Goal: Transaction & Acquisition: Book appointment/travel/reservation

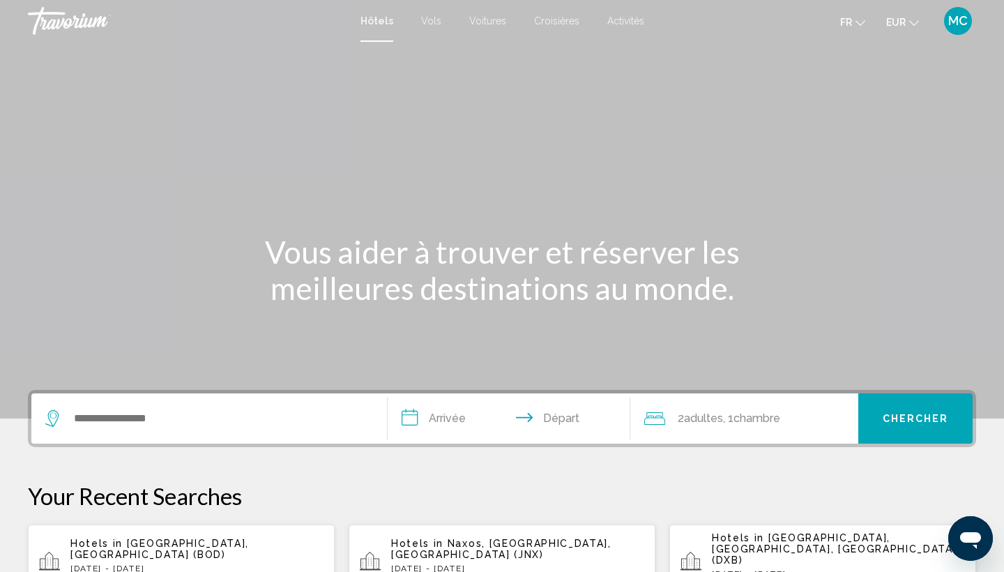
click at [146, 550] on div "Hotels in [GEOGRAPHIC_DATA], [GEOGRAPHIC_DATA] (BOD) [DATE] - [DATE] 1 Chambre …" at bounding box center [196, 562] width 253 height 49
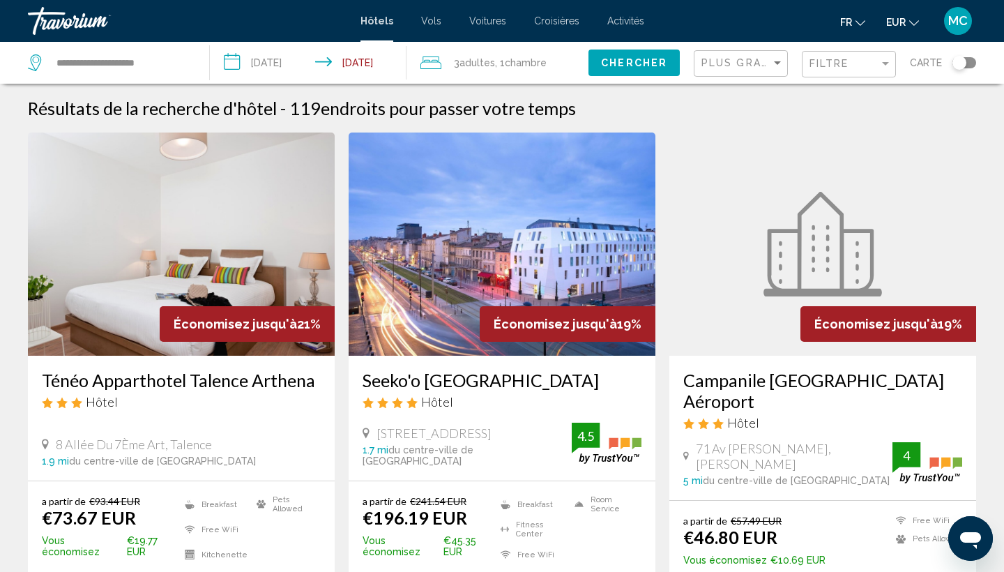
click at [956, 66] on div "Toggle map" at bounding box center [960, 63] width 14 height 14
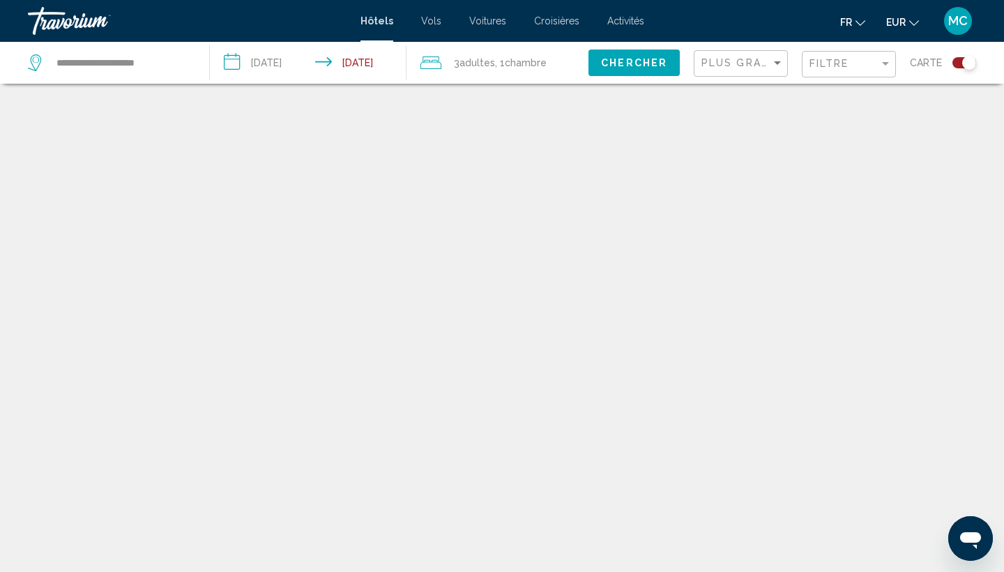
scroll to position [84, 0]
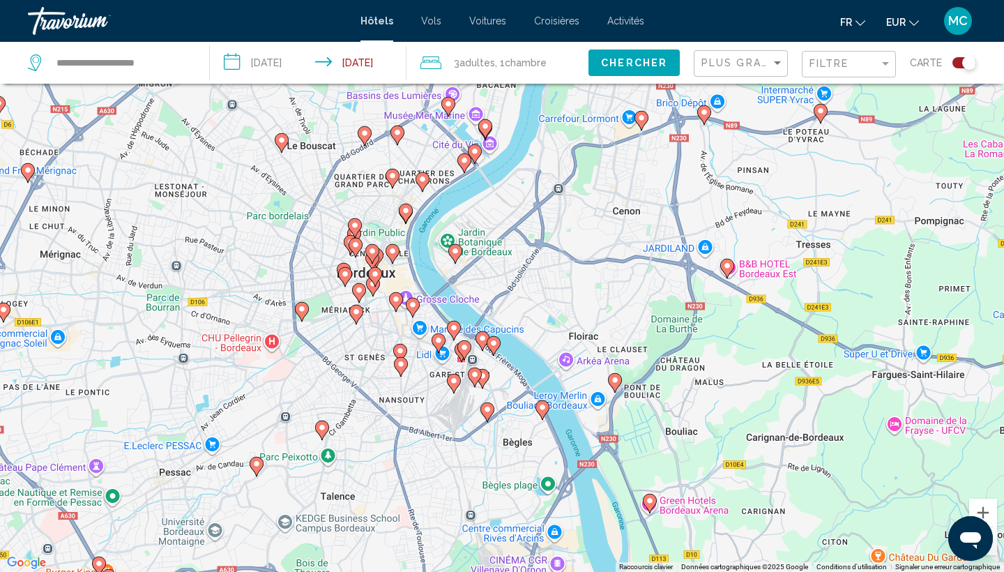
drag, startPoint x: 546, startPoint y: 271, endPoint x: 594, endPoint y: 356, distance: 98.4
click at [594, 356] on div "Pour activer le glissement avec le clavier, appuyez sur Alt+Entrée. Une fois ce…" at bounding box center [502, 286] width 1004 height 572
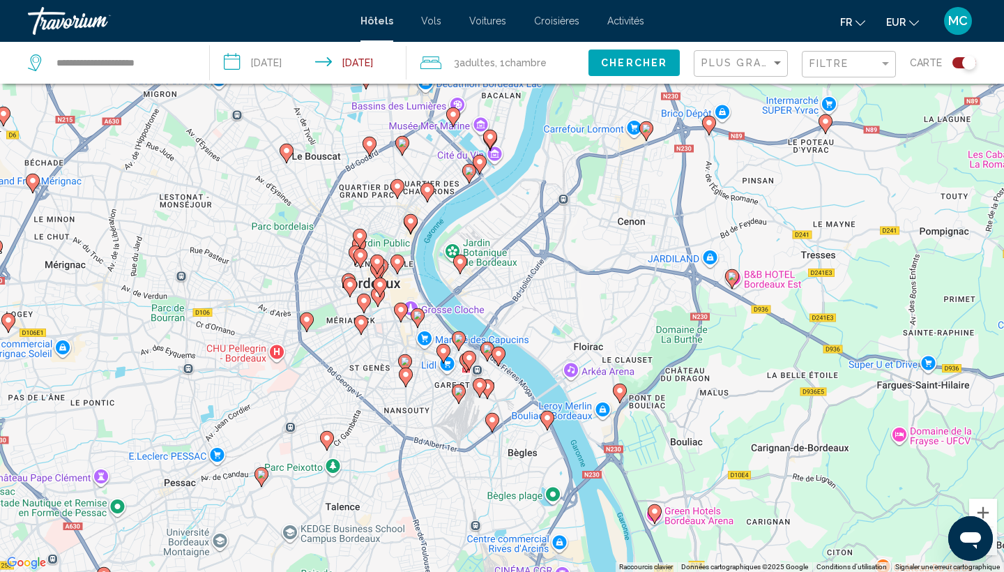
click at [359, 328] on icon "Main content" at bounding box center [361, 325] width 13 height 18
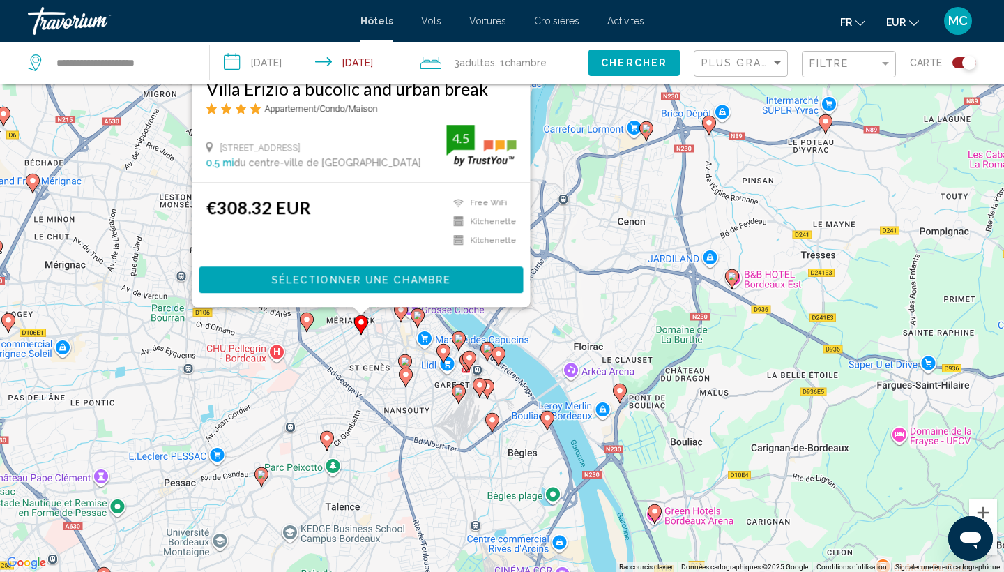
scroll to position [0, 0]
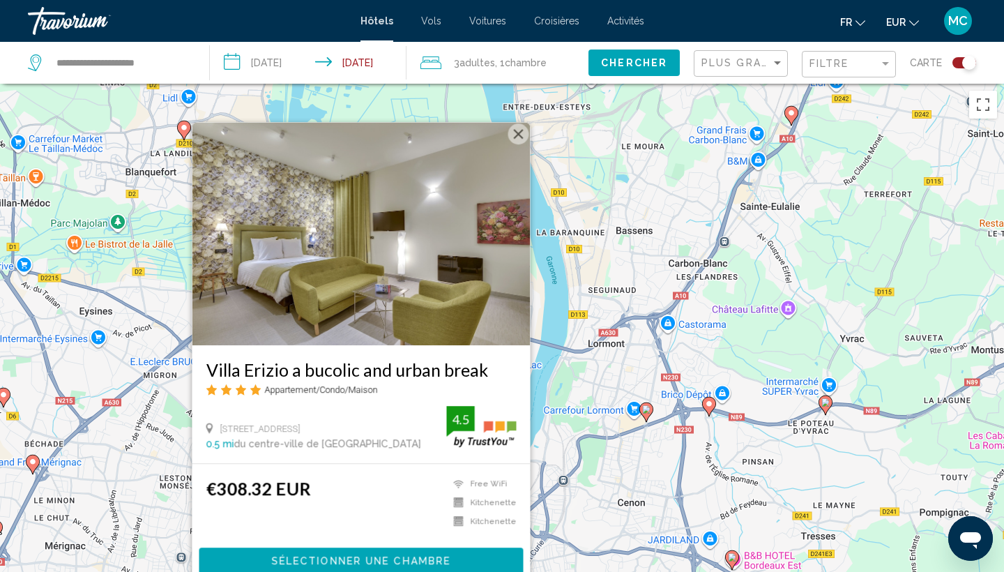
click at [517, 146] on img "Main content" at bounding box center [361, 233] width 338 height 223
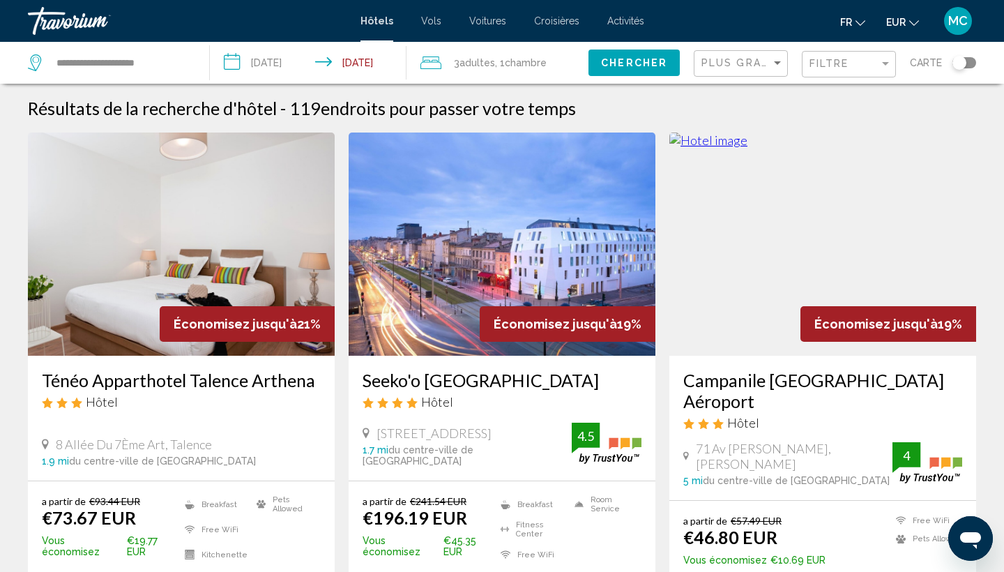
click at [962, 61] on div "Toggle map" at bounding box center [960, 63] width 14 height 14
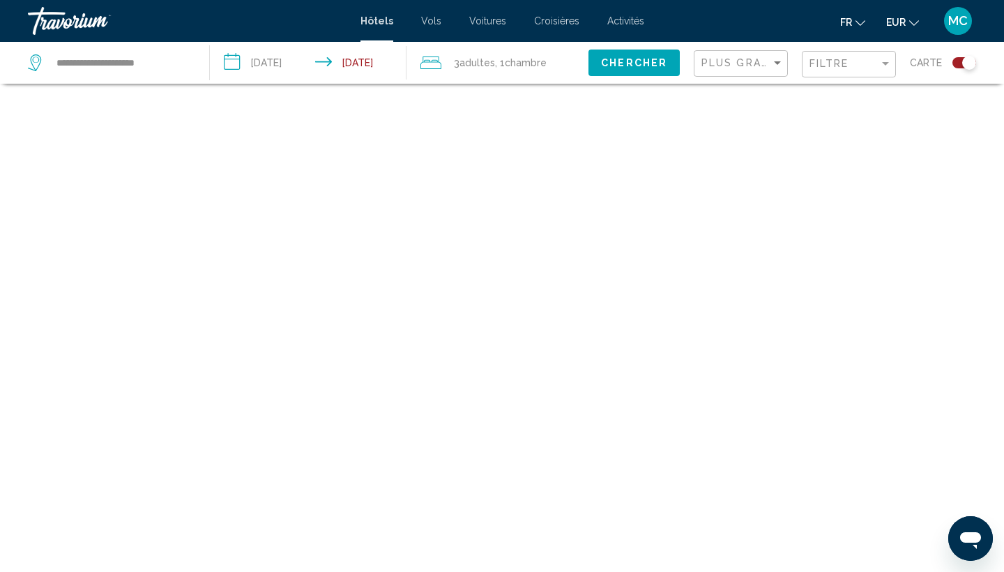
scroll to position [84, 0]
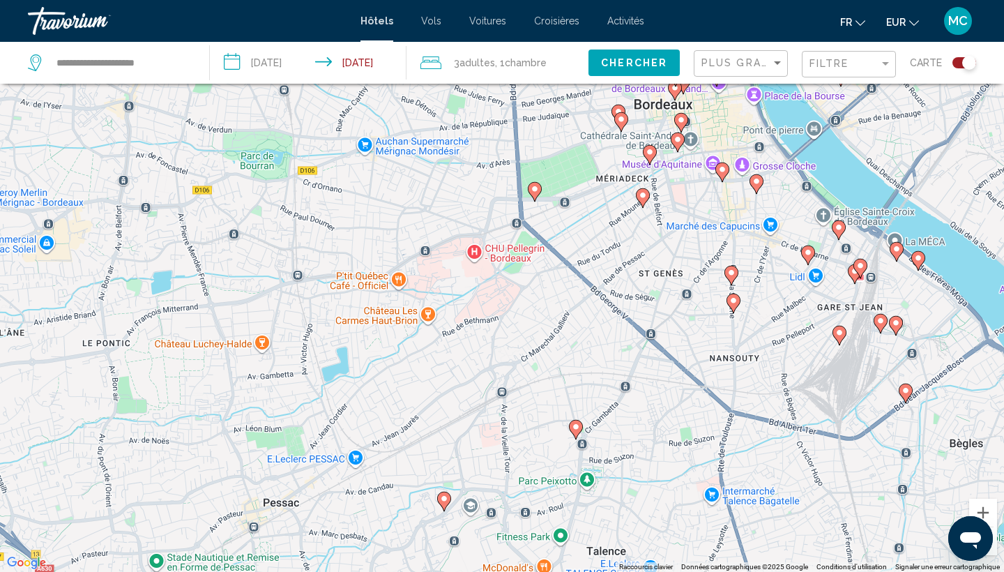
click at [682, 119] on image "Main content" at bounding box center [681, 120] width 8 height 8
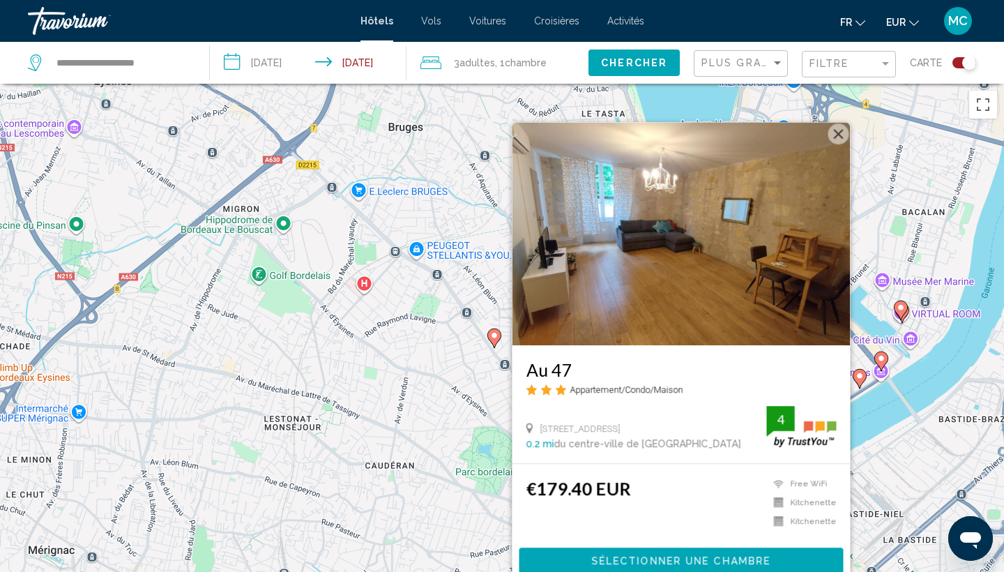
click at [844, 133] on button "Fermer" at bounding box center [839, 133] width 21 height 21
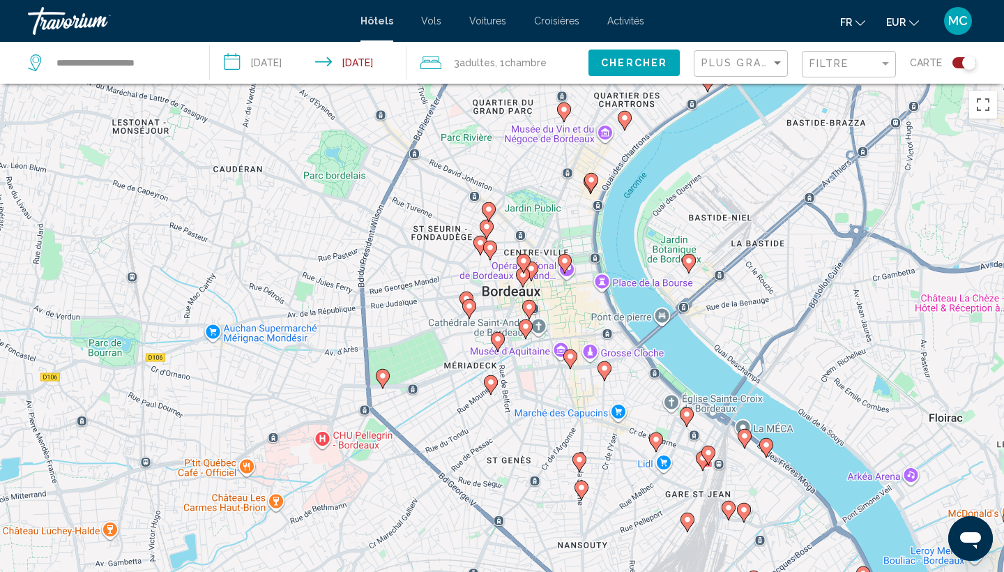
drag, startPoint x: 886, startPoint y: 372, endPoint x: 730, endPoint y: 75, distance: 335.7
click at [730, 84] on div "**********" at bounding box center [502, 412] width 1004 height 656
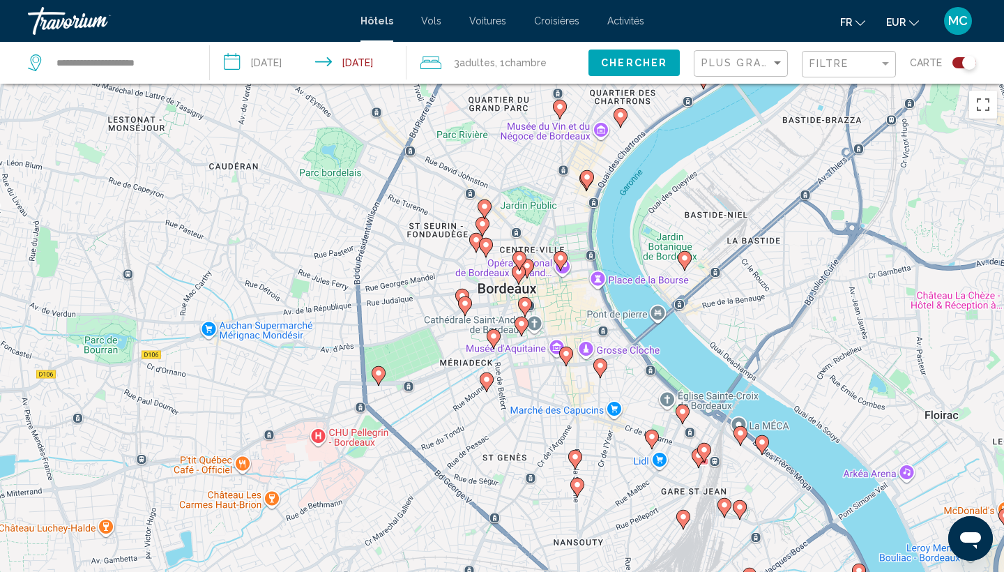
click at [485, 209] on image "Main content" at bounding box center [485, 206] width 8 height 8
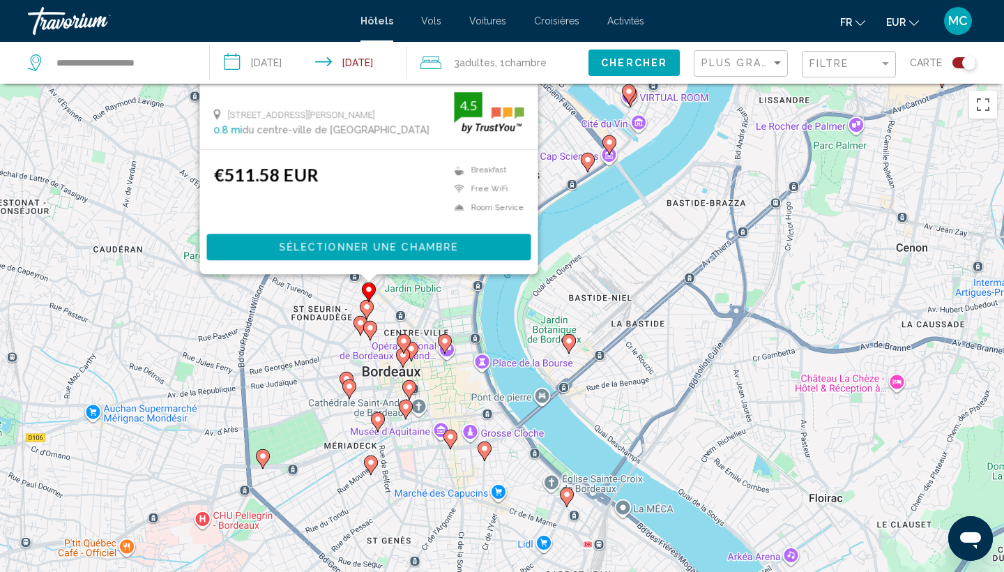
drag, startPoint x: 702, startPoint y: 433, endPoint x: 579, endPoint y: 109, distance: 346.4
click at [579, 109] on div "Pour activer le glissement avec le clavier, appuyez sur Alt+Entrée. Une fois ce…" at bounding box center [502, 370] width 1004 height 572
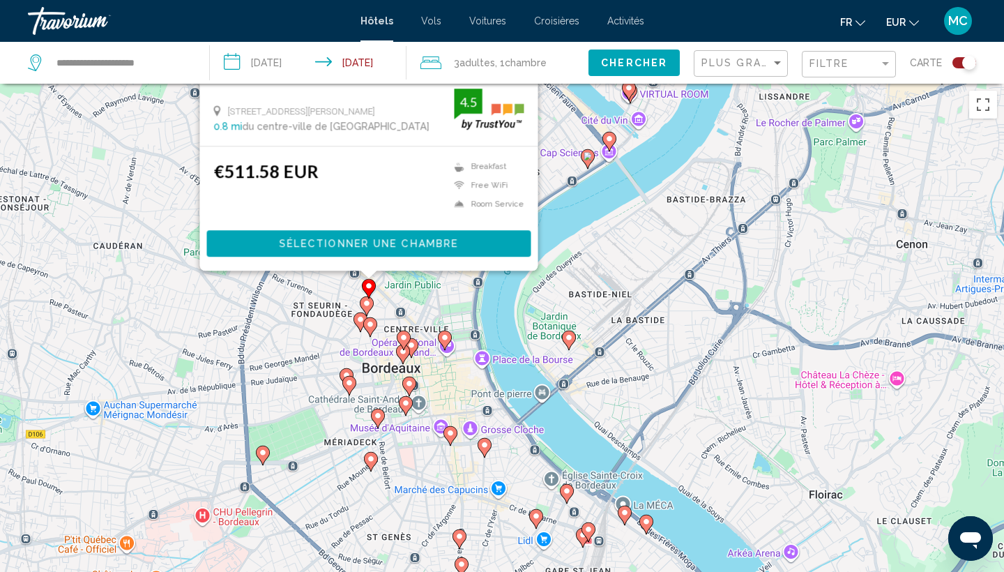
click at [367, 305] on image "Main content" at bounding box center [367, 303] width 8 height 8
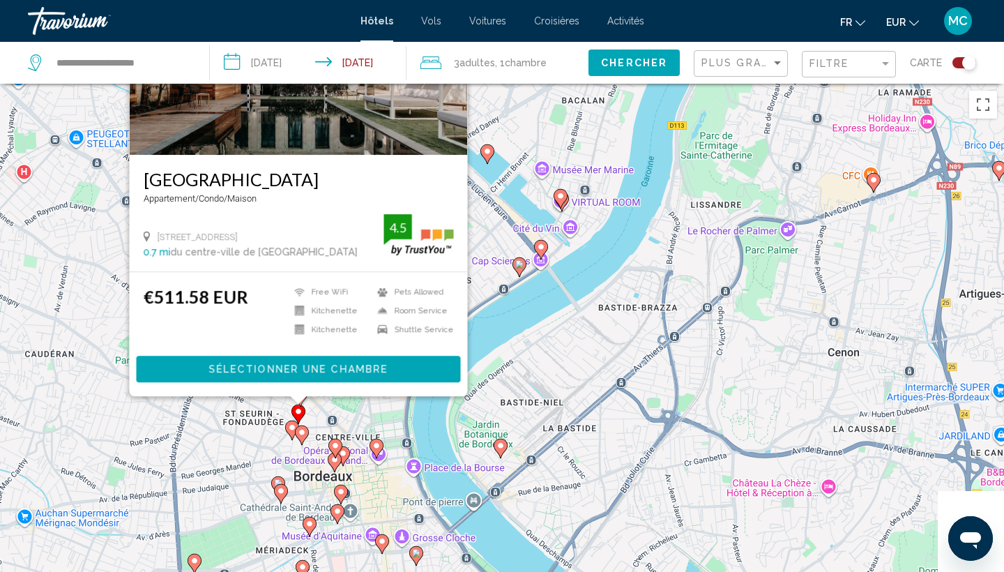
drag, startPoint x: 590, startPoint y: 315, endPoint x: 509, endPoint y: -56, distance: 379.8
click at [509, 0] on html "**********" at bounding box center [502, 286] width 1004 height 572
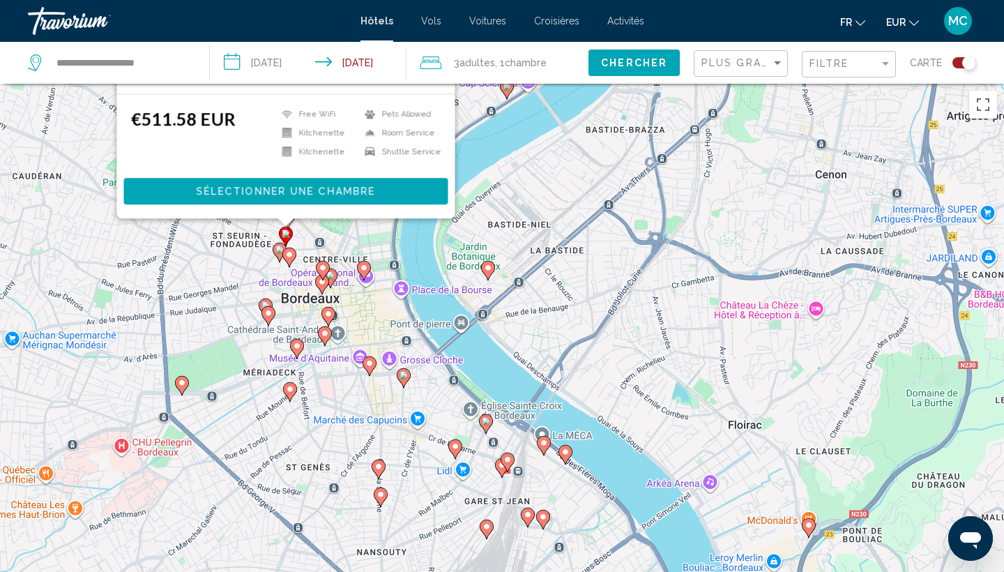
click at [289, 254] on image "Main content" at bounding box center [289, 254] width 8 height 8
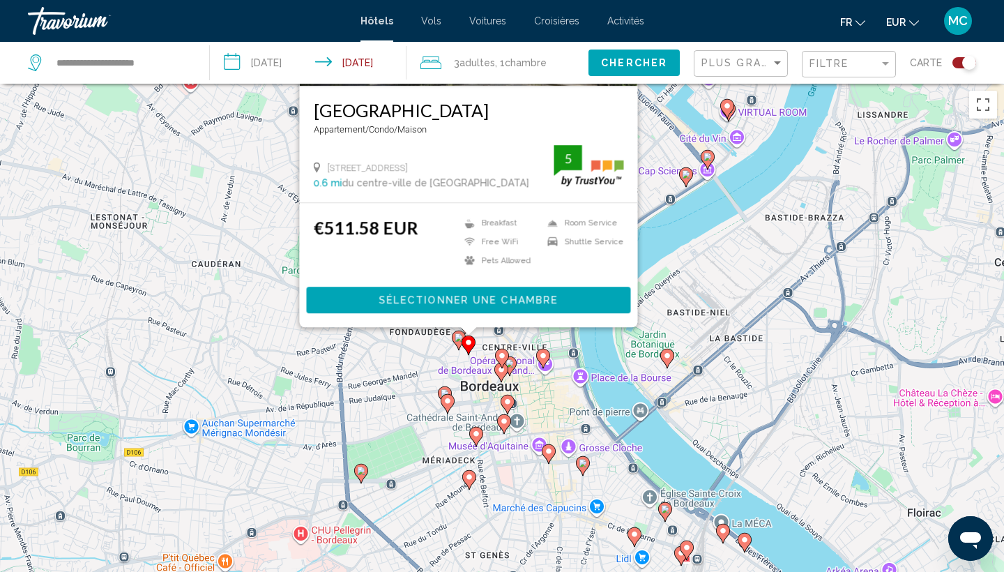
drag, startPoint x: 570, startPoint y: 250, endPoint x: 751, endPoint y: -13, distance: 320.0
click at [751, 0] on html "**********" at bounding box center [502, 286] width 1004 height 572
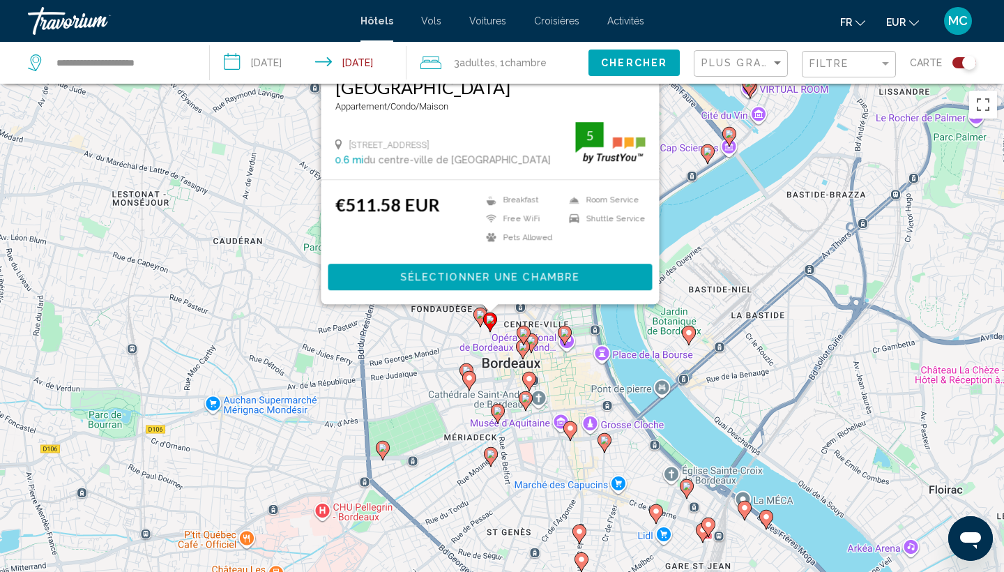
click at [388, 454] on gmp-advanced-marker "Main content" at bounding box center [383, 450] width 14 height 21
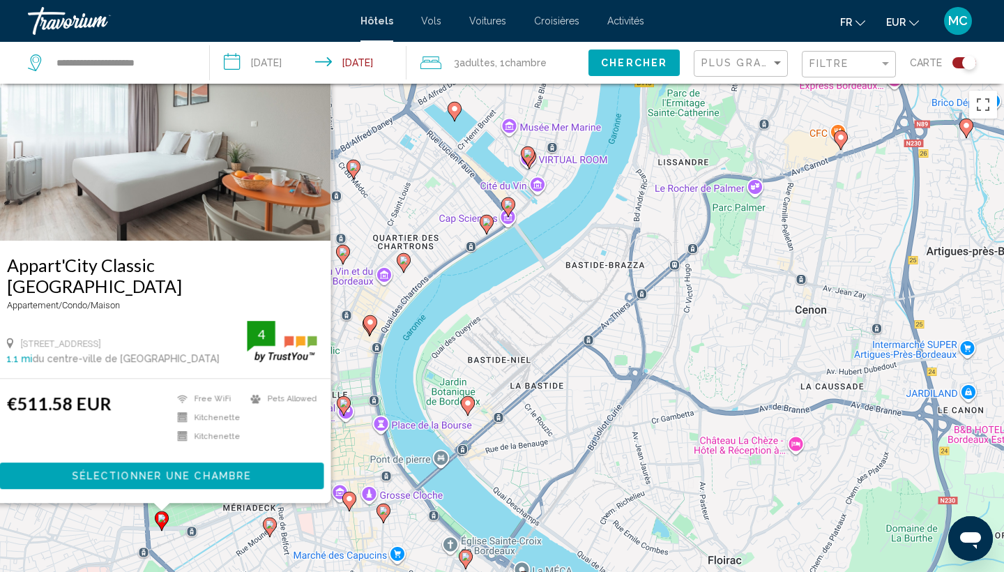
drag, startPoint x: 663, startPoint y: 356, endPoint x: 436, endPoint y: 269, distance: 242.6
click at [436, 269] on div "Pour activer le glissement avec le clavier, appuyez sur Alt+Entrée. Une fois ce…" at bounding box center [502, 370] width 1004 height 572
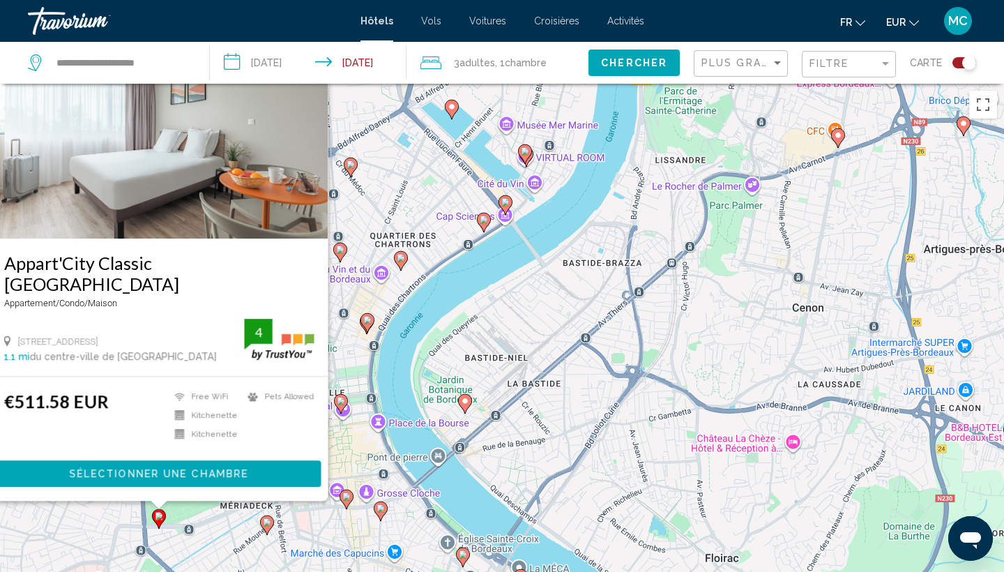
click at [483, 225] on icon "Main content" at bounding box center [484, 222] width 13 height 18
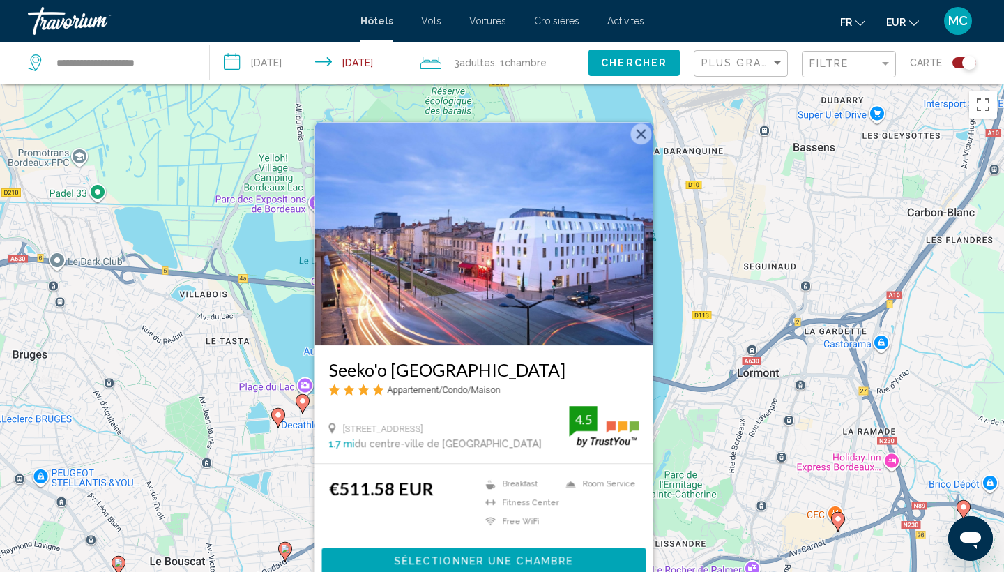
drag, startPoint x: 197, startPoint y: 491, endPoint x: 321, endPoint y: 227, distance: 292.0
click at [321, 227] on div "Pour activer le glissement avec le clavier, appuyez sur Alt+Entrée. Une fois ce…" at bounding box center [502, 370] width 1004 height 572
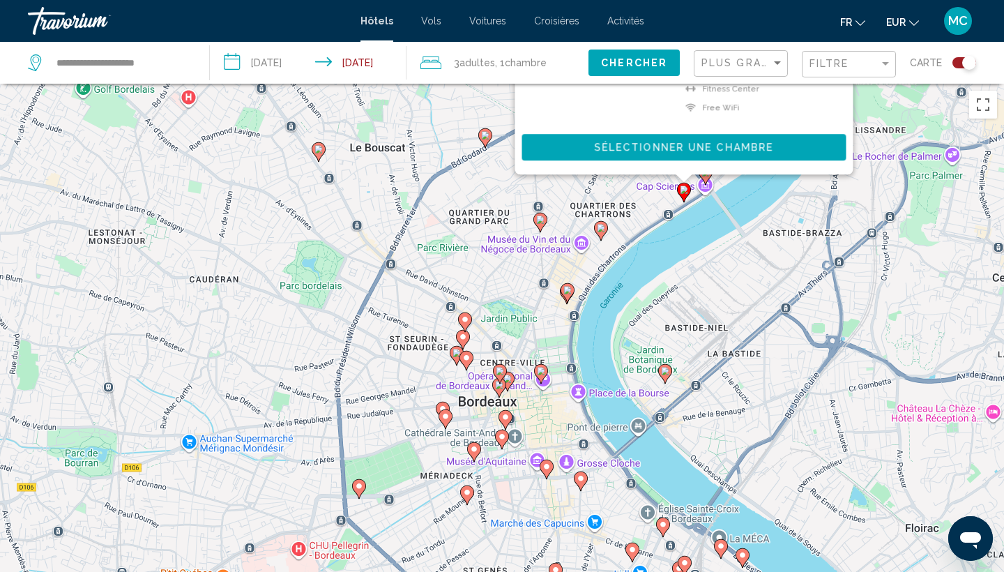
click at [663, 377] on icon "Main content" at bounding box center [665, 374] width 13 height 18
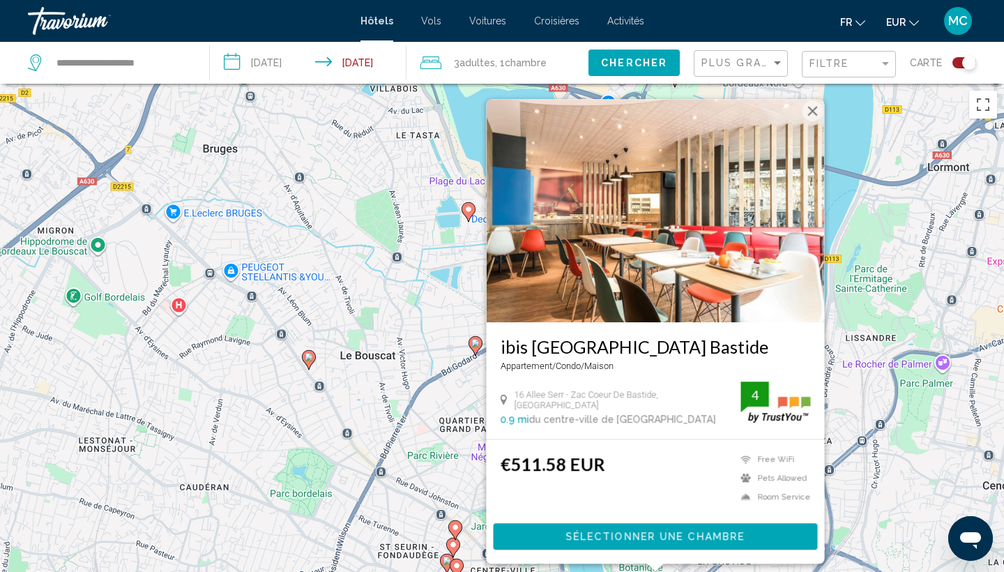
drag, startPoint x: 312, startPoint y: 377, endPoint x: 283, endPoint y: 265, distance: 116.0
click at [286, 272] on div "Pour naviguer, appuyez sur les touches fléchées. Pour activer le glissement ave…" at bounding box center [502, 370] width 1004 height 572
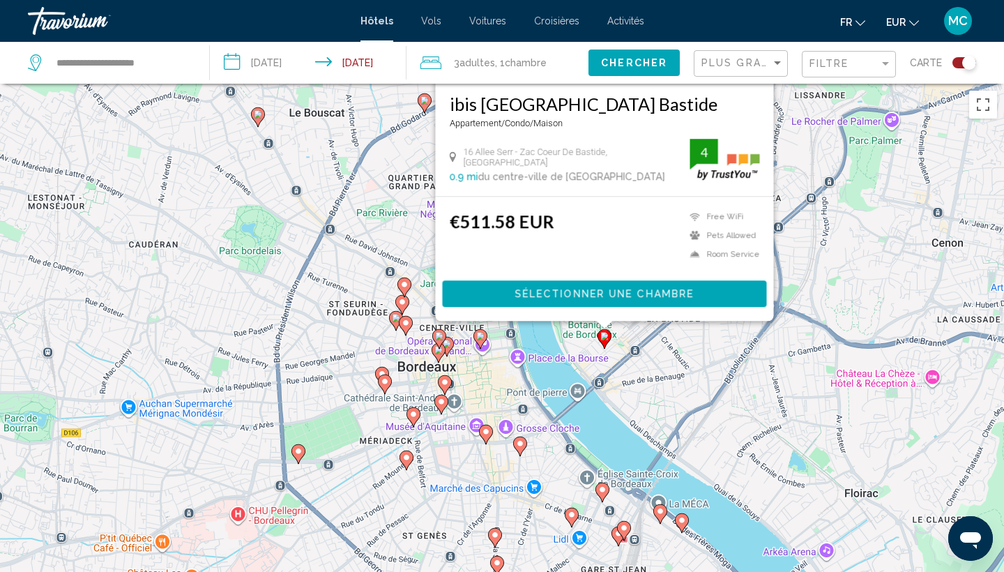
click at [522, 455] on gmp-advanced-marker "Main content" at bounding box center [520, 446] width 14 height 21
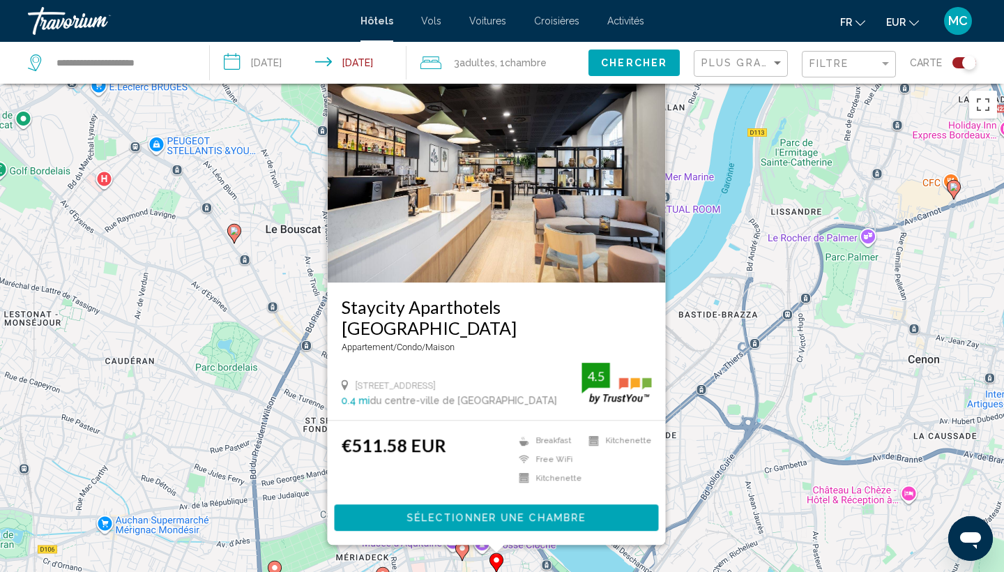
drag, startPoint x: 311, startPoint y: 454, endPoint x: 266, endPoint y: 269, distance: 191.0
click at [266, 271] on div "Pour activer le glissement avec le clavier, appuyez sur Alt+Entrée. Une fois ce…" at bounding box center [502, 370] width 1004 height 572
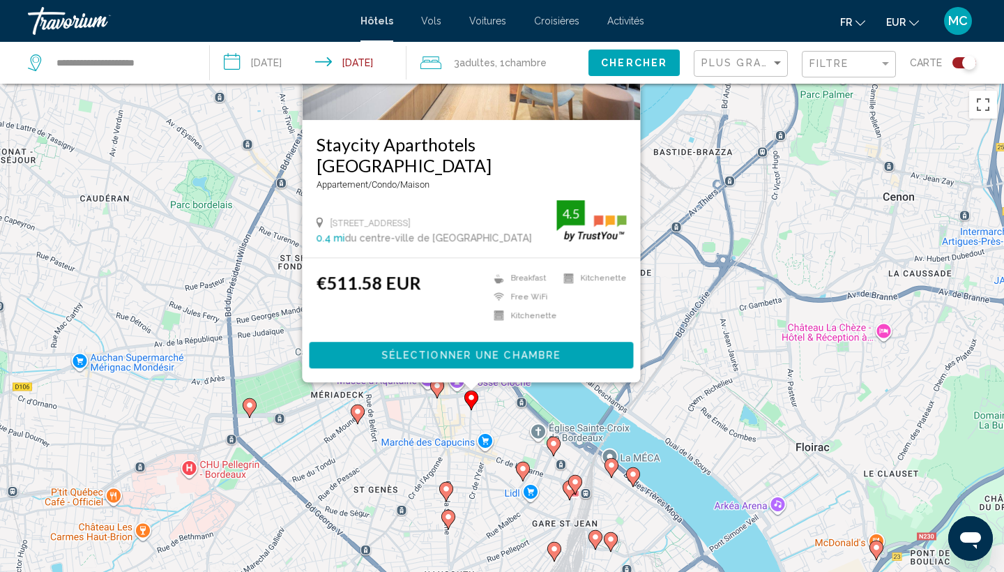
click at [435, 384] on image "Main content" at bounding box center [437, 385] width 8 height 8
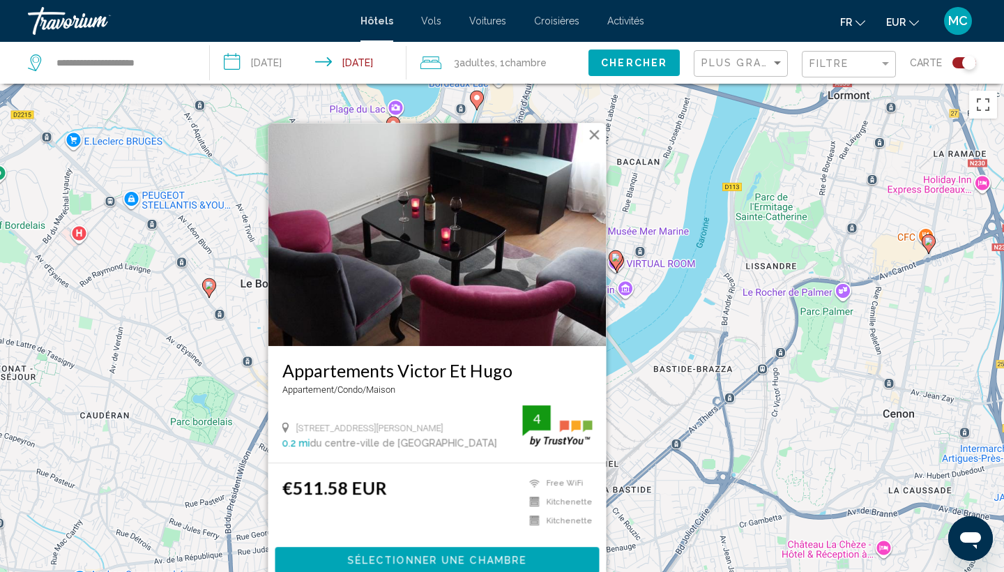
drag, startPoint x: 216, startPoint y: 397, endPoint x: 234, endPoint y: 183, distance: 214.8
click at [234, 187] on div "Pour activer le glissement avec le clavier, appuyez sur Alt+Entrée. Une fois ce…" at bounding box center [502, 370] width 1004 height 572
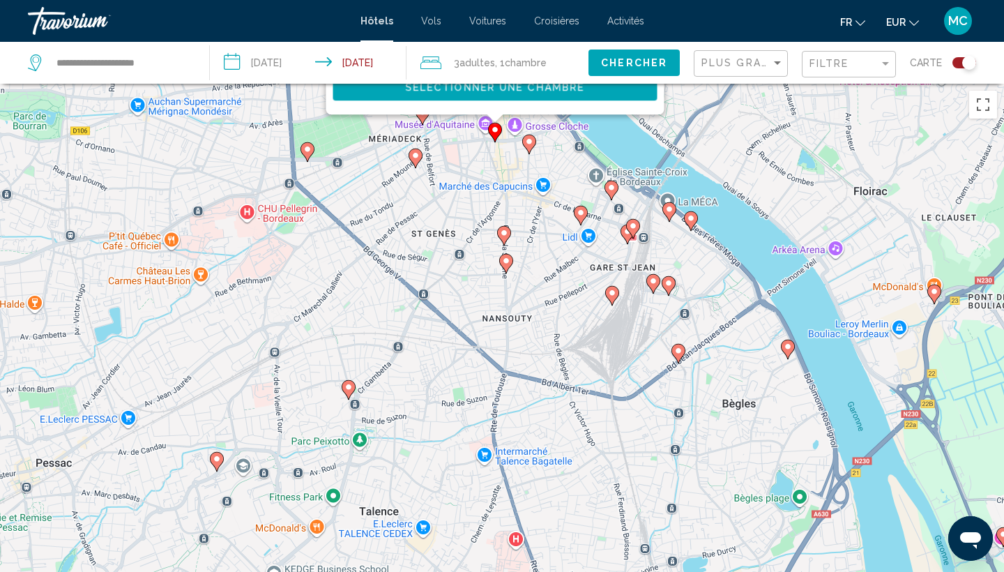
click at [415, 167] on icon "Main content" at bounding box center [416, 159] width 14 height 20
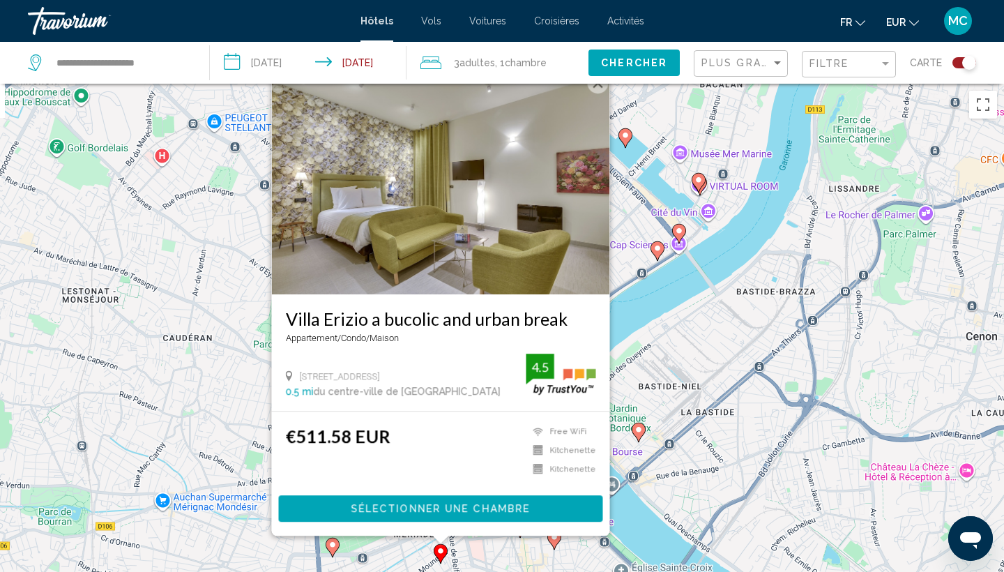
drag, startPoint x: 212, startPoint y: 367, endPoint x: 317, endPoint y: 149, distance: 242.1
click at [317, 147] on div "Pour activer le glissement avec le clavier, appuyez sur Alt+Entrée. Une fois ce…" at bounding box center [502, 370] width 1004 height 572
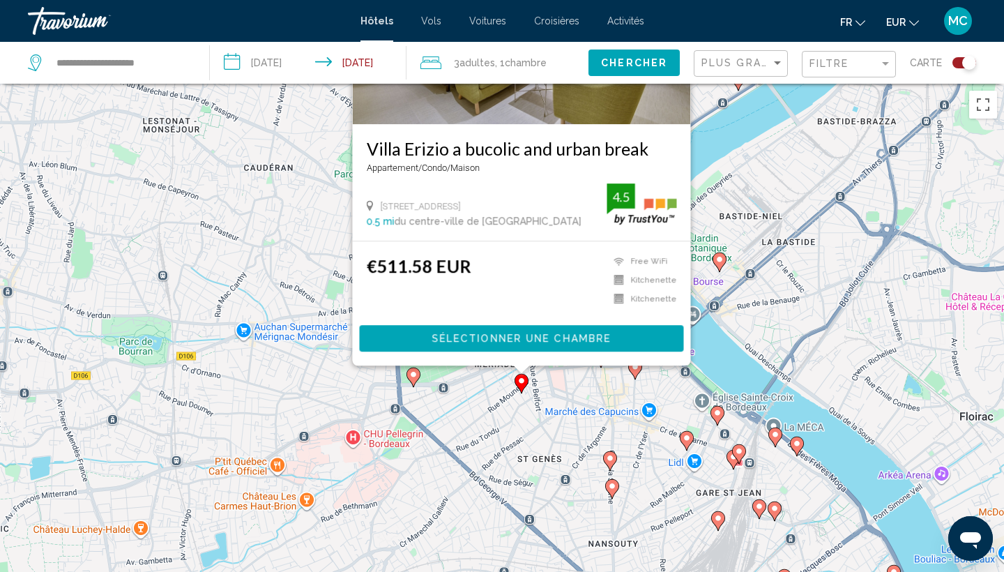
click at [717, 526] on icon "Main content" at bounding box center [718, 521] width 13 height 18
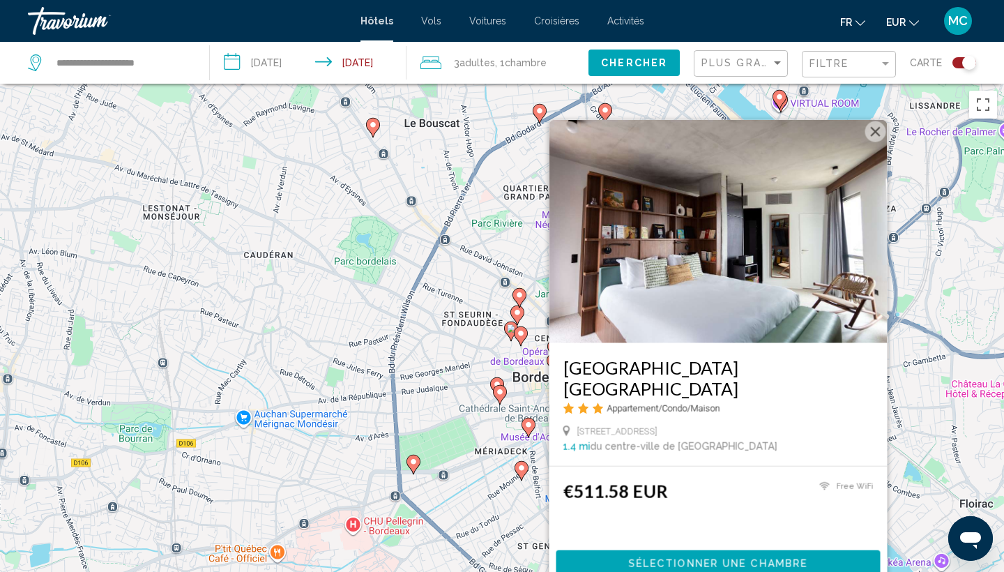
drag, startPoint x: 451, startPoint y: 410, endPoint x: 423, endPoint y: 390, distance: 34.5
click at [423, 390] on div "Pour activer le glissement avec le clavier, appuyez sur Alt+Entrée. Une fois ce…" at bounding box center [502, 370] width 1004 height 572
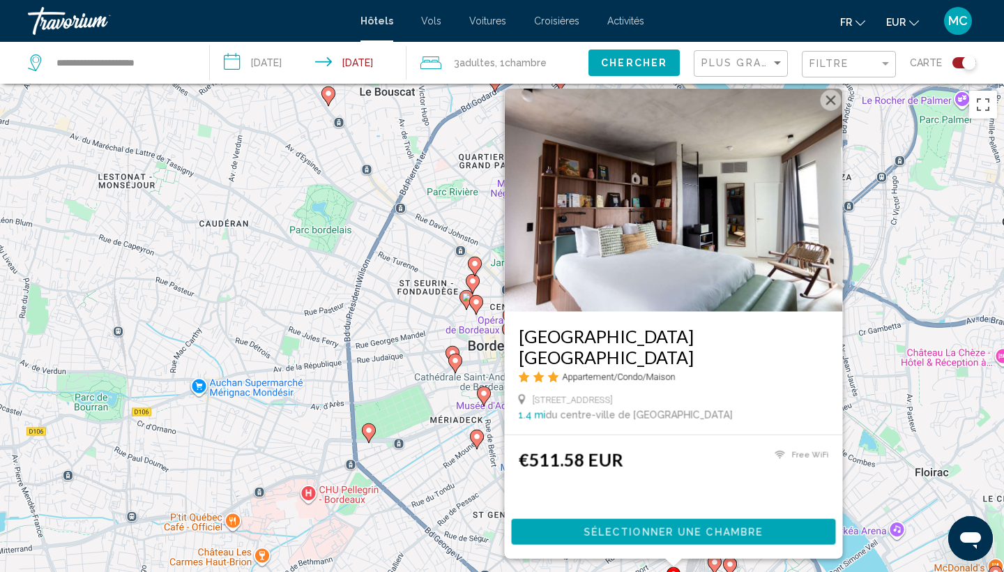
click at [738, 54] on div "Plus grandes économies" at bounding box center [743, 64] width 82 height 26
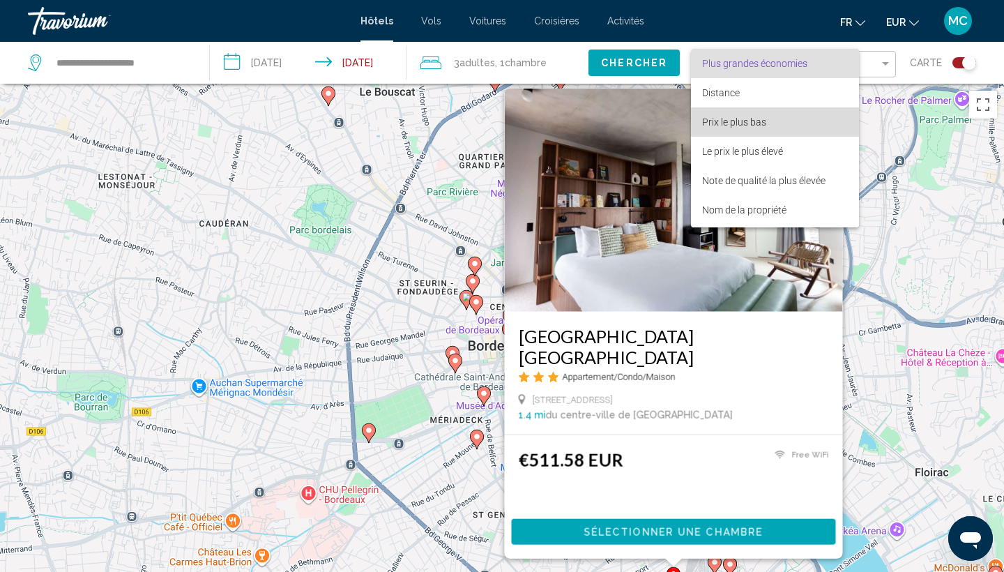
click at [731, 119] on span "Prix le plus bas" at bounding box center [734, 121] width 64 height 11
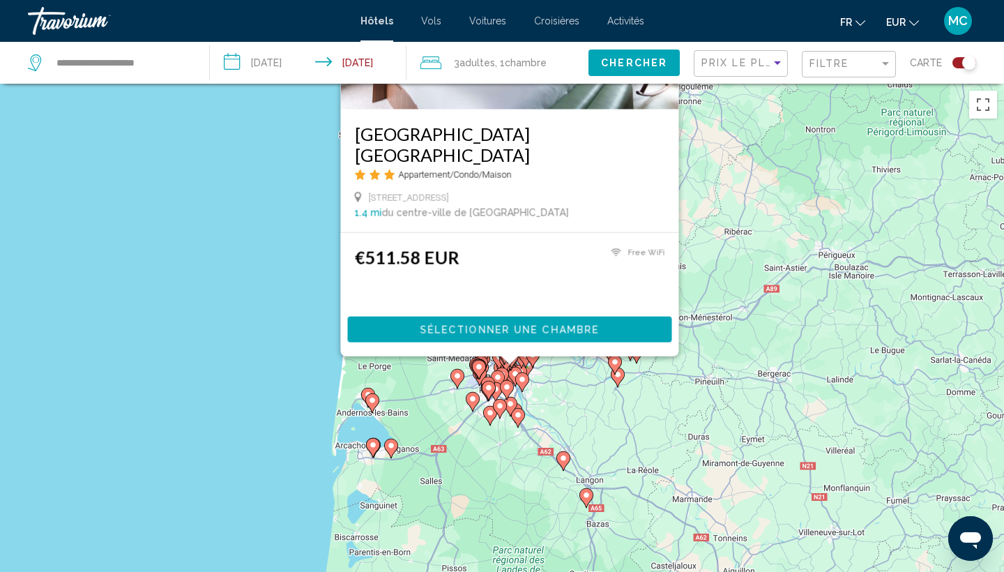
click at [964, 61] on div "Toggle map" at bounding box center [969, 63] width 14 height 14
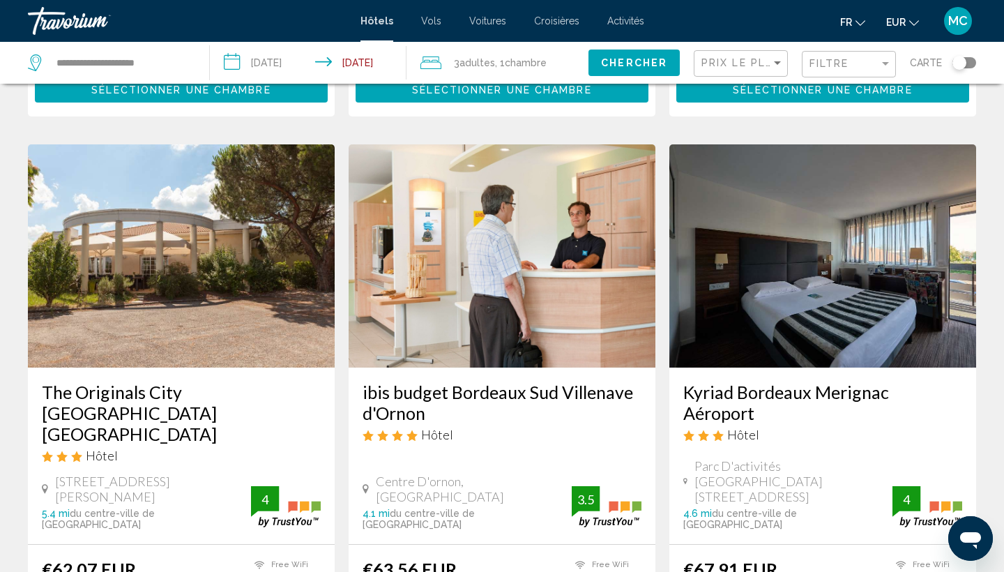
scroll to position [557, 0]
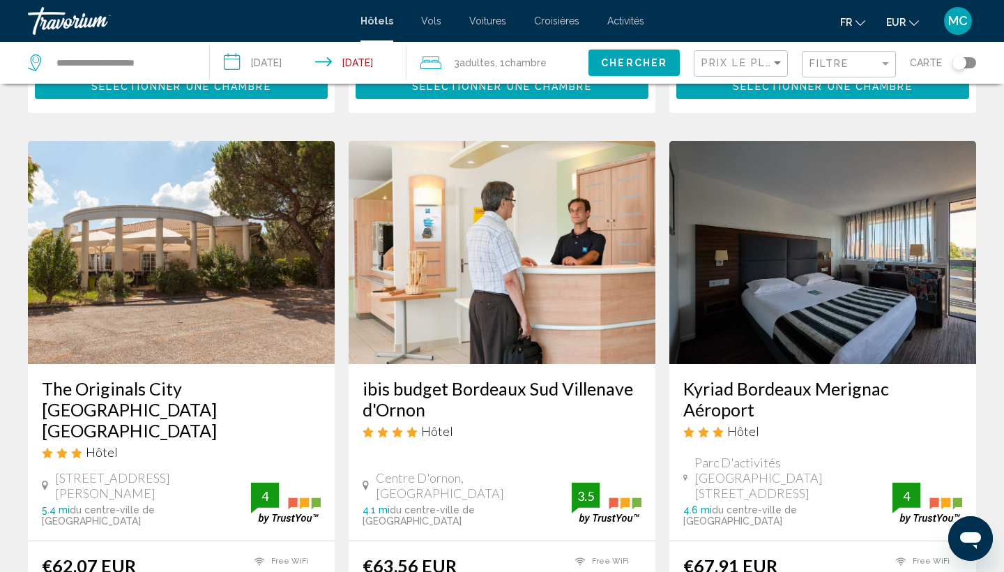
click at [796, 279] on img "Main content" at bounding box center [823, 252] width 307 height 223
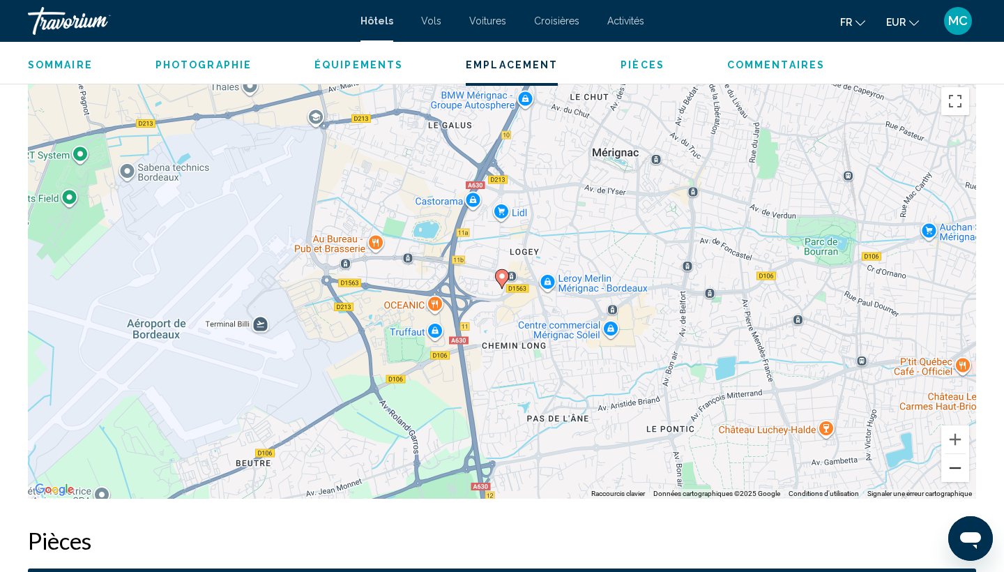
click at [957, 468] on button "Zoom arrière" at bounding box center [956, 468] width 28 height 28
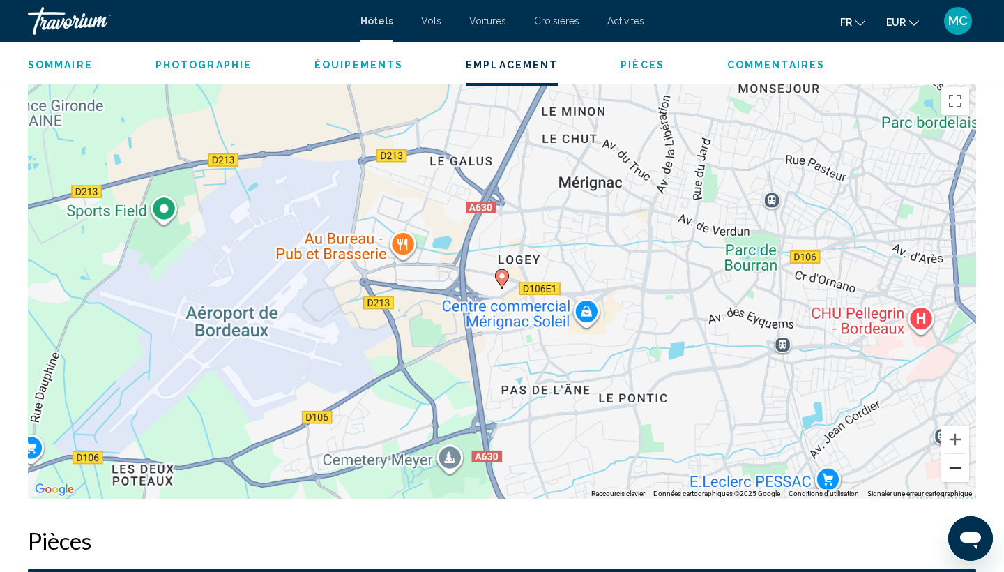
click at [957, 468] on button "Zoom arrière" at bounding box center [956, 468] width 28 height 28
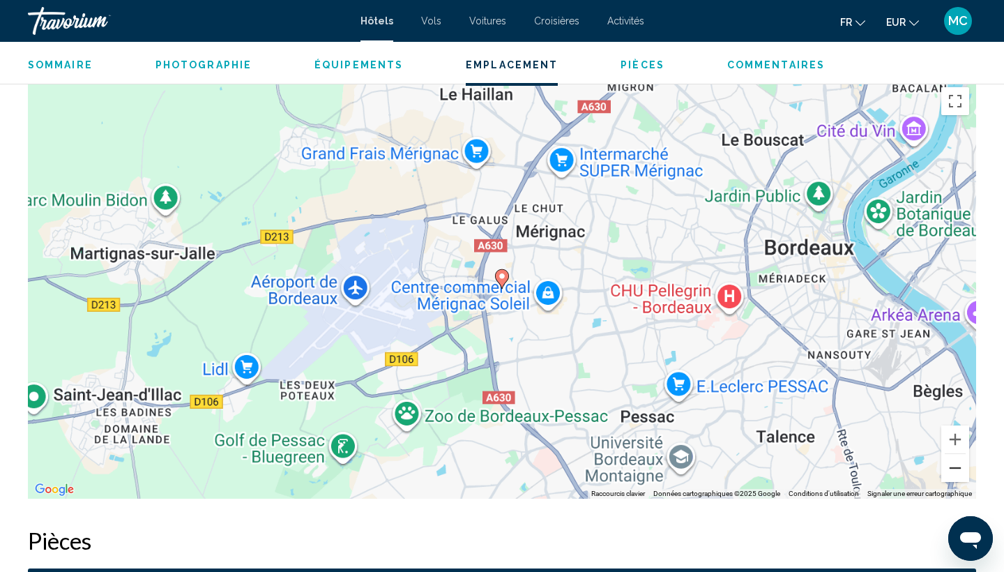
scroll to position [0, -1]
click at [957, 468] on button "Zoom arrière" at bounding box center [956, 468] width 28 height 28
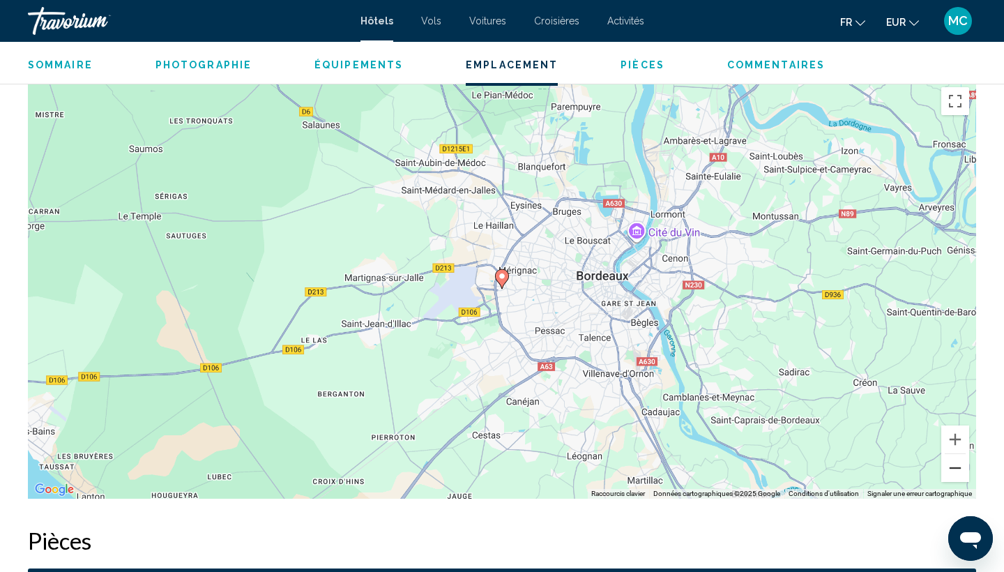
scroll to position [0, 0]
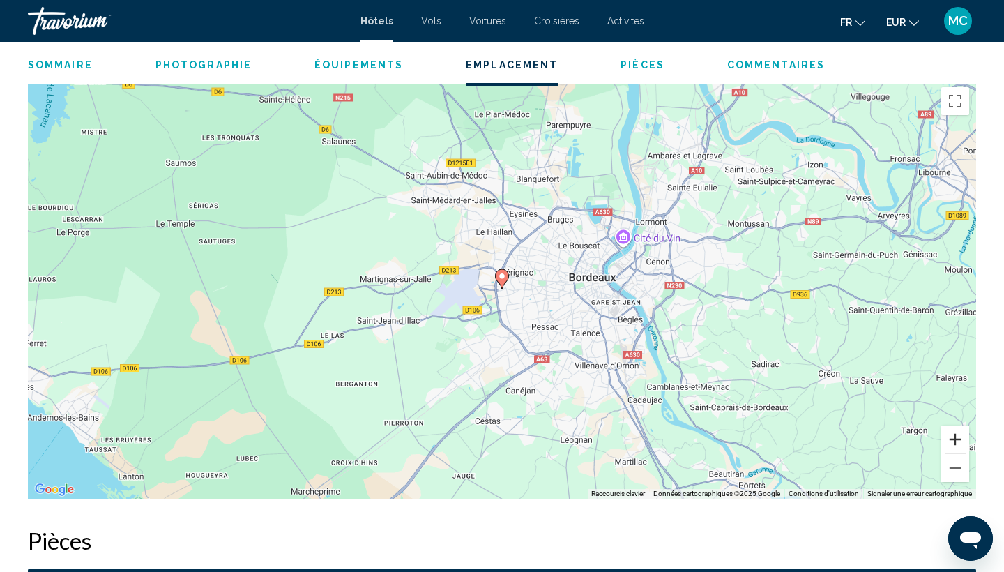
click at [952, 445] on button "Zoom avant" at bounding box center [956, 439] width 28 height 28
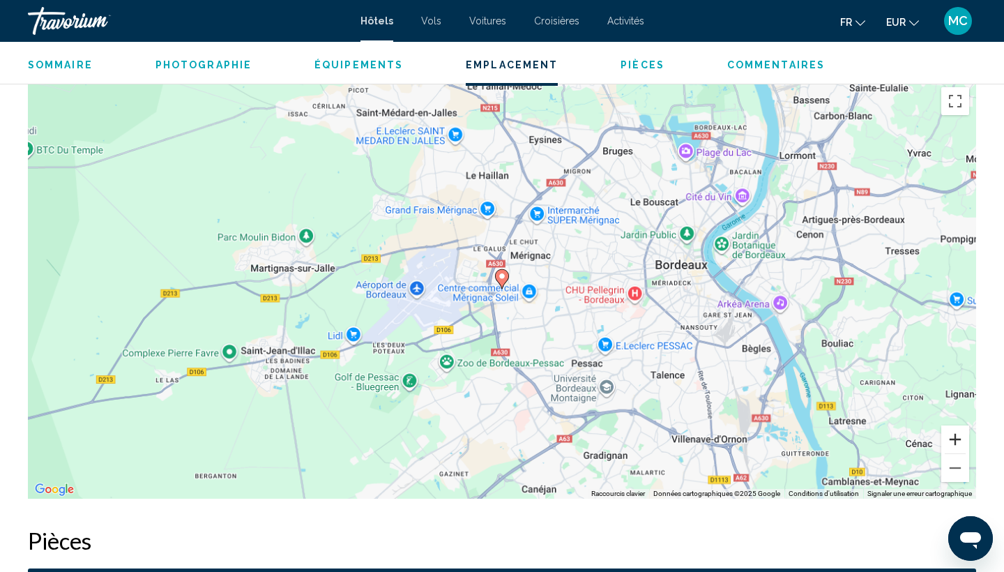
click at [952, 445] on button "Zoom avant" at bounding box center [956, 439] width 28 height 28
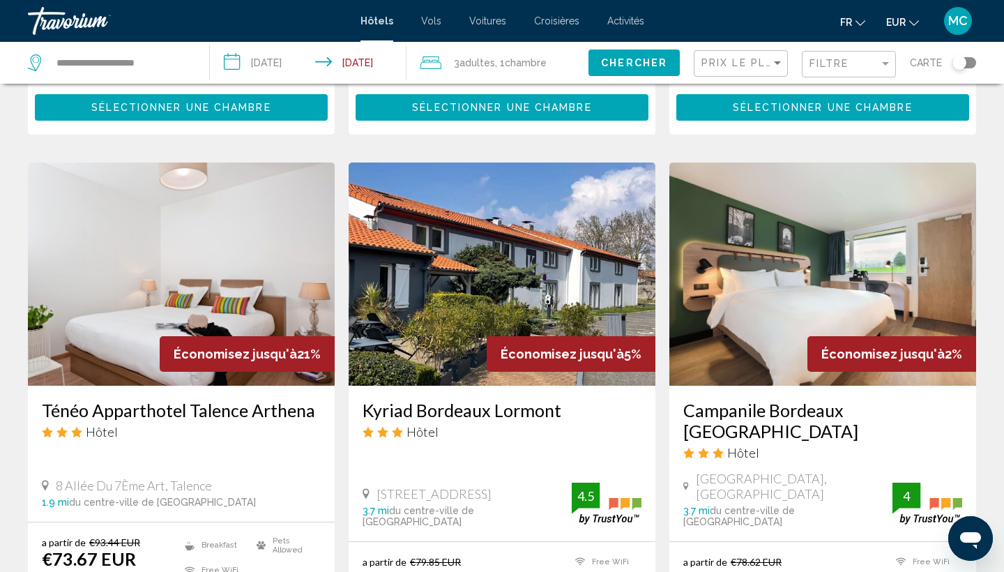
scroll to position [1089, 0]
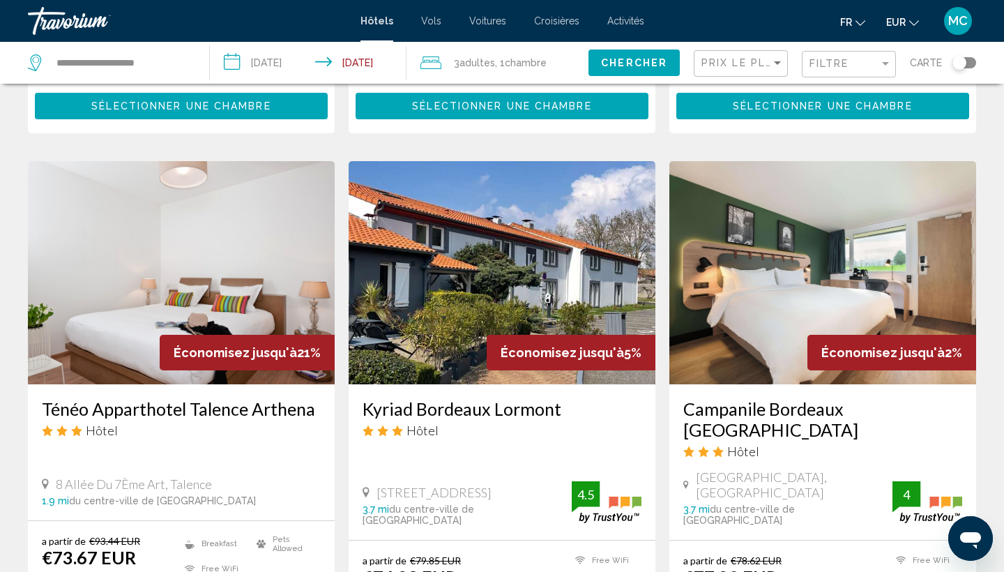
click at [307, 219] on img "Main content" at bounding box center [181, 272] width 307 height 223
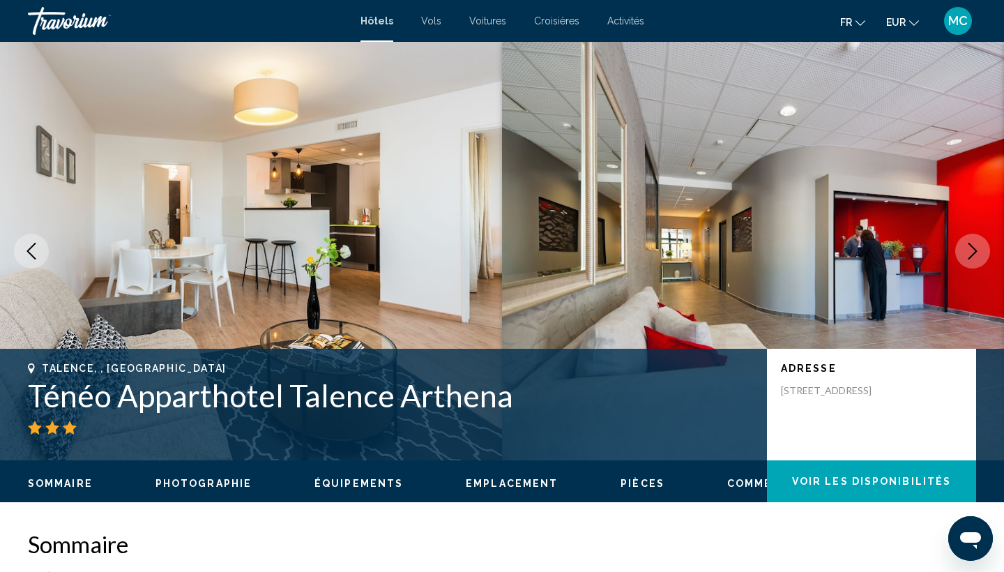
click at [962, 257] on button "Next image" at bounding box center [972, 251] width 35 height 35
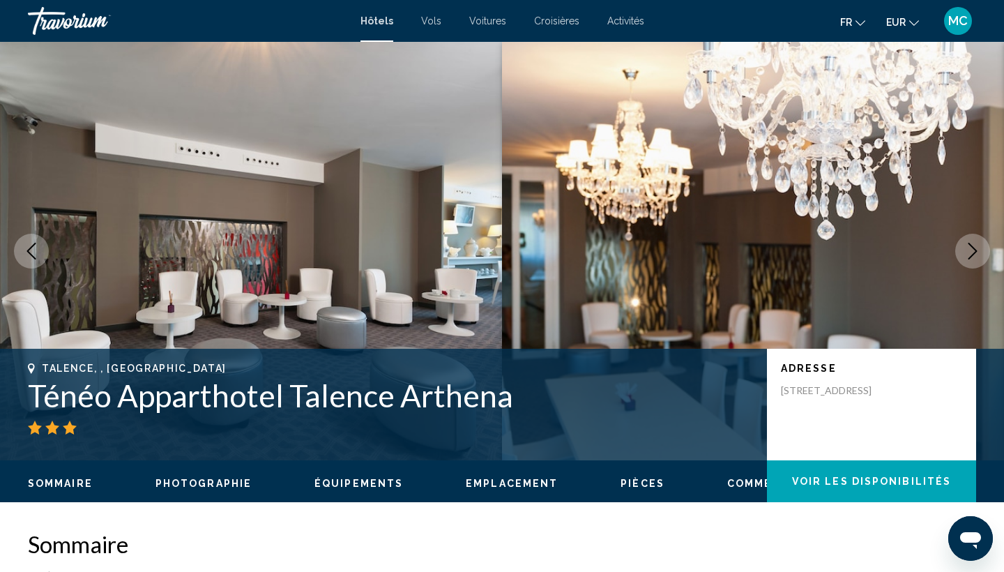
click at [962, 257] on button "Next image" at bounding box center [972, 251] width 35 height 35
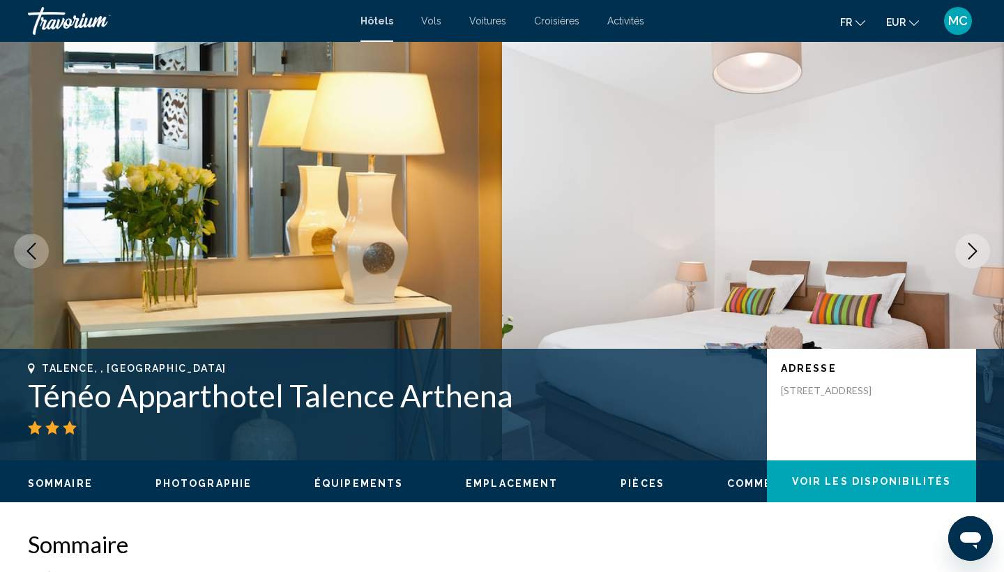
click at [962, 257] on button "Next image" at bounding box center [972, 251] width 35 height 35
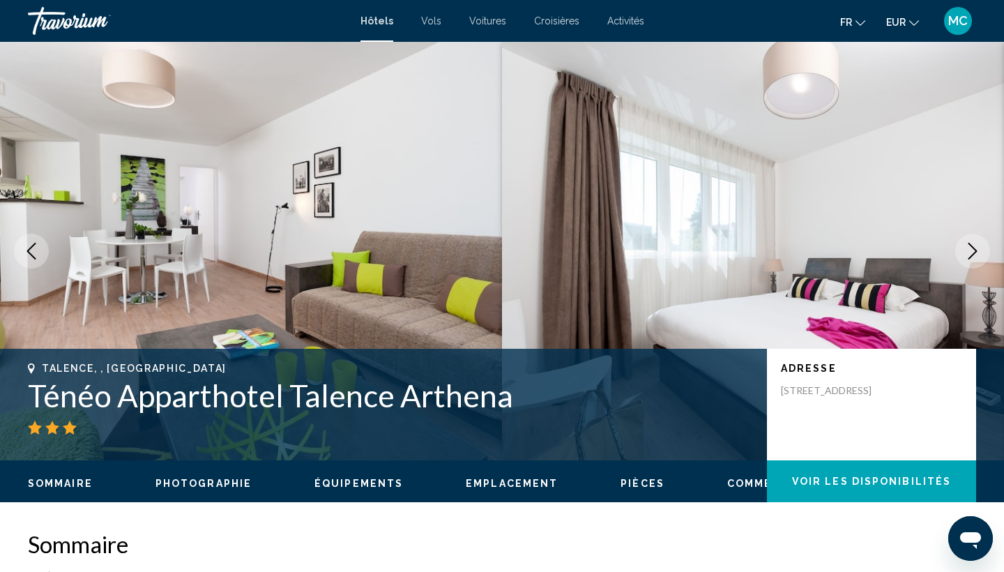
click at [962, 257] on button "Next image" at bounding box center [972, 251] width 35 height 35
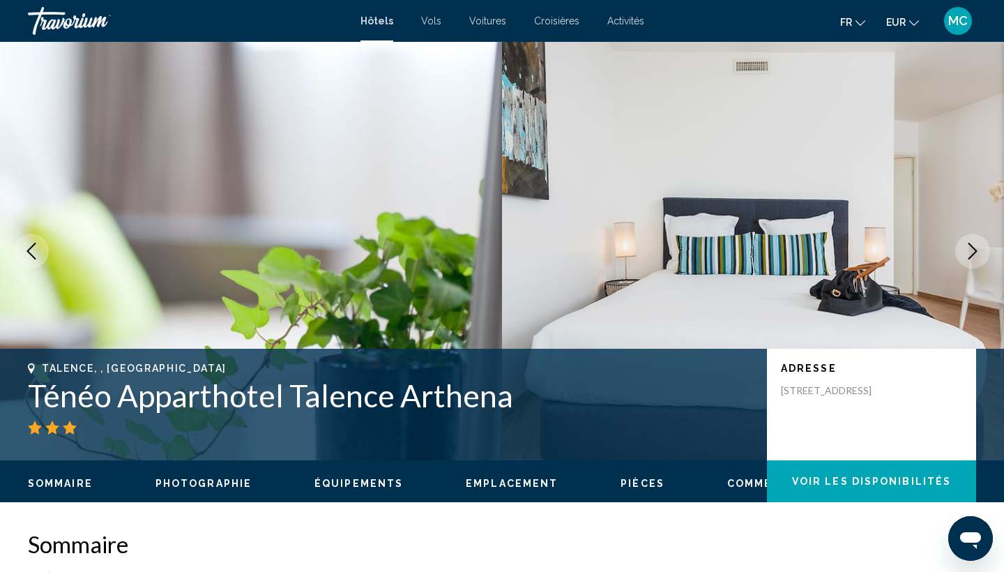
click at [962, 257] on button "Next image" at bounding box center [972, 251] width 35 height 35
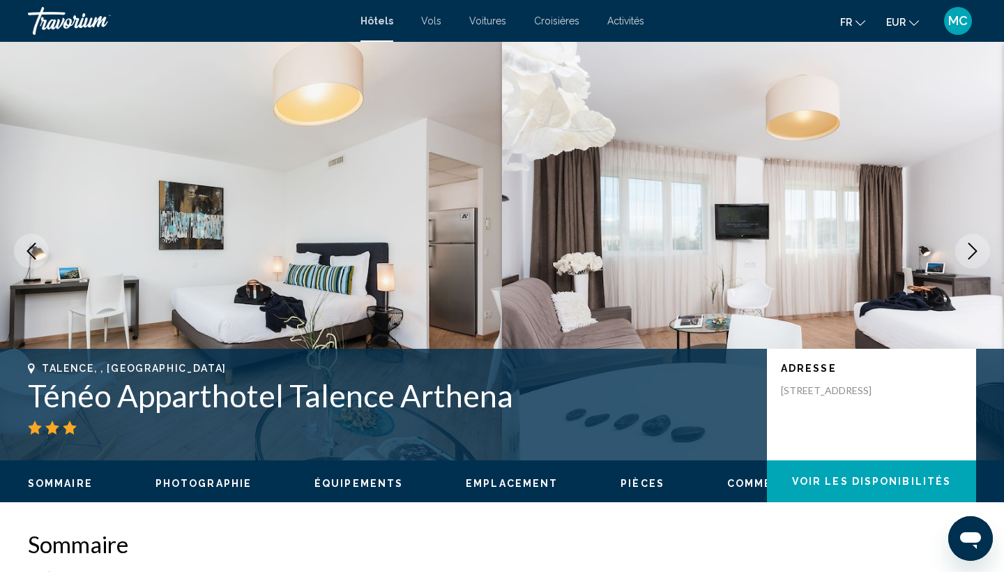
click at [962, 257] on button "Next image" at bounding box center [972, 251] width 35 height 35
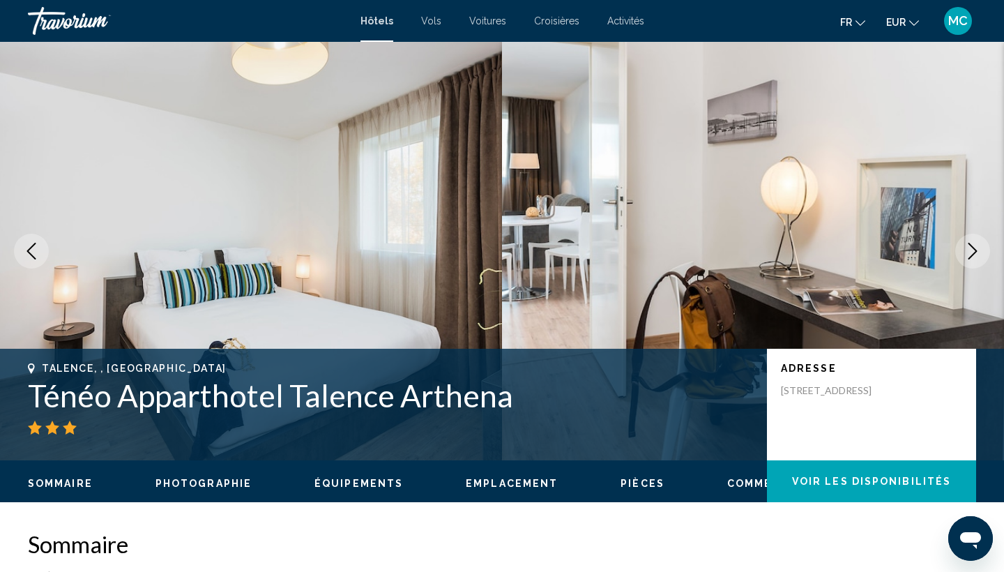
click at [962, 257] on button "Next image" at bounding box center [972, 251] width 35 height 35
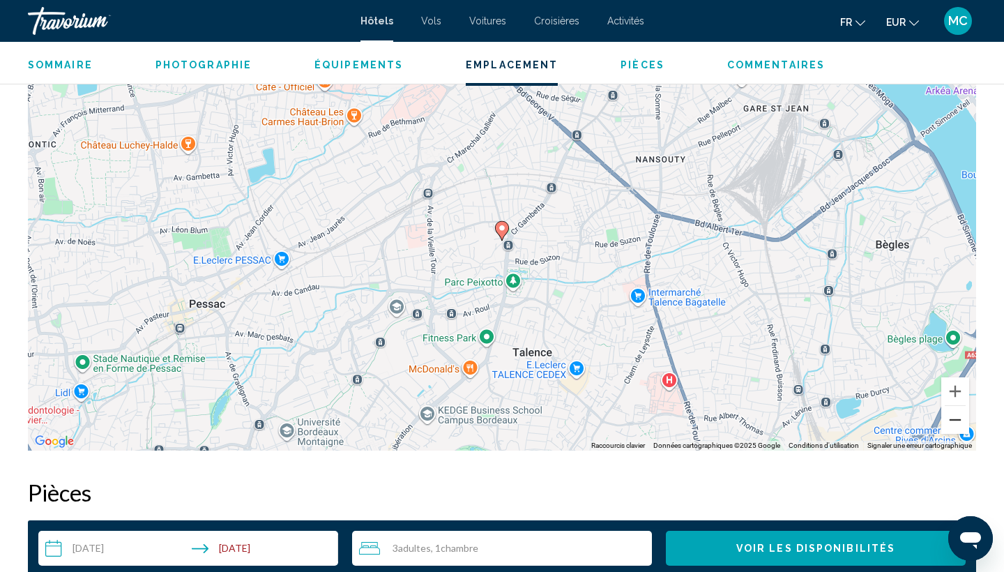
click at [956, 415] on button "Zoom arrière" at bounding box center [956, 420] width 28 height 28
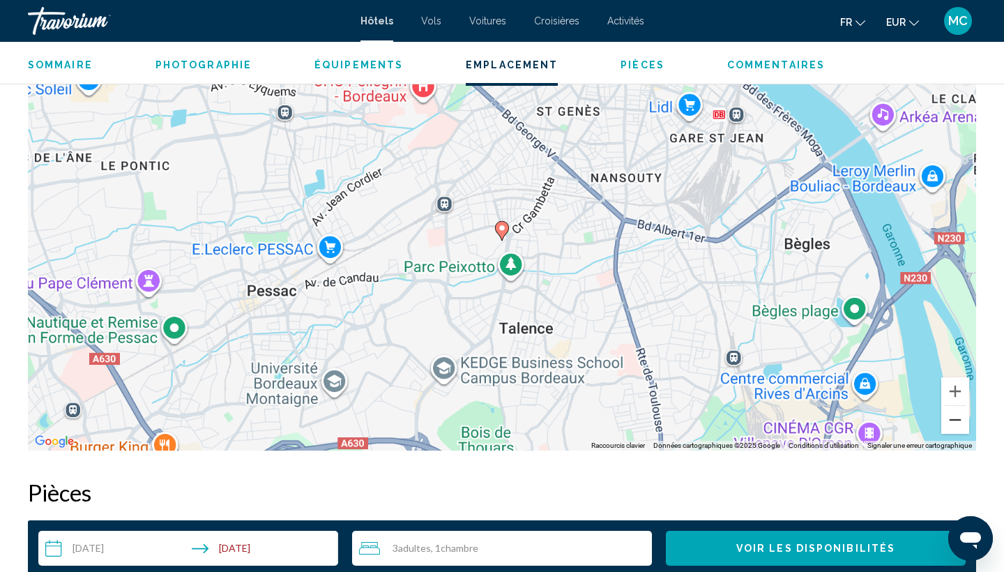
click at [956, 415] on button "Zoom arrière" at bounding box center [956, 420] width 28 height 28
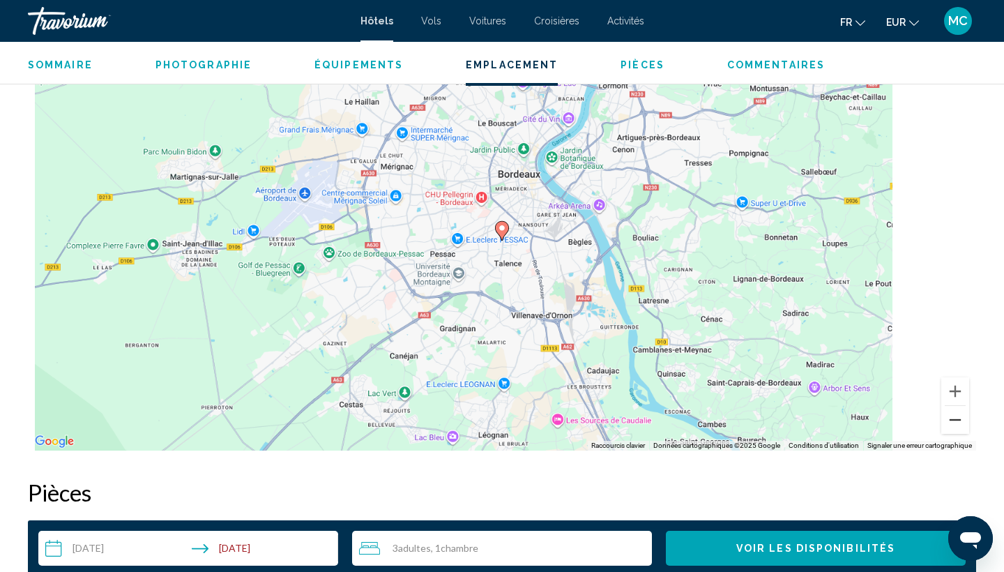
click at [949, 421] on button "Zoom arrière" at bounding box center [956, 420] width 28 height 28
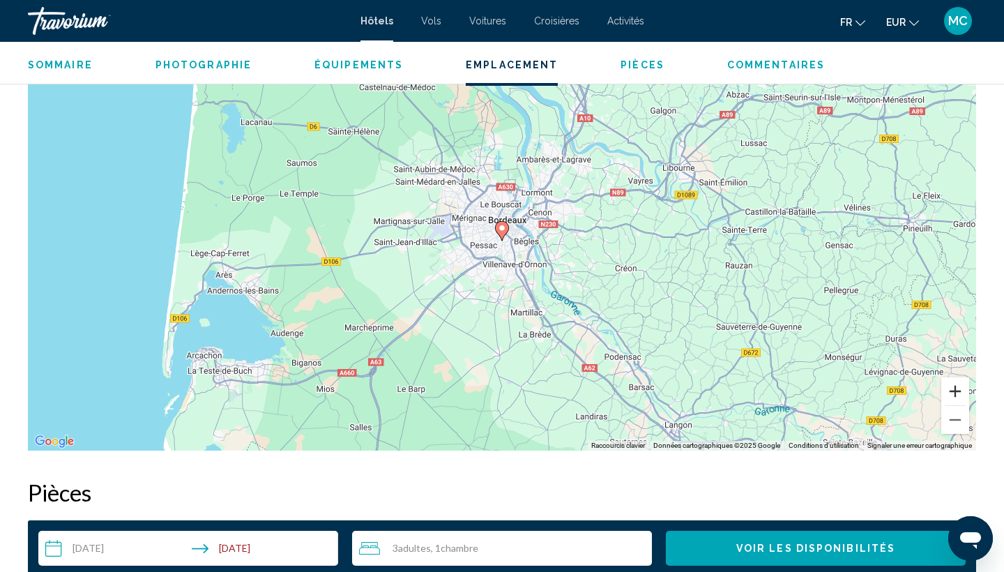
click at [958, 400] on button "Zoom avant" at bounding box center [956, 391] width 28 height 28
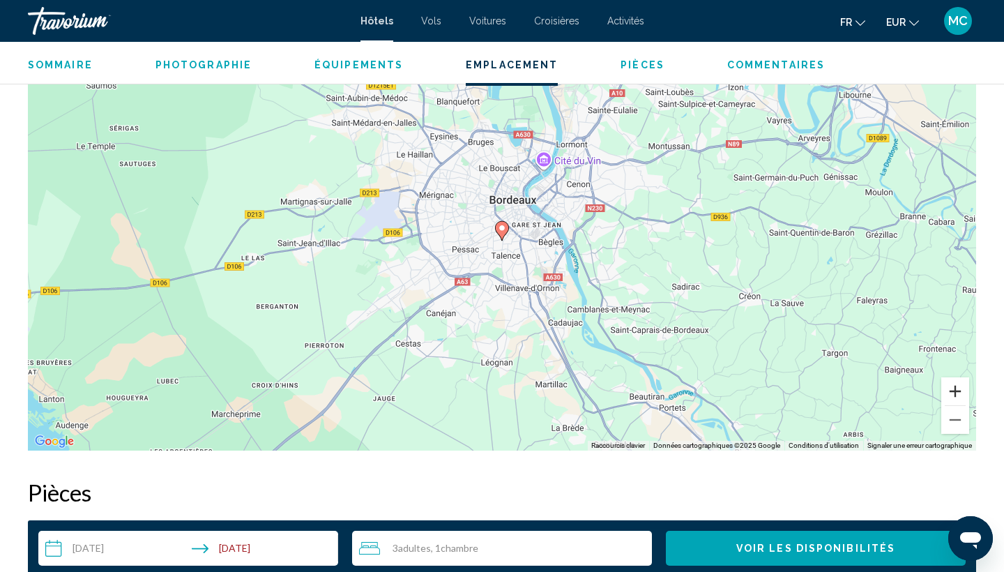
click at [953, 396] on button "Zoom avant" at bounding box center [956, 391] width 28 height 28
click at [953, 395] on button "Zoom avant" at bounding box center [956, 391] width 28 height 28
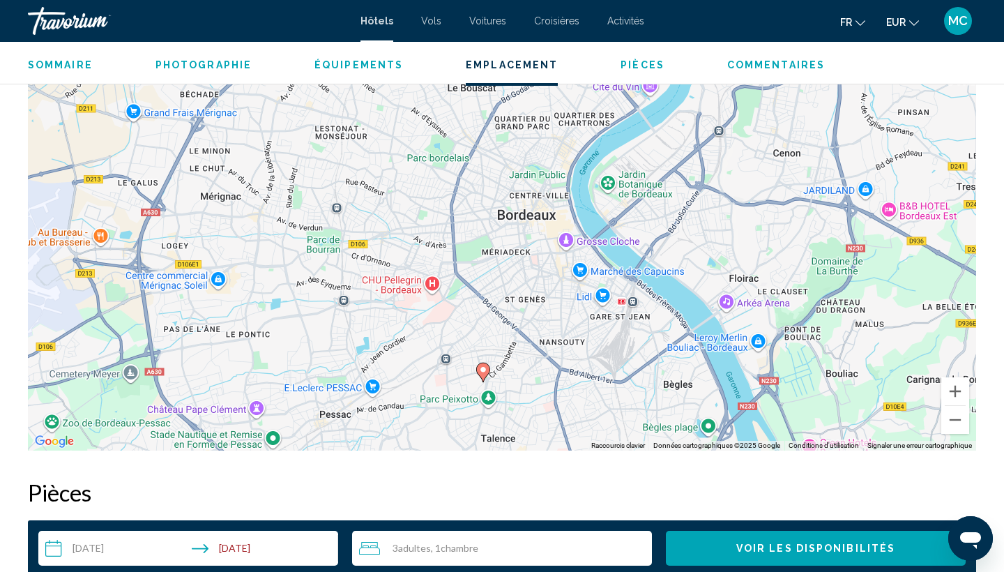
drag, startPoint x: 821, startPoint y: 305, endPoint x: 801, endPoint y: 449, distance: 145.0
click at [801, 449] on div "Pour activer le glissement avec le clavier, appuyez sur Alt+Entrée. Une fois ce…" at bounding box center [502, 241] width 949 height 418
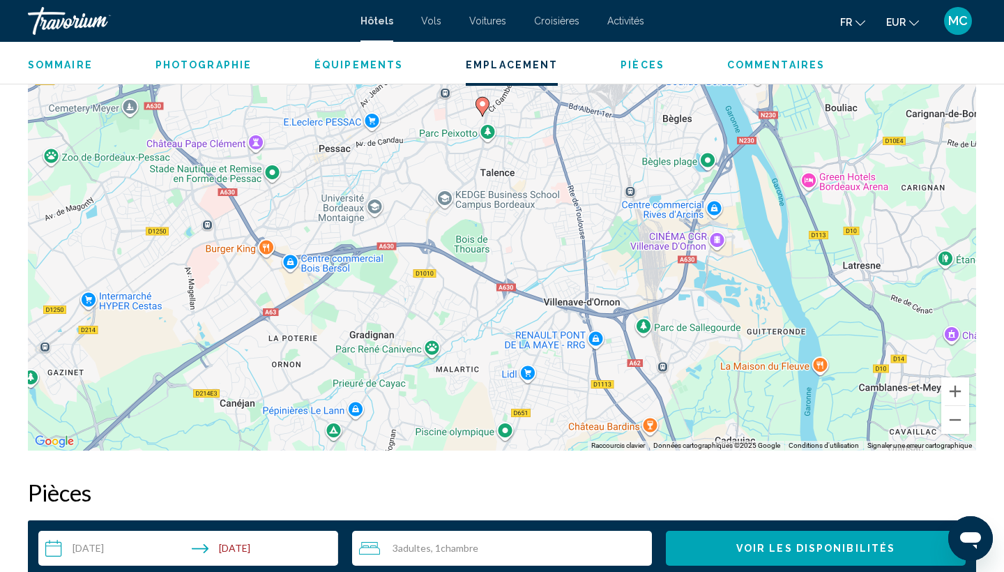
click at [630, 68] on span "Pièces" at bounding box center [643, 64] width 44 height 11
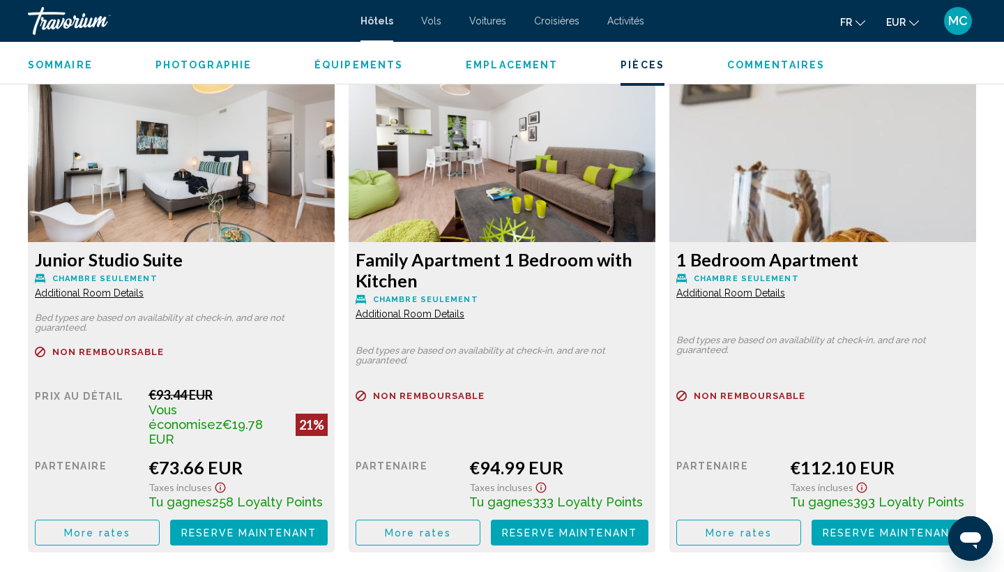
scroll to position [1915, 0]
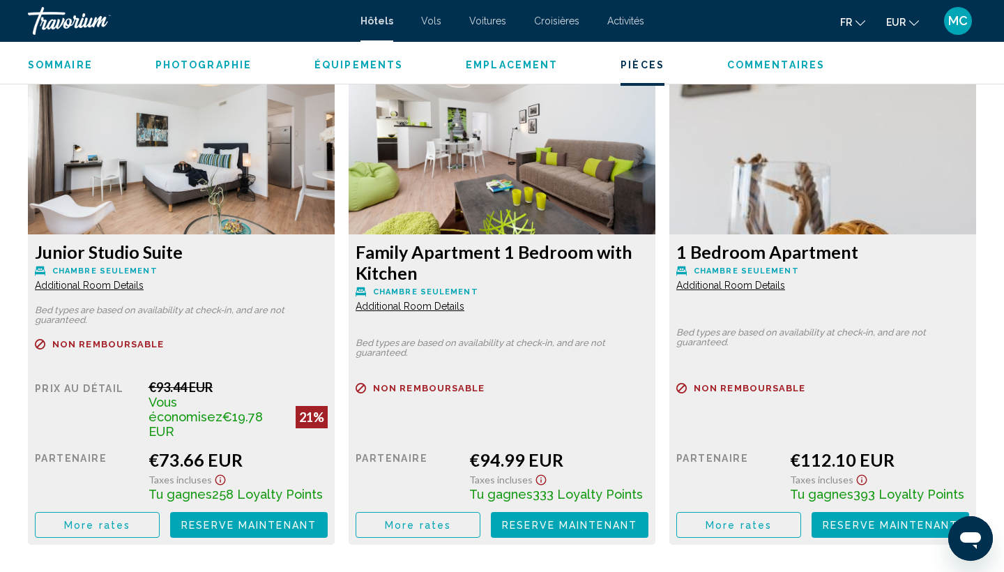
click at [177, 206] on img "Main content" at bounding box center [181, 147] width 307 height 174
drag, startPoint x: 40, startPoint y: 345, endPoint x: 165, endPoint y: 344, distance: 125.5
click at [165, 344] on p "Non remboursable" at bounding box center [181, 344] width 293 height 10
drag, startPoint x: 34, startPoint y: 312, endPoint x: 87, endPoint y: 315, distance: 53.1
click at [87, 315] on div "Junior Studio Suite Chambre seulement Additional Room Details Bed types are bas…" at bounding box center [181, 389] width 307 height 310
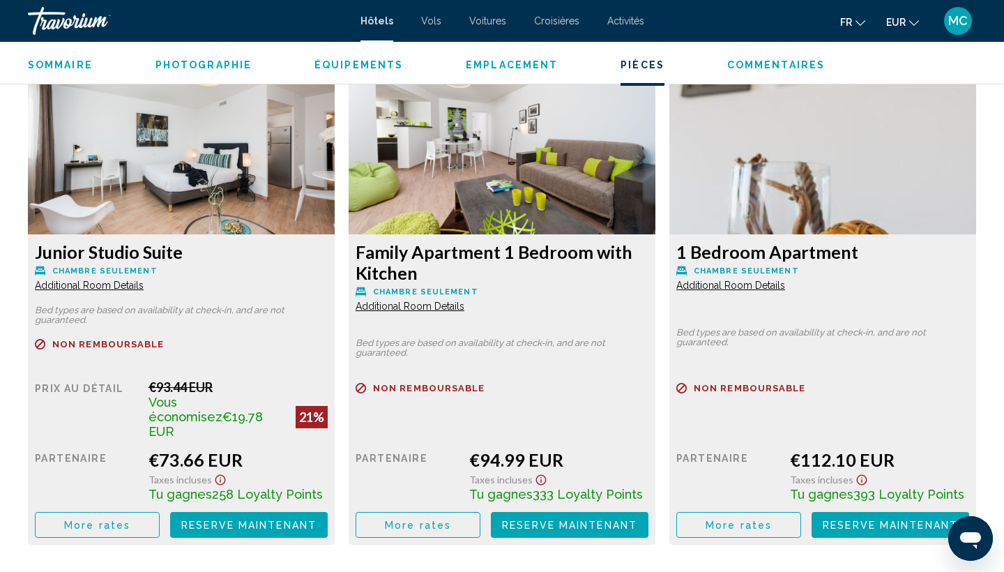
click at [89, 315] on p "Bed types are based on availability at check-in, and are not guaranteed." at bounding box center [181, 315] width 293 height 20
click at [98, 283] on span "Additional Room Details" at bounding box center [89, 285] width 109 height 11
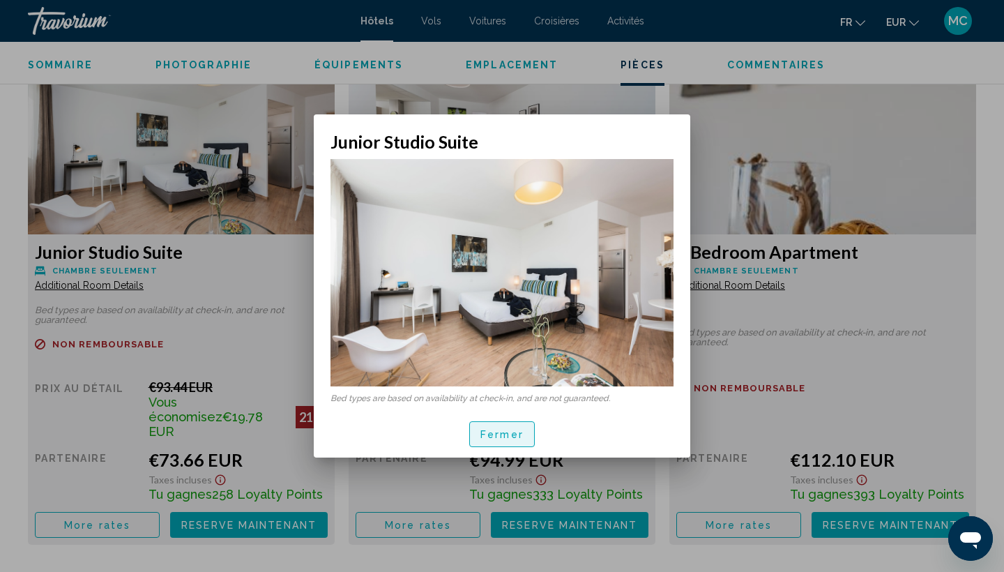
click at [521, 421] on button "Fermer" at bounding box center [502, 434] width 66 height 26
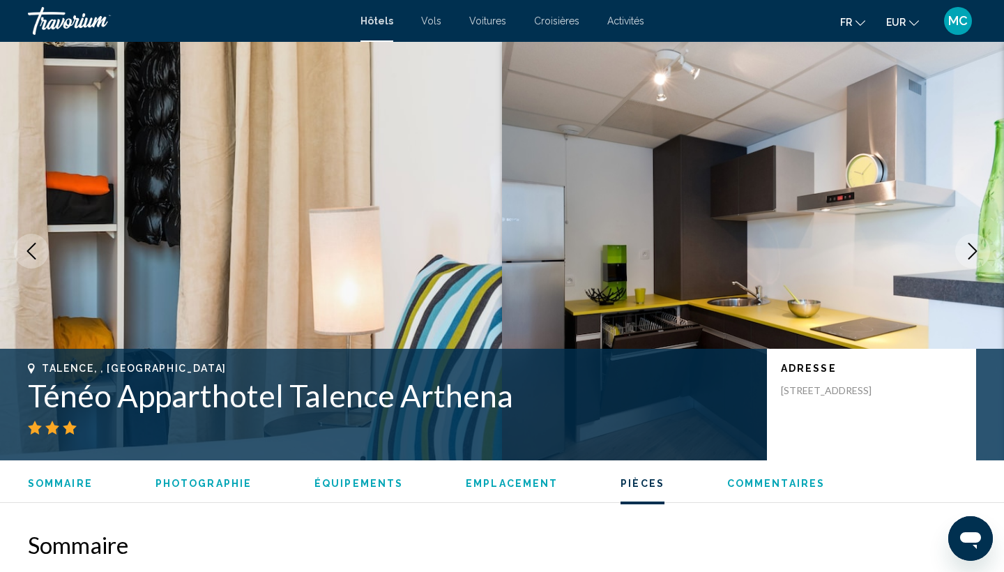
scroll to position [1915, 0]
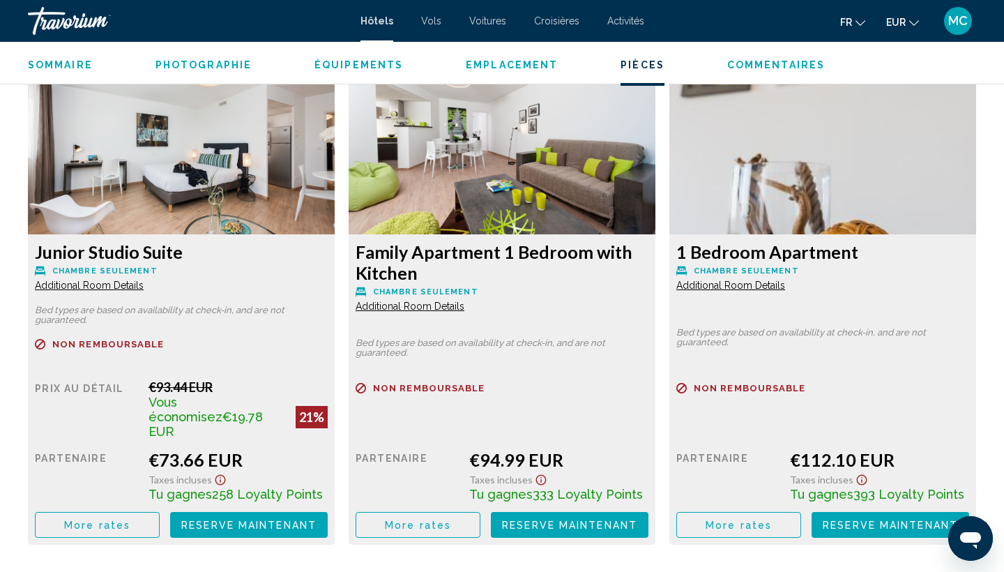
click at [191, 149] on img "Main content" at bounding box center [181, 147] width 307 height 174
click at [109, 520] on span "More rates" at bounding box center [97, 525] width 66 height 11
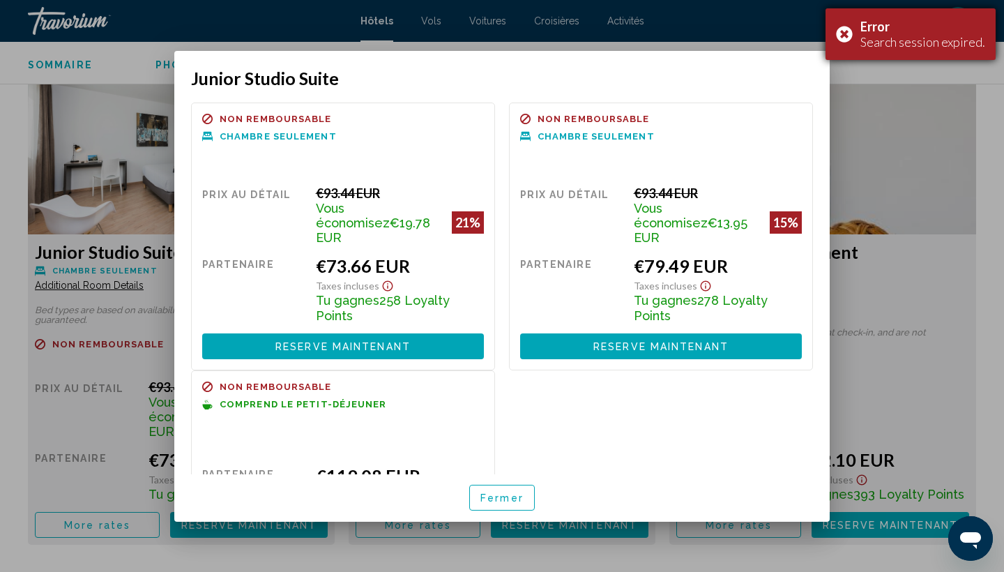
click at [845, 33] on div "Error Search session expired." at bounding box center [911, 34] width 170 height 52
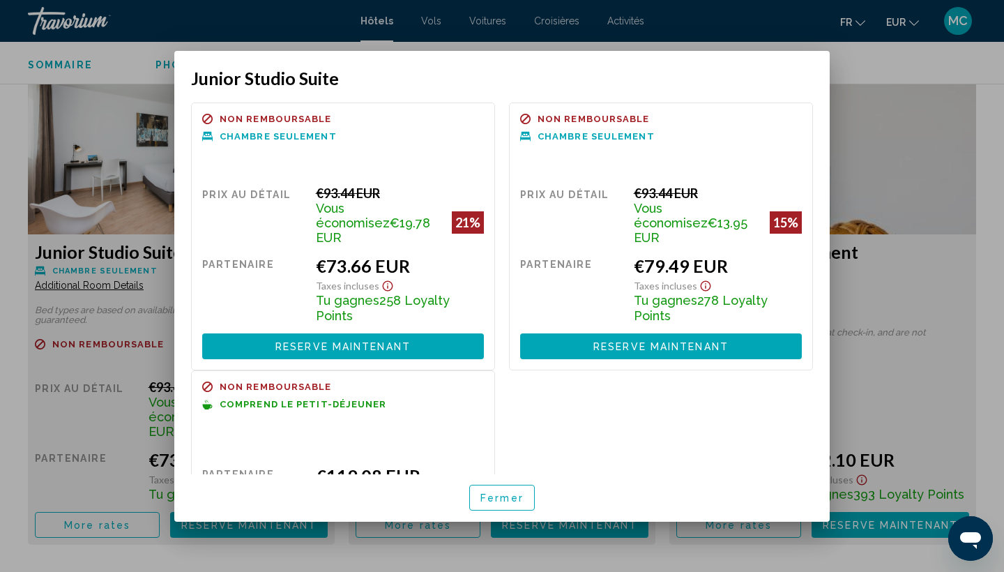
click at [139, 395] on div at bounding box center [502, 286] width 1004 height 572
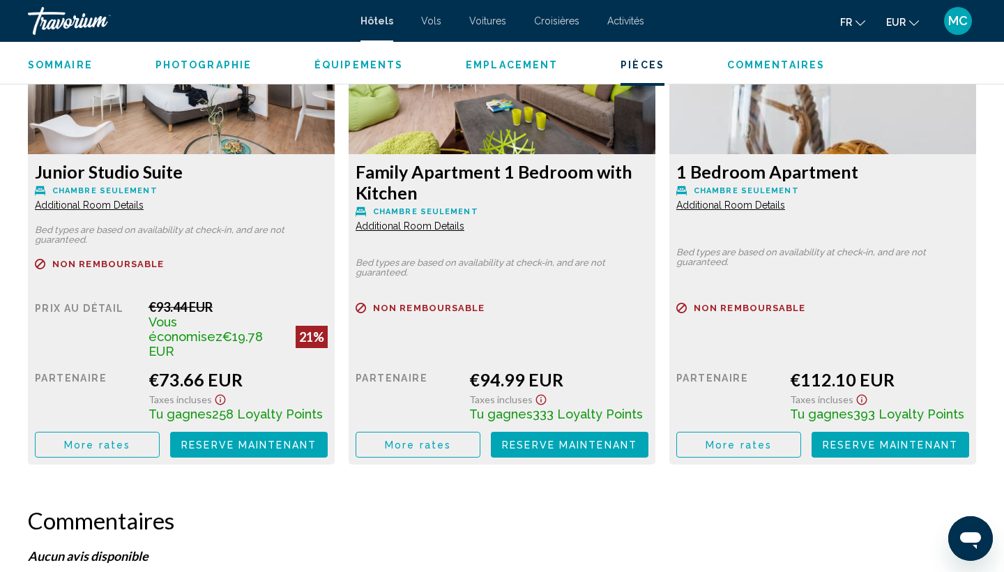
scroll to position [2004, 0]
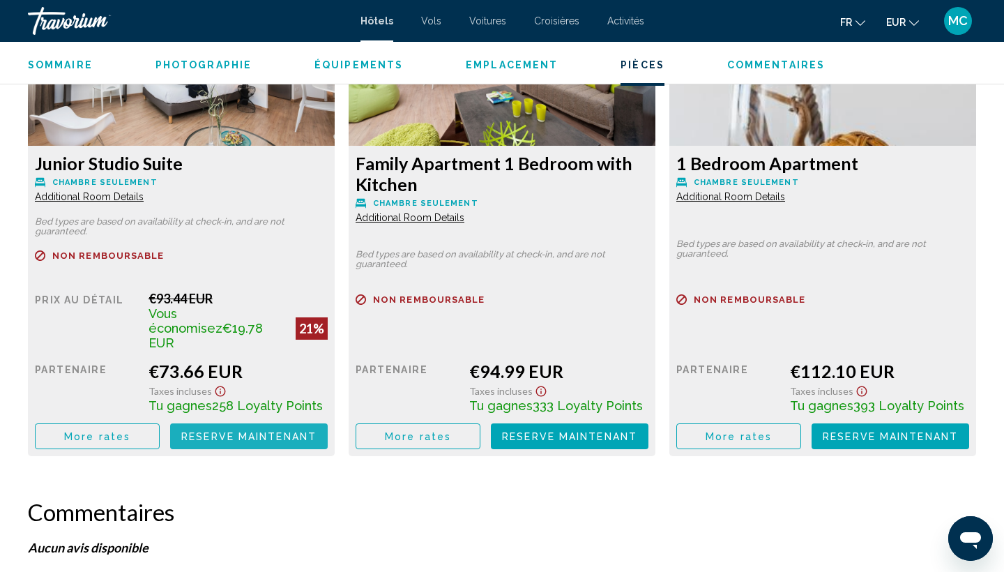
click at [244, 431] on span "Reserve maintenant" at bounding box center [248, 436] width 135 height 11
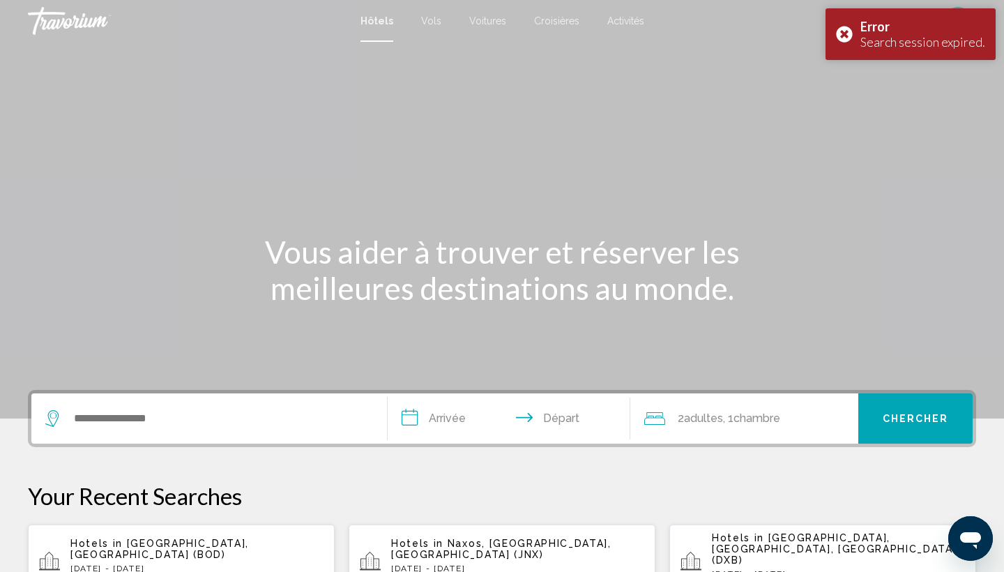
click at [163, 545] on span "[GEOGRAPHIC_DATA], [GEOGRAPHIC_DATA] (BOD)" at bounding box center [159, 549] width 179 height 22
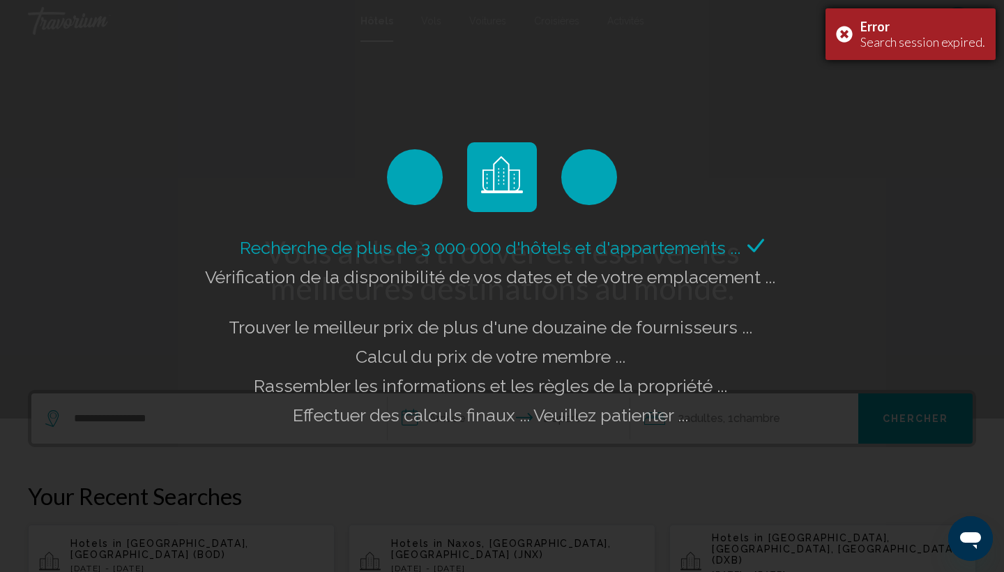
click at [851, 32] on div "Error Search session expired." at bounding box center [911, 34] width 170 height 52
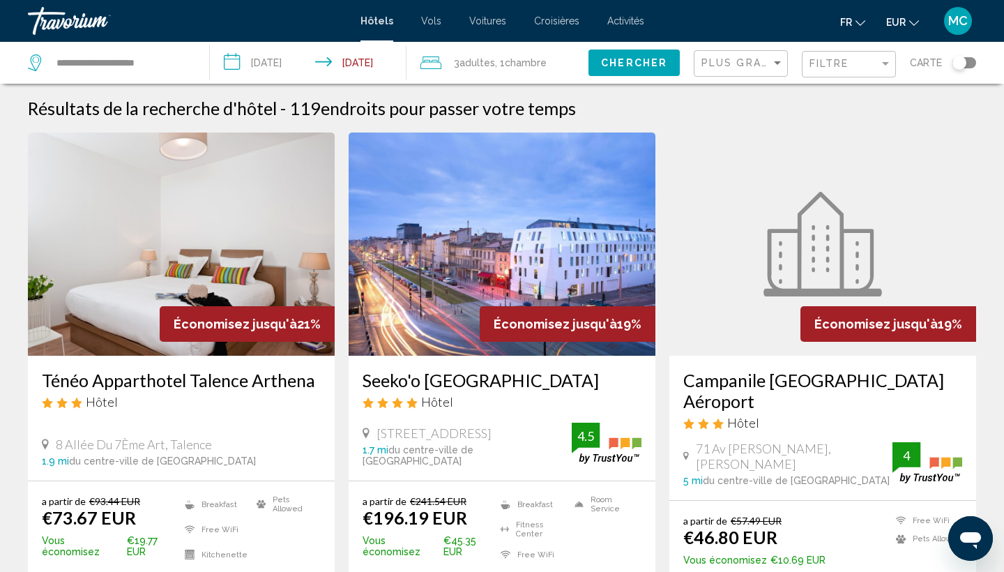
click at [125, 274] on img "Main content" at bounding box center [181, 244] width 307 height 223
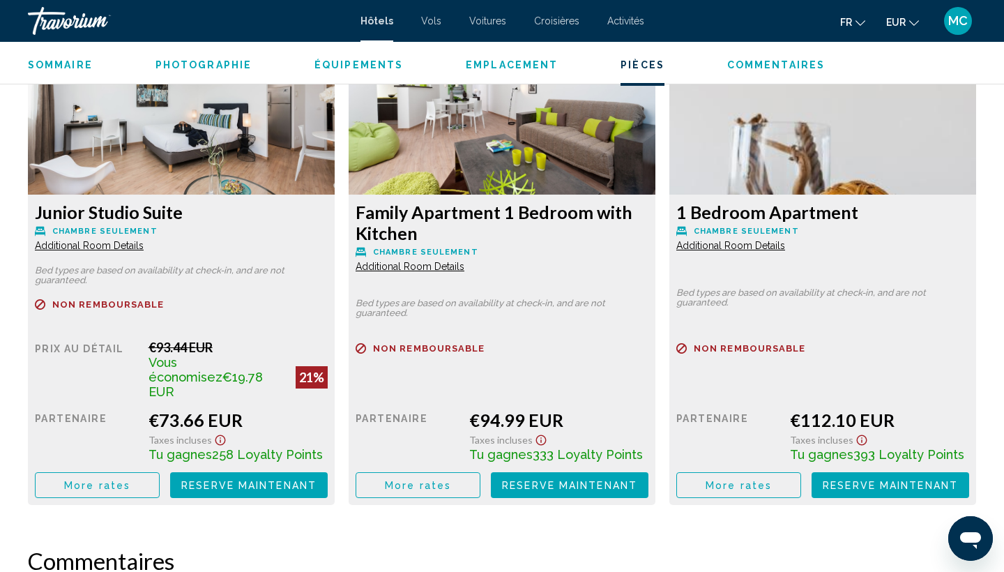
click at [291, 480] on span "Reserve maintenant" at bounding box center [248, 485] width 135 height 11
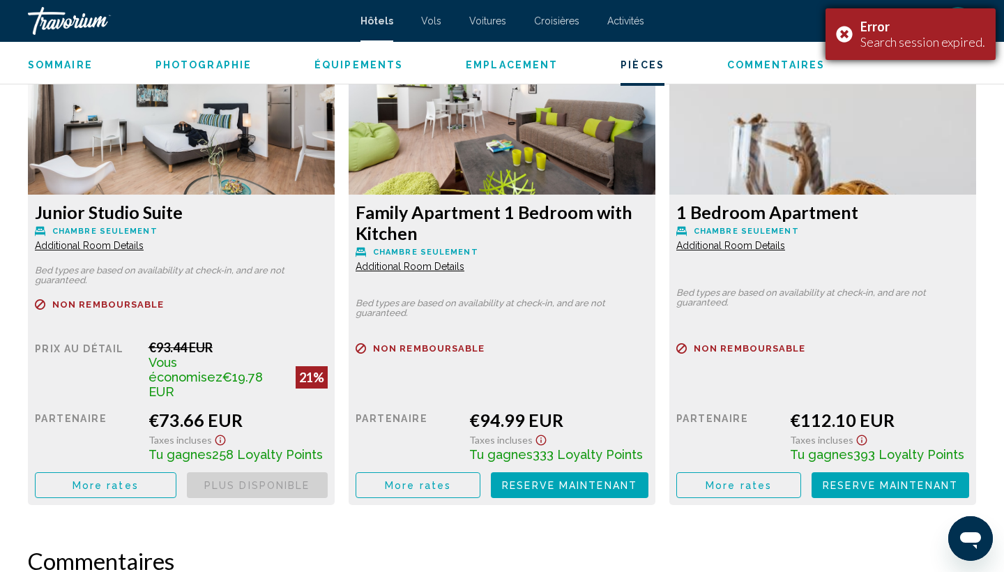
click at [848, 31] on div "Error Search session expired." at bounding box center [911, 34] width 170 height 52
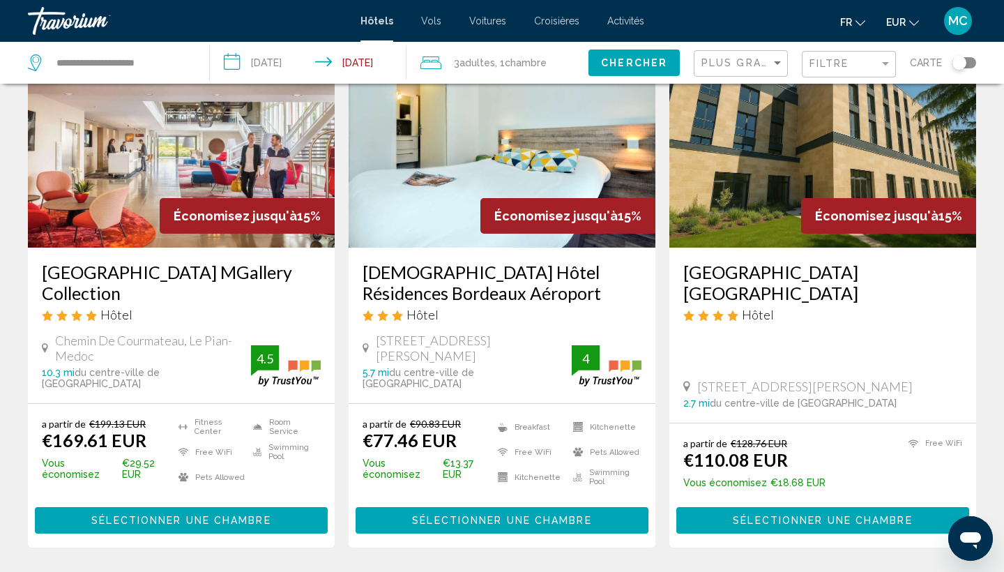
click at [434, 188] on img "Main content" at bounding box center [502, 135] width 307 height 223
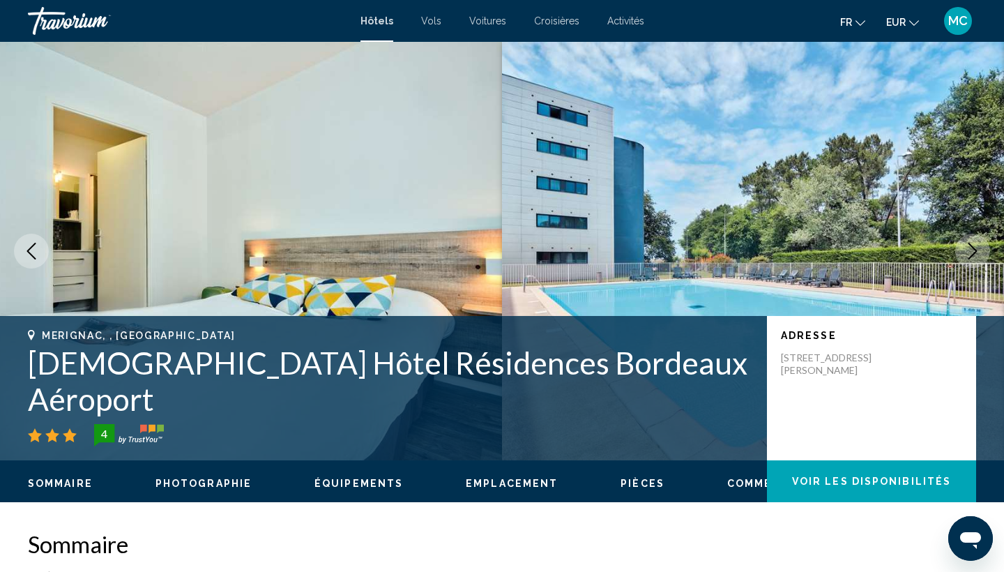
click at [970, 248] on icon "Next image" at bounding box center [973, 251] width 17 height 17
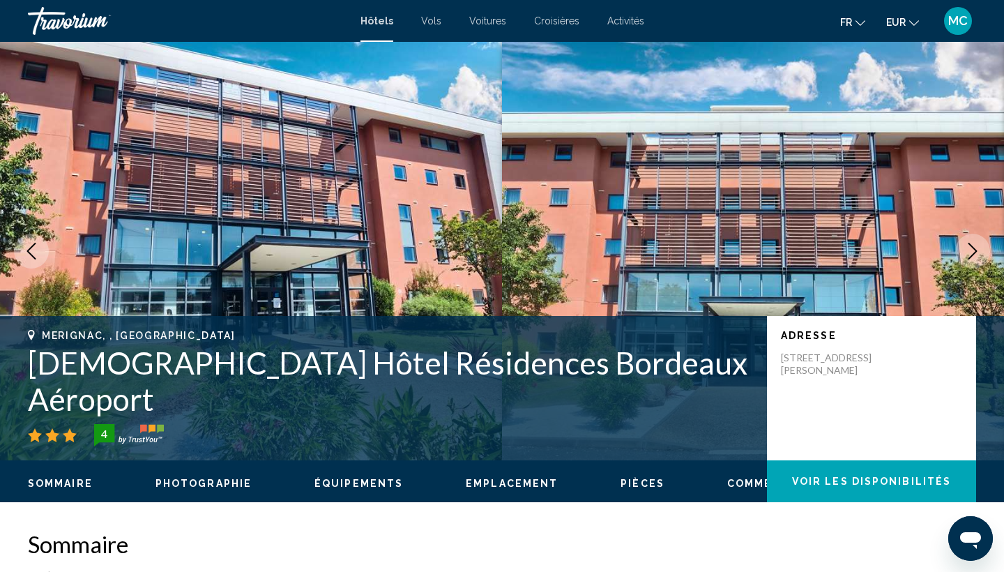
click at [974, 252] on icon "Next image" at bounding box center [973, 251] width 17 height 17
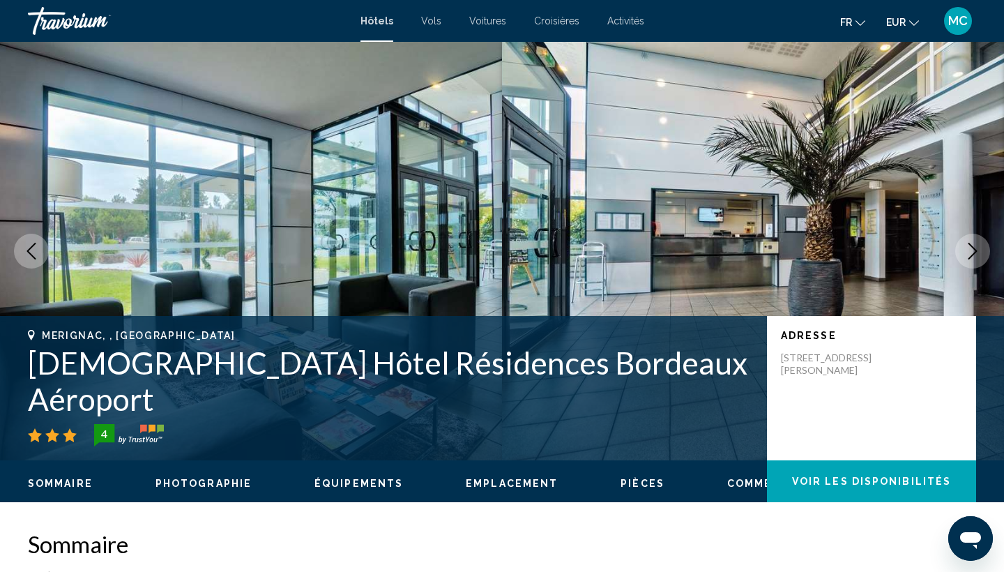
click at [974, 252] on icon "Next image" at bounding box center [973, 251] width 17 height 17
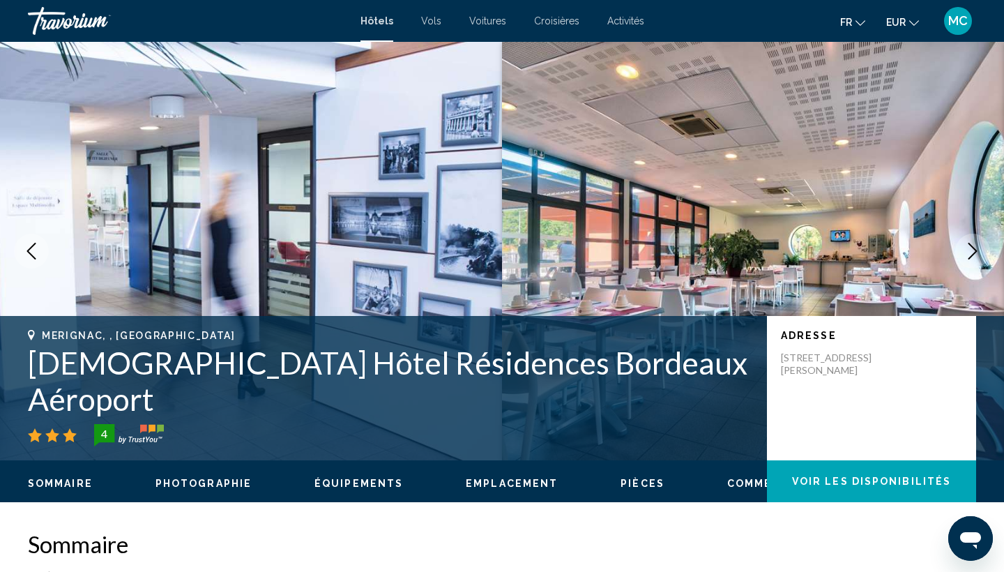
click at [974, 252] on icon "Next image" at bounding box center [973, 251] width 17 height 17
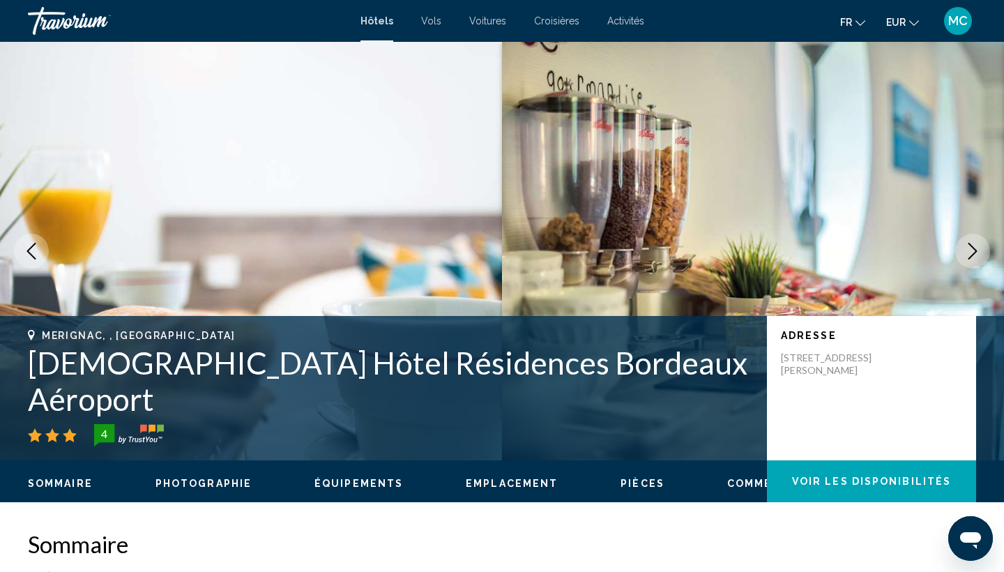
click at [974, 252] on icon "Next image" at bounding box center [973, 251] width 17 height 17
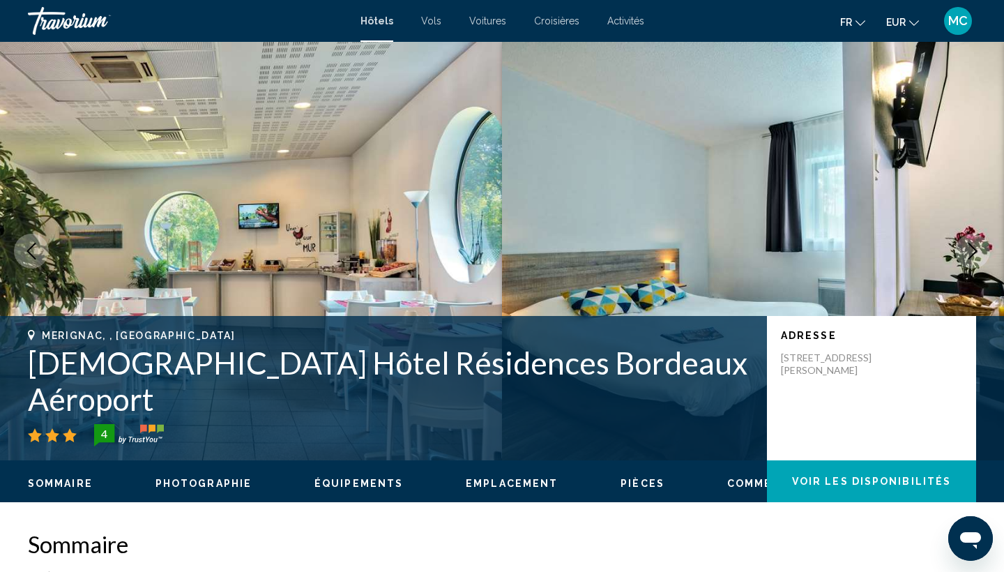
click at [974, 252] on icon "Next image" at bounding box center [973, 251] width 17 height 17
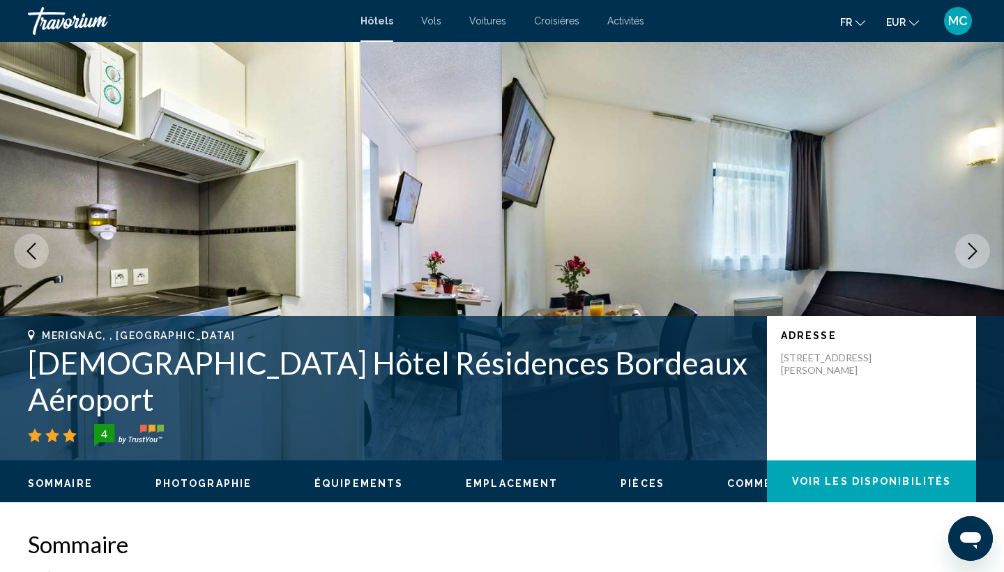
click at [974, 252] on icon "Next image" at bounding box center [973, 251] width 17 height 17
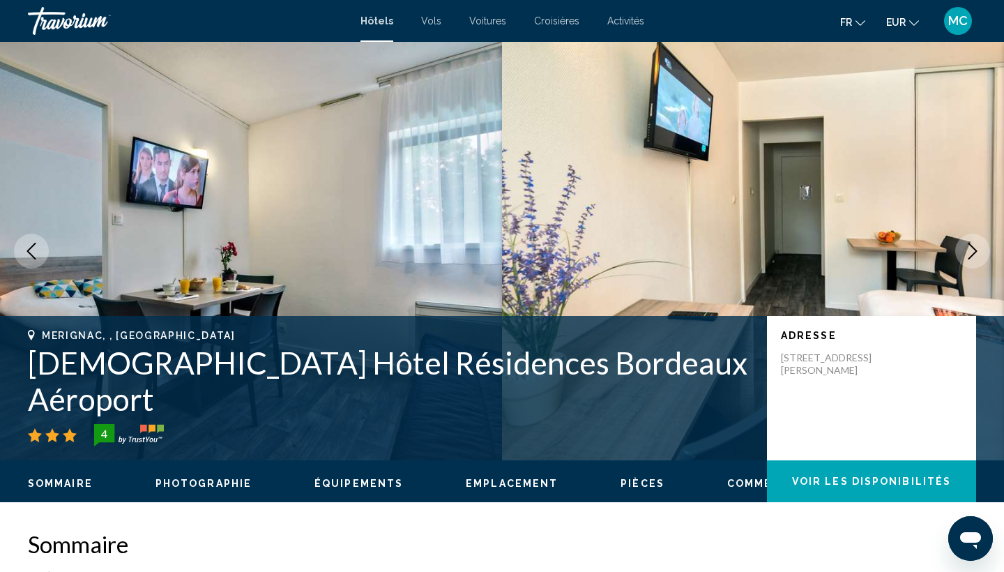
click at [974, 252] on icon "Next image" at bounding box center [973, 251] width 17 height 17
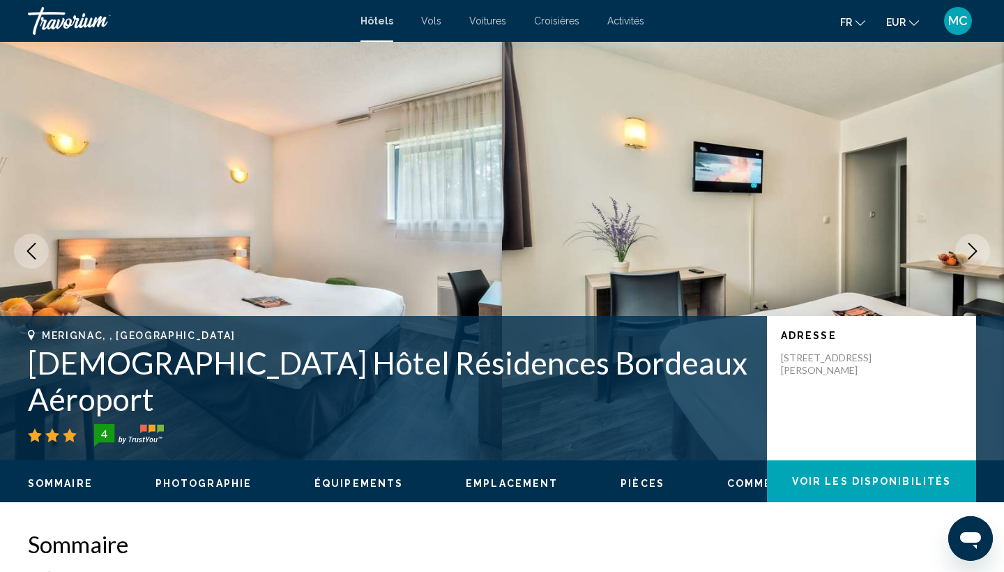
click at [974, 252] on icon "Next image" at bounding box center [973, 251] width 17 height 17
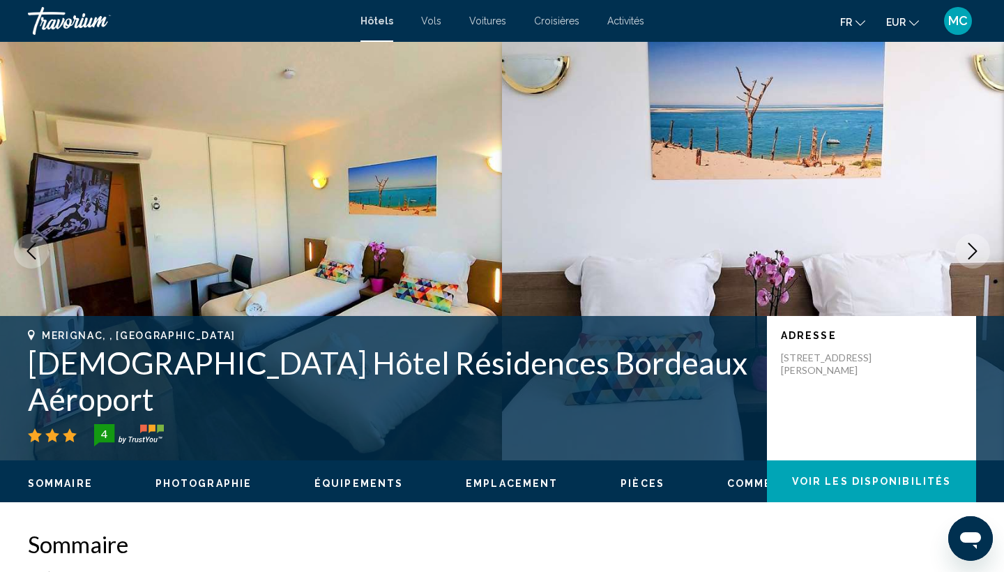
click at [974, 252] on icon "Next image" at bounding box center [973, 251] width 17 height 17
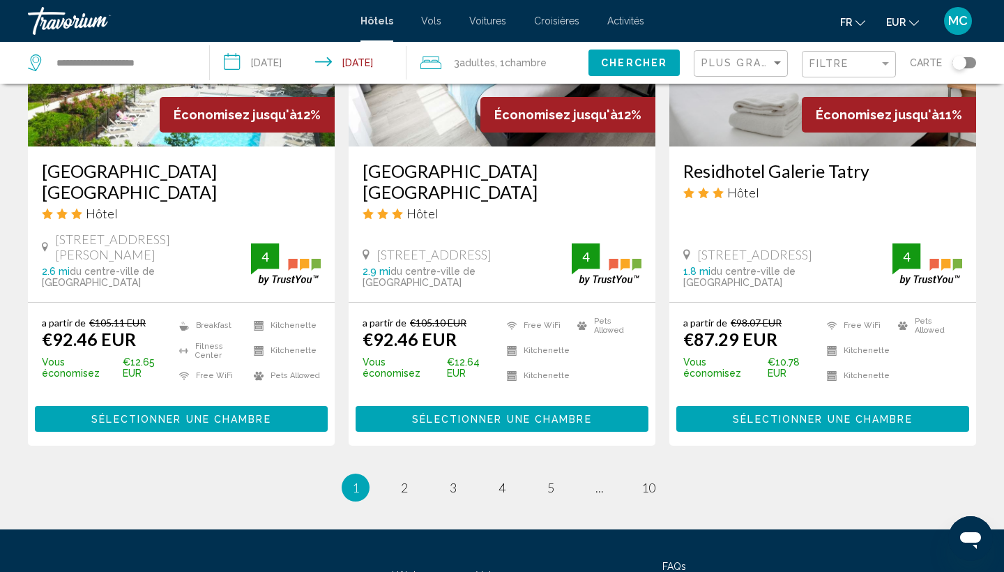
scroll to position [1822, 0]
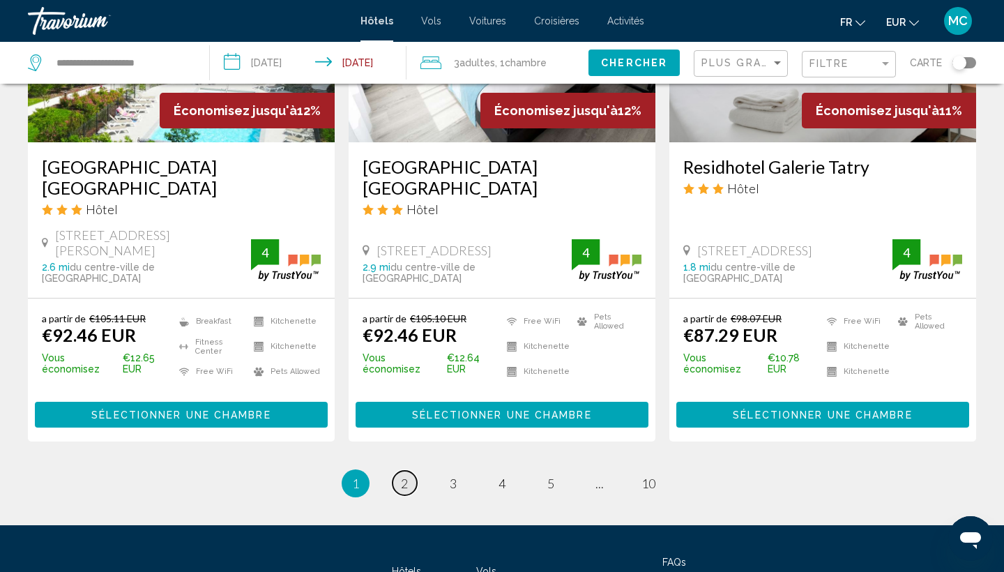
click at [409, 471] on link "page 2" at bounding box center [405, 483] width 24 height 24
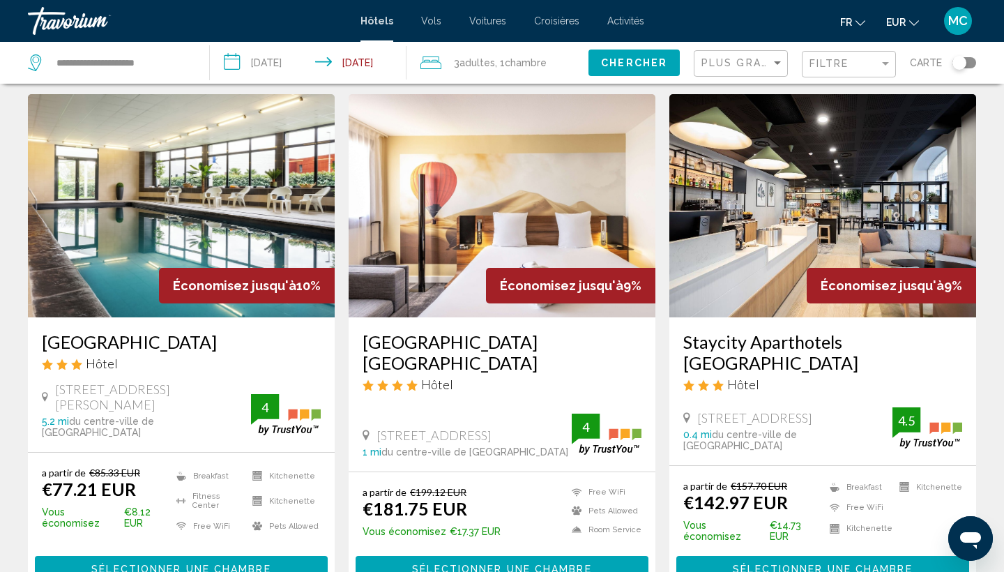
scroll to position [580, 0]
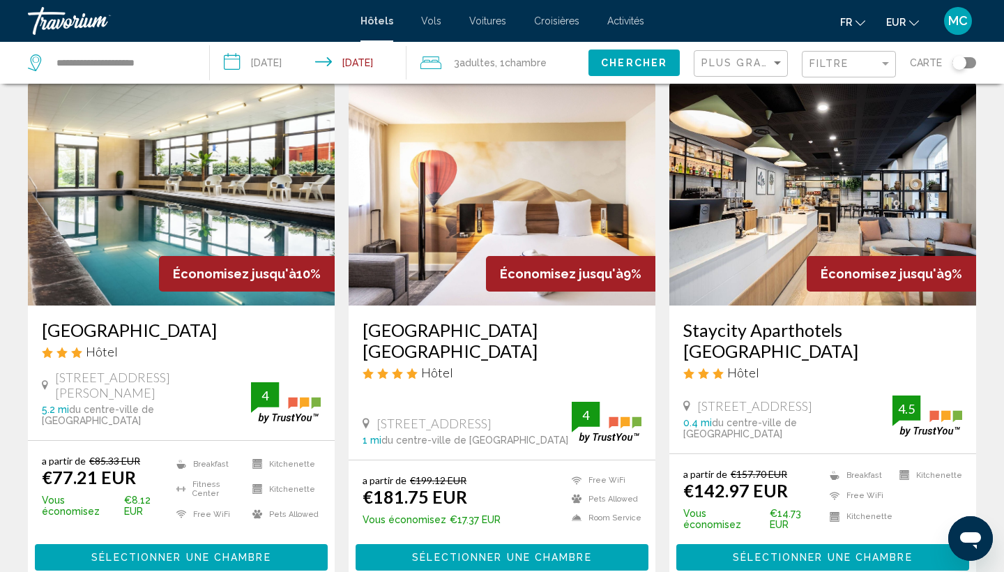
click at [185, 212] on img "Main content" at bounding box center [181, 193] width 307 height 223
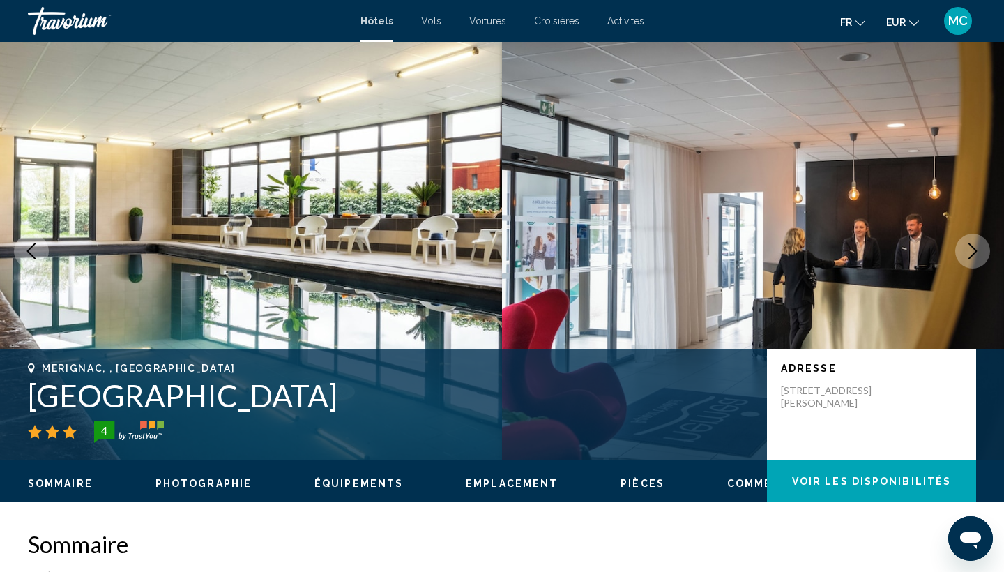
click at [972, 250] on icon "Next image" at bounding box center [973, 251] width 17 height 17
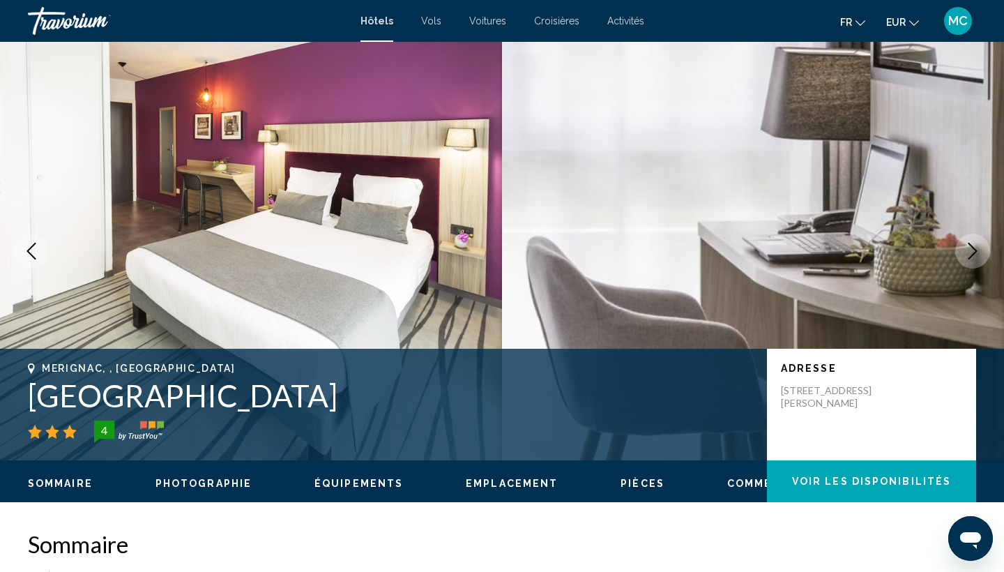
click at [972, 250] on icon "Next image" at bounding box center [973, 251] width 17 height 17
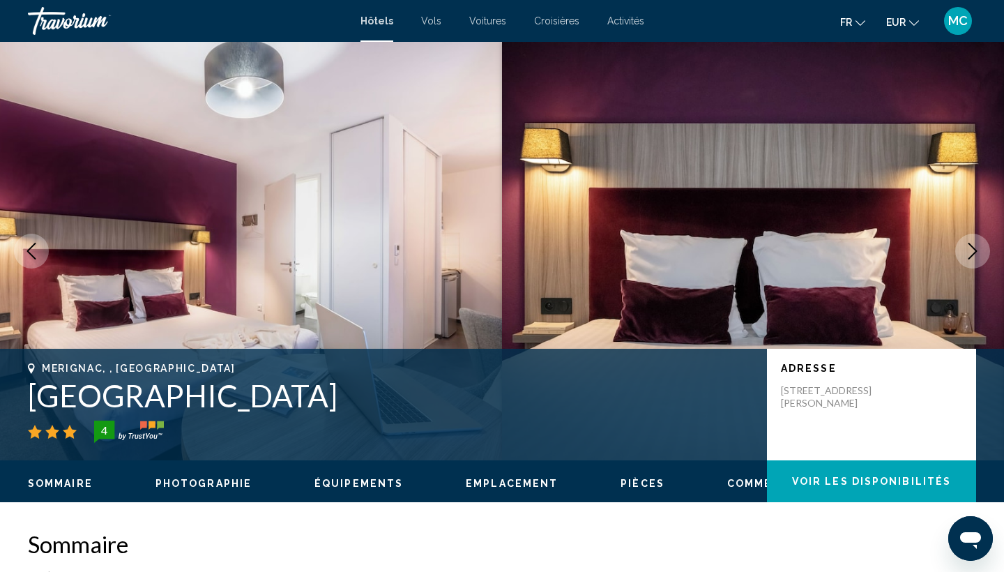
click at [972, 250] on icon "Next image" at bounding box center [973, 251] width 17 height 17
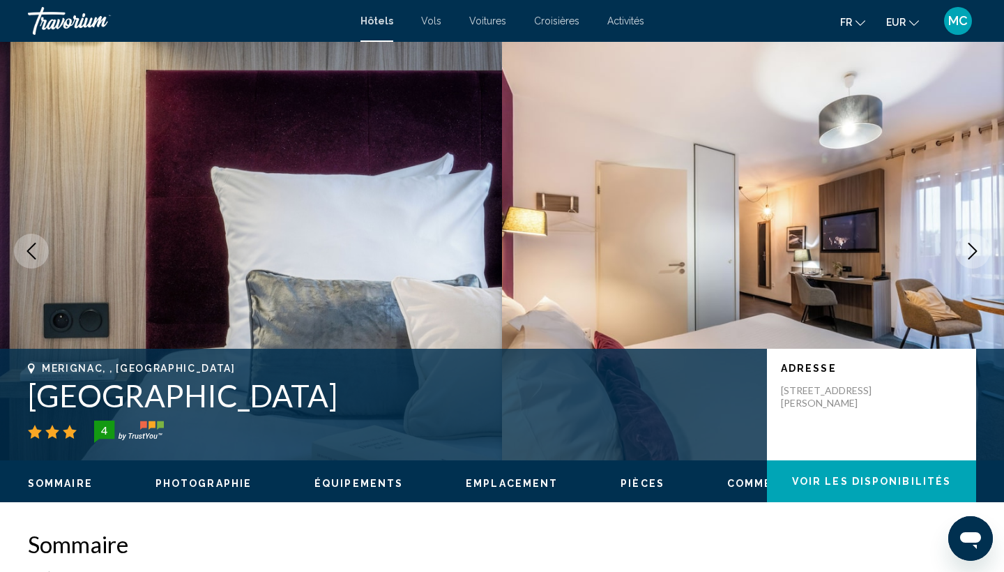
click at [972, 250] on icon "Next image" at bounding box center [973, 251] width 17 height 17
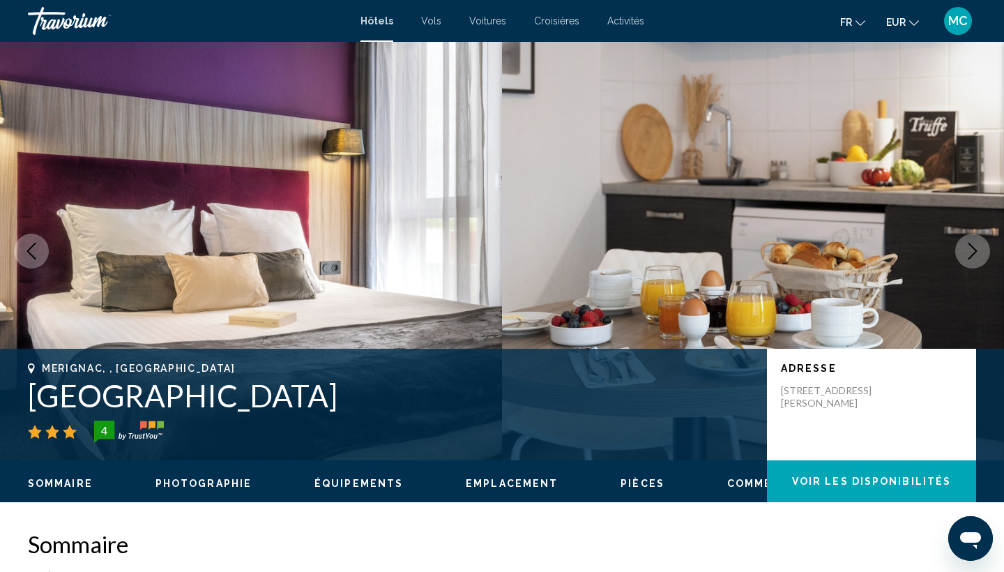
click at [972, 251] on icon "Next image" at bounding box center [973, 251] width 17 height 17
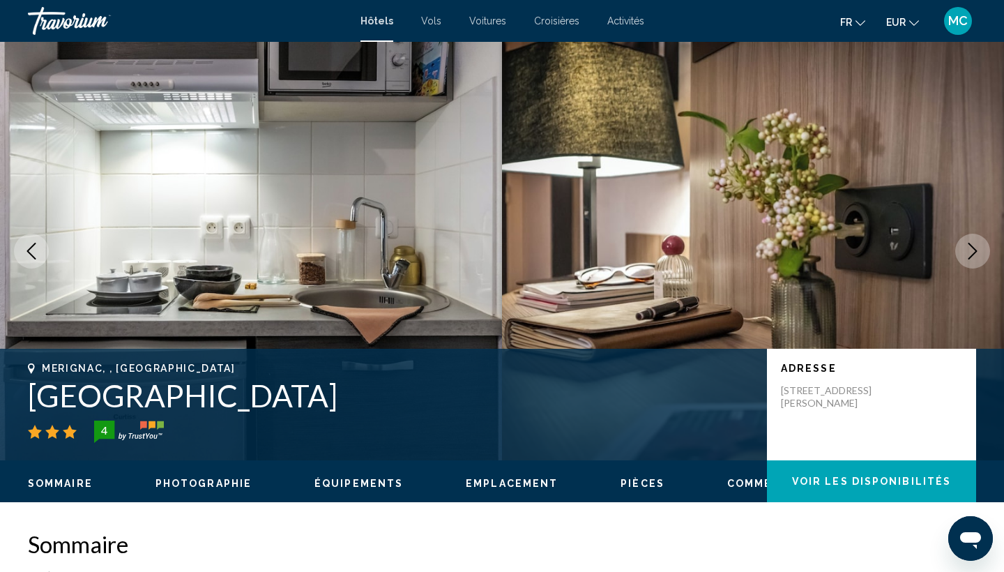
click at [972, 251] on icon "Next image" at bounding box center [973, 251] width 17 height 17
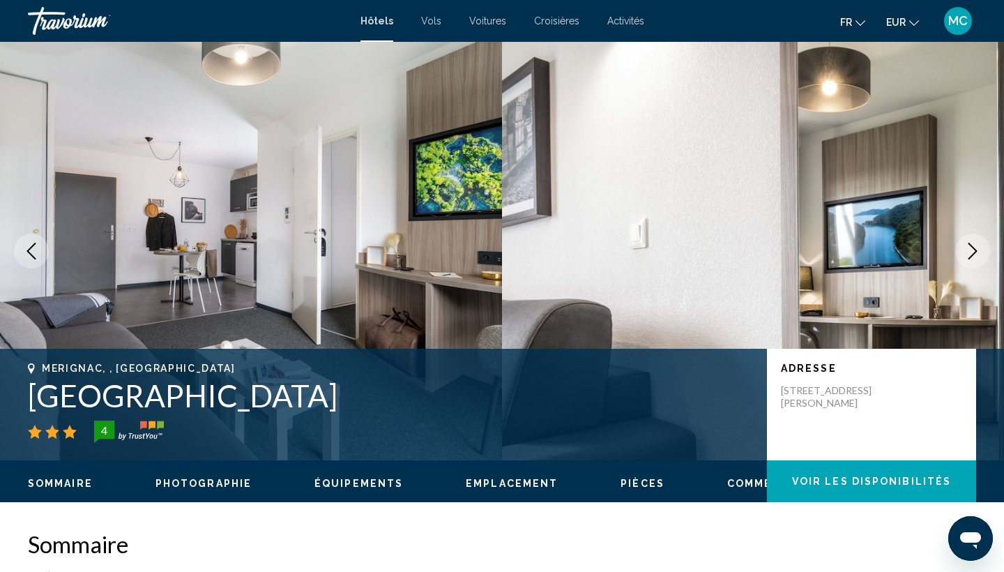
click at [972, 251] on icon "Next image" at bounding box center [973, 251] width 17 height 17
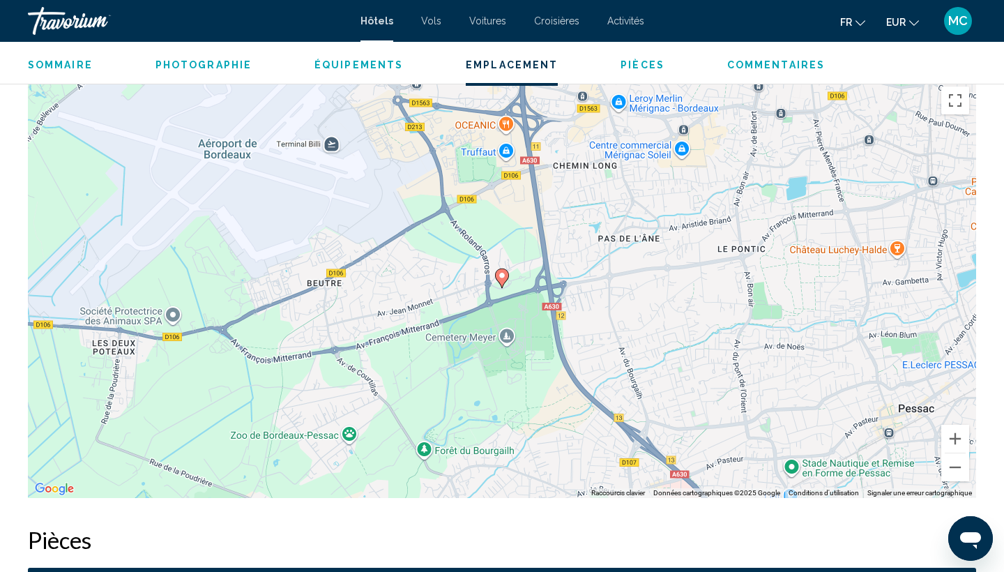
scroll to position [1327, 0]
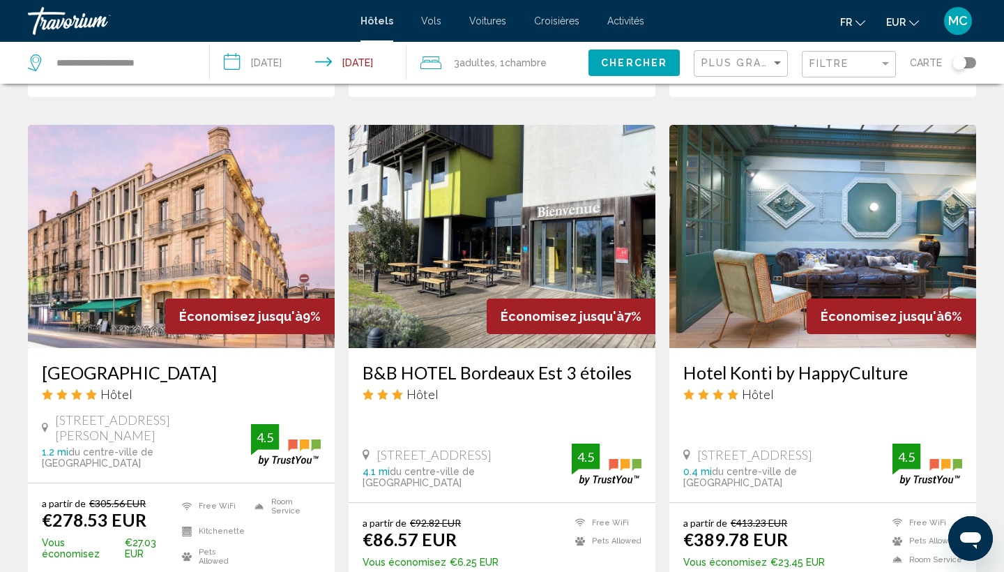
scroll to position [1071, 0]
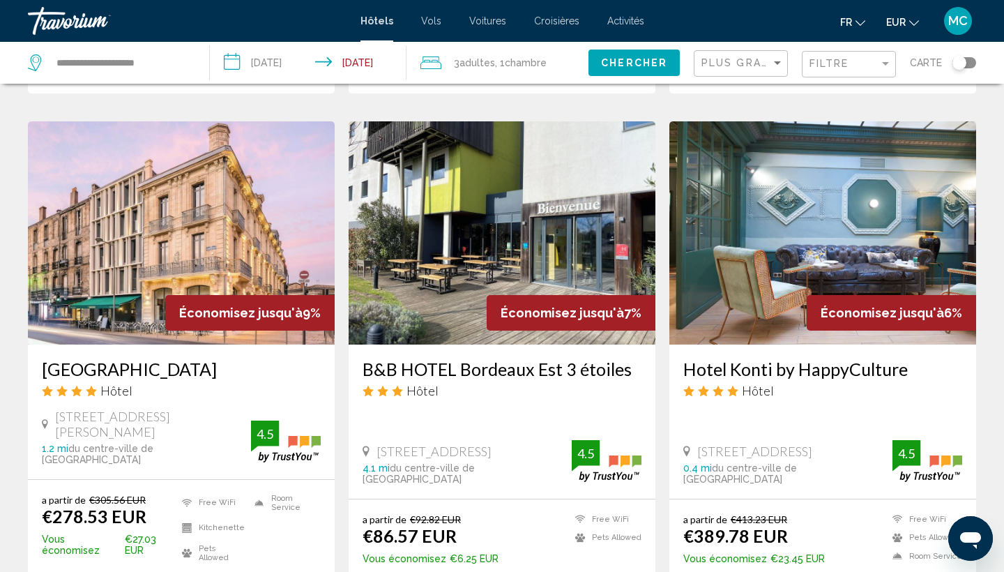
click at [436, 232] on img "Main content" at bounding box center [502, 232] width 307 height 223
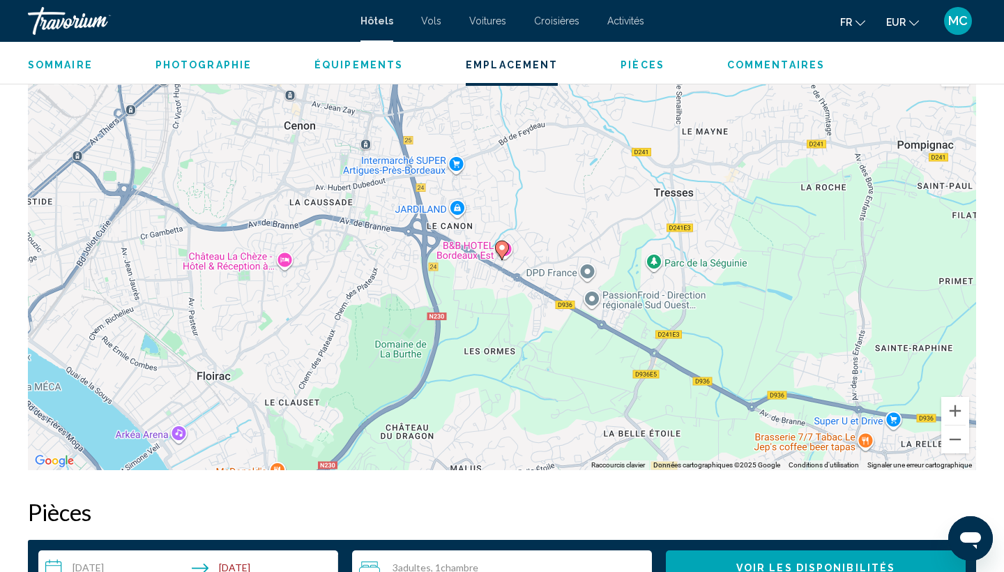
scroll to position [1340, 0]
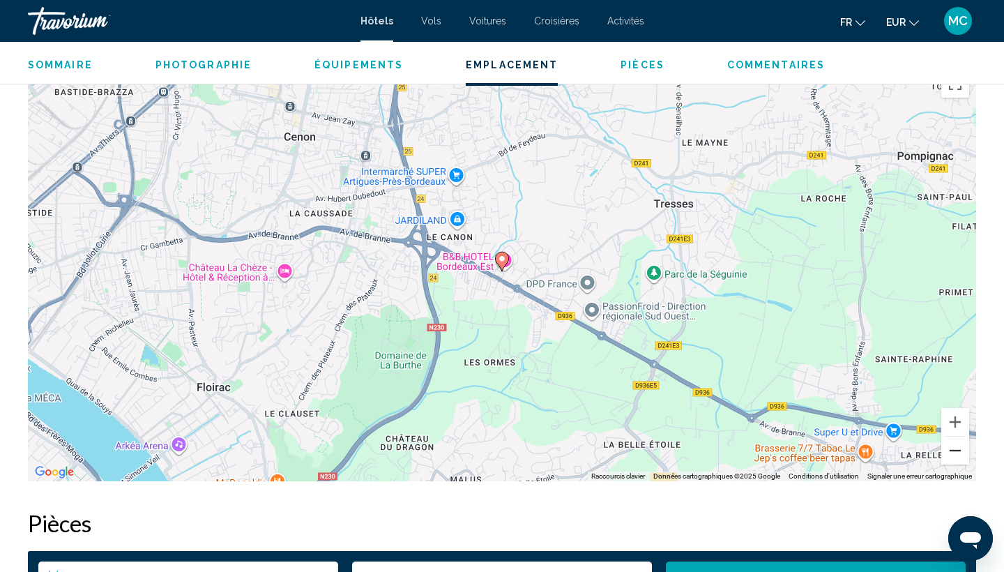
click at [958, 455] on button "Zoom arrière" at bounding box center [956, 451] width 28 height 28
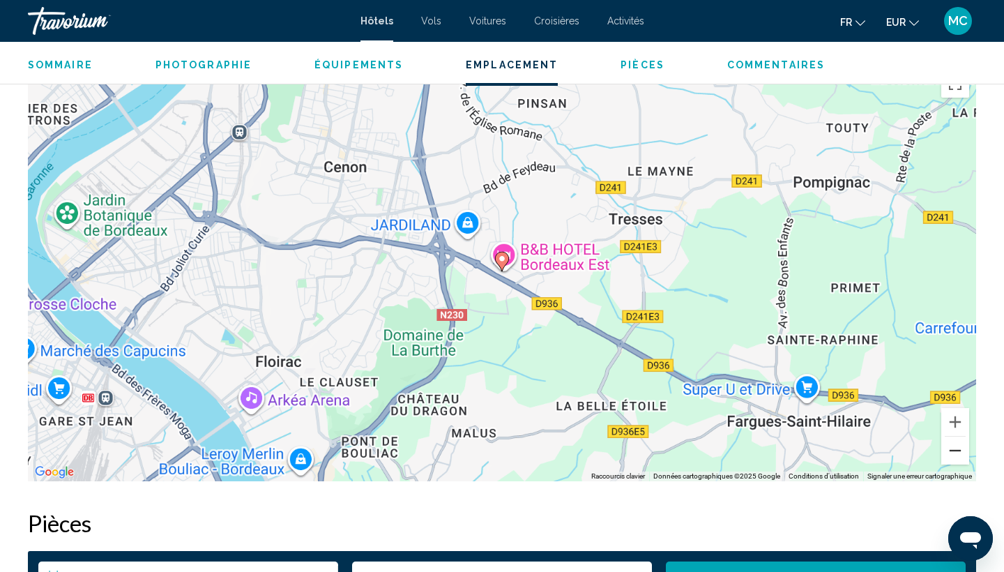
click at [958, 455] on button "Zoom arrière" at bounding box center [956, 451] width 28 height 28
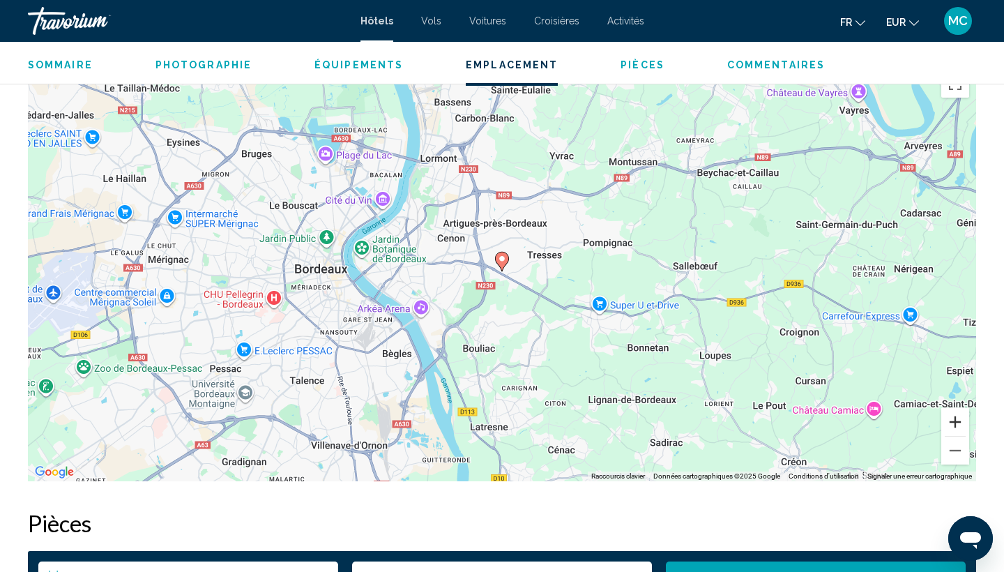
click at [955, 428] on button "Zoom avant" at bounding box center [956, 422] width 28 height 28
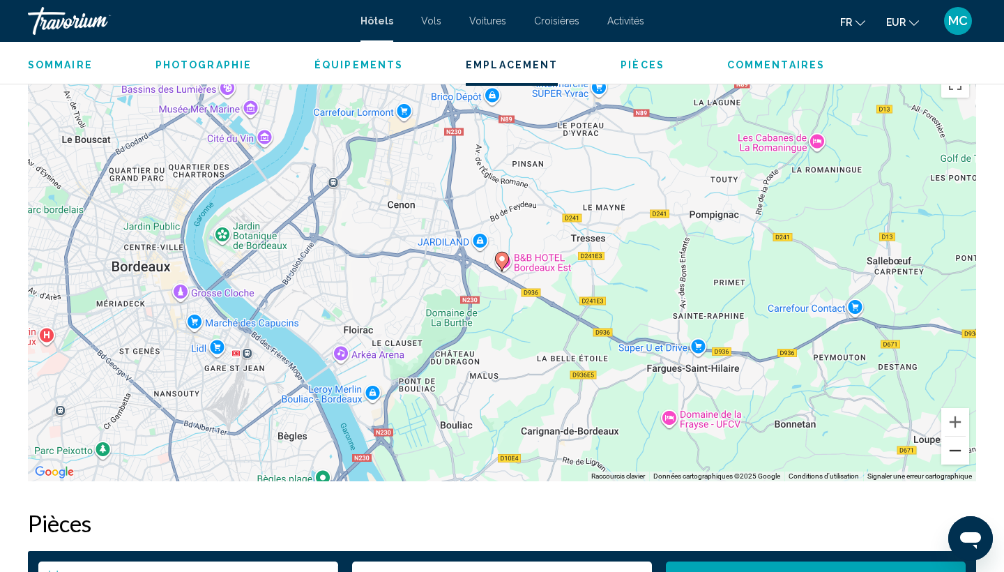
click at [958, 459] on button "Zoom arrière" at bounding box center [956, 451] width 28 height 28
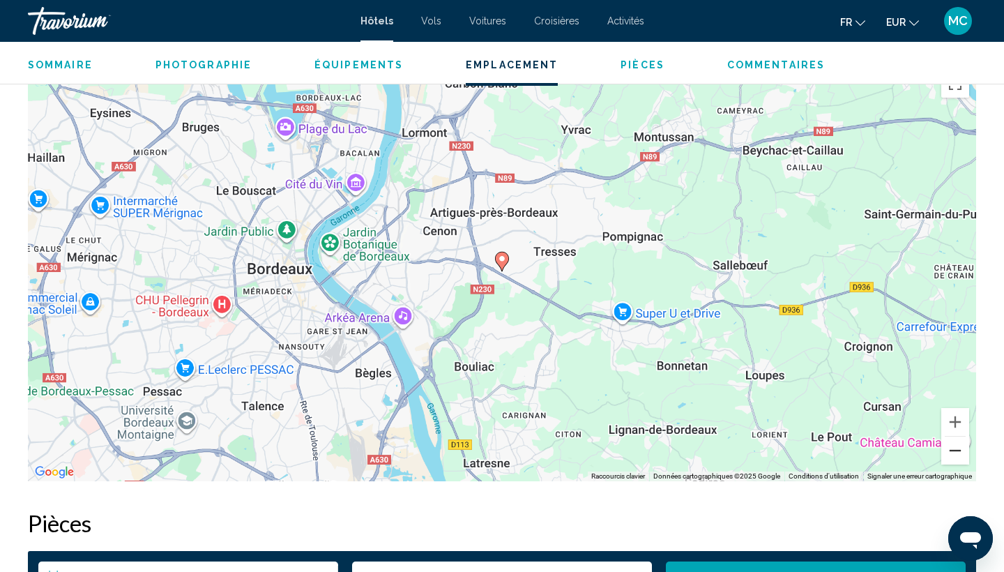
click at [958, 459] on button "Zoom arrière" at bounding box center [956, 451] width 28 height 28
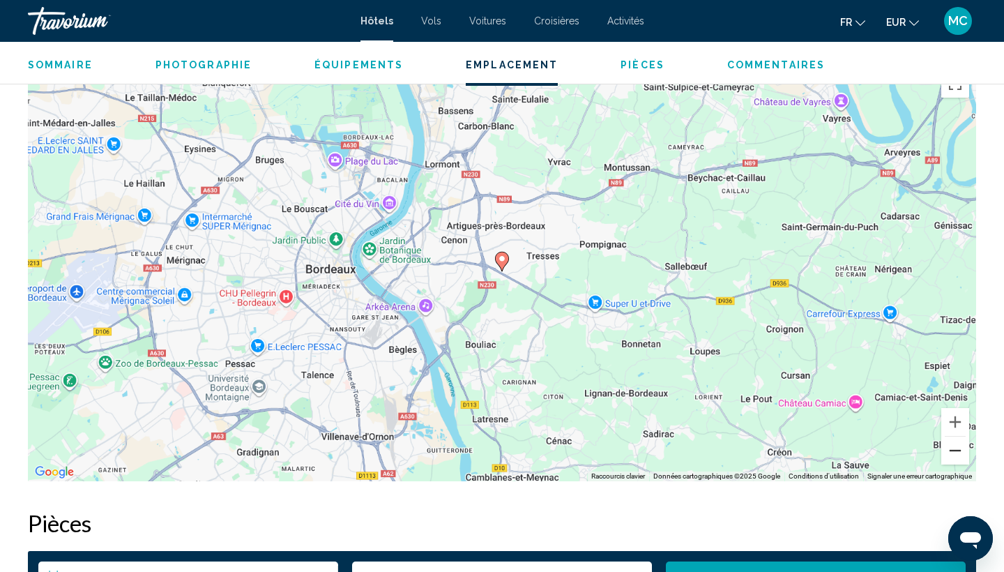
click at [958, 459] on button "Zoom arrière" at bounding box center [956, 451] width 28 height 28
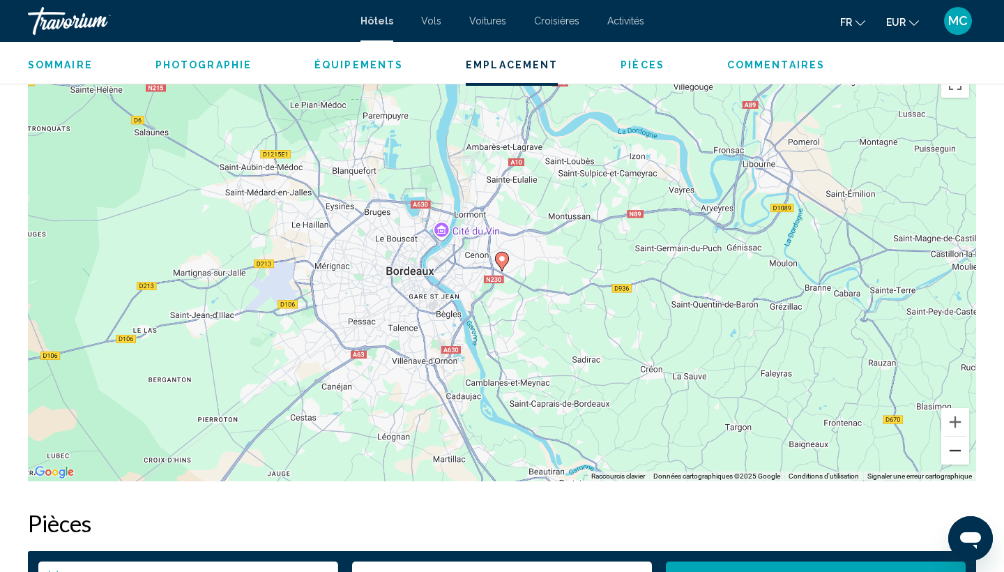
click at [958, 459] on button "Zoom arrière" at bounding box center [956, 451] width 28 height 28
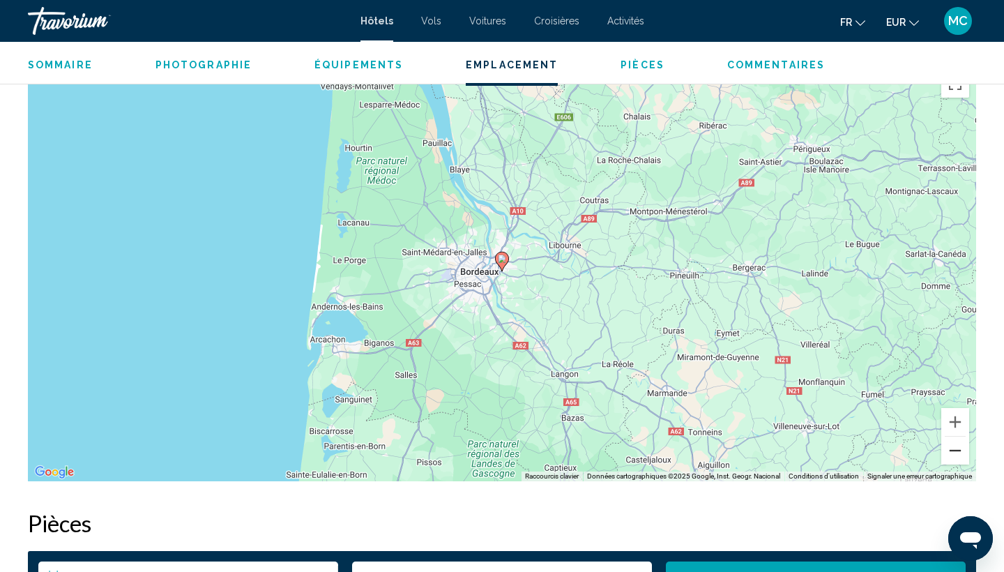
click at [953, 460] on button "Zoom arrière" at bounding box center [956, 451] width 28 height 28
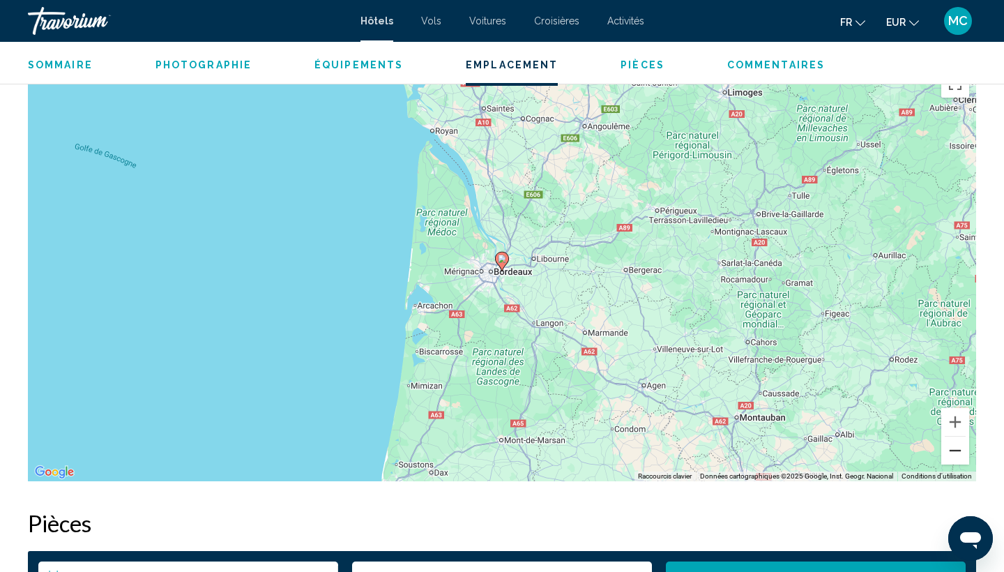
click at [953, 460] on button "Zoom arrière" at bounding box center [956, 451] width 28 height 28
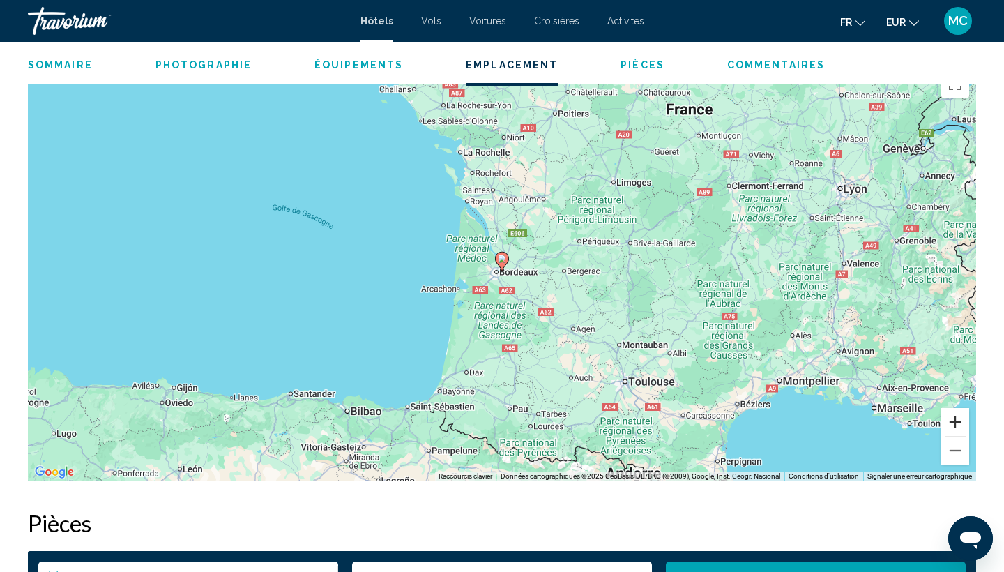
click at [954, 427] on button "Zoom avant" at bounding box center [956, 422] width 28 height 28
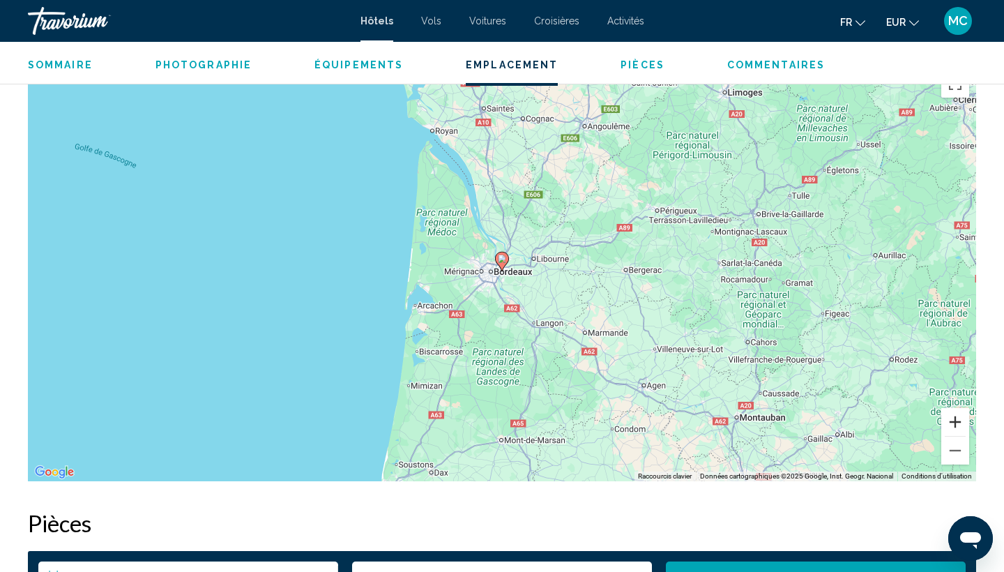
click at [954, 427] on button "Zoom avant" at bounding box center [956, 422] width 28 height 28
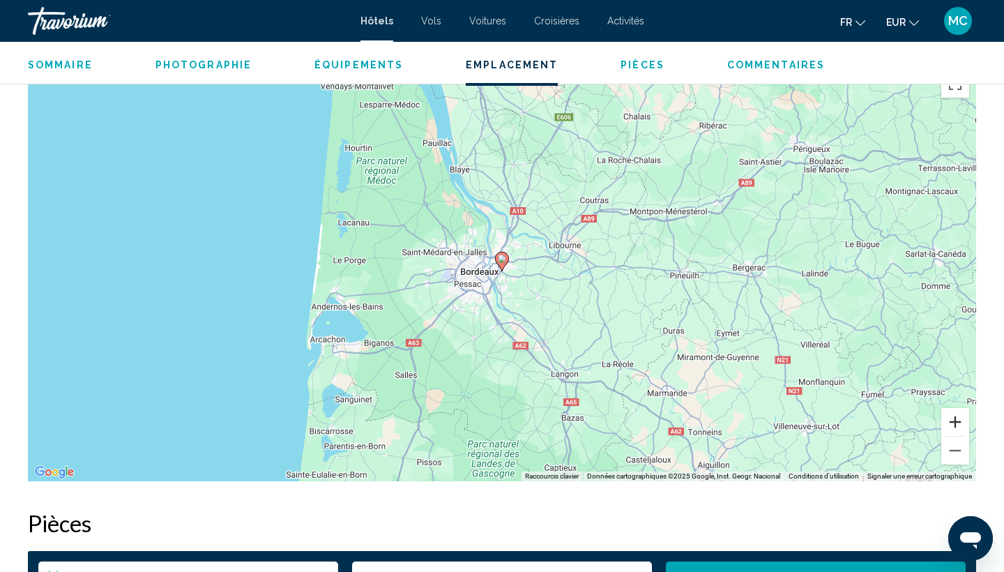
click at [954, 427] on button "Zoom avant" at bounding box center [956, 422] width 28 height 28
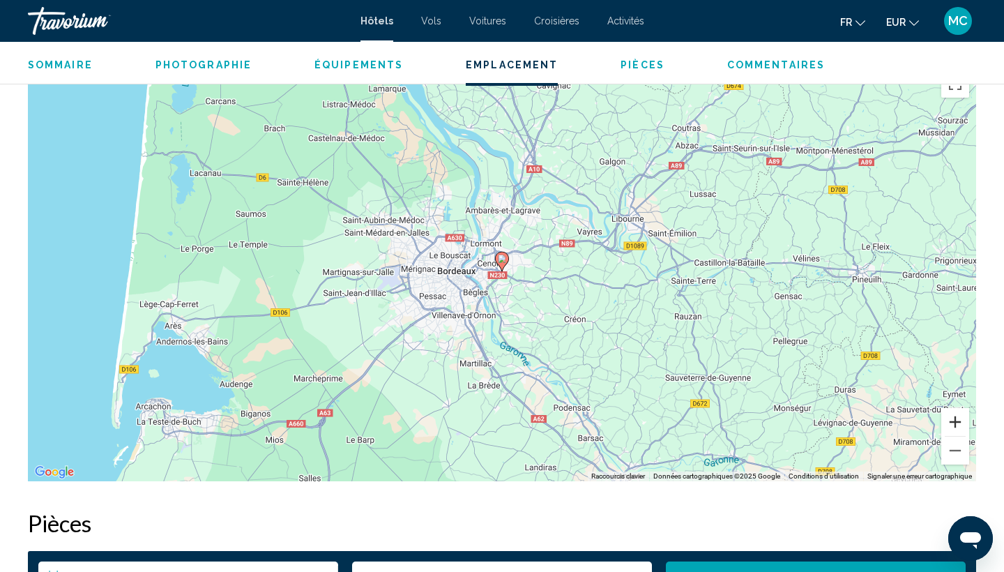
click at [954, 427] on button "Zoom avant" at bounding box center [956, 422] width 28 height 28
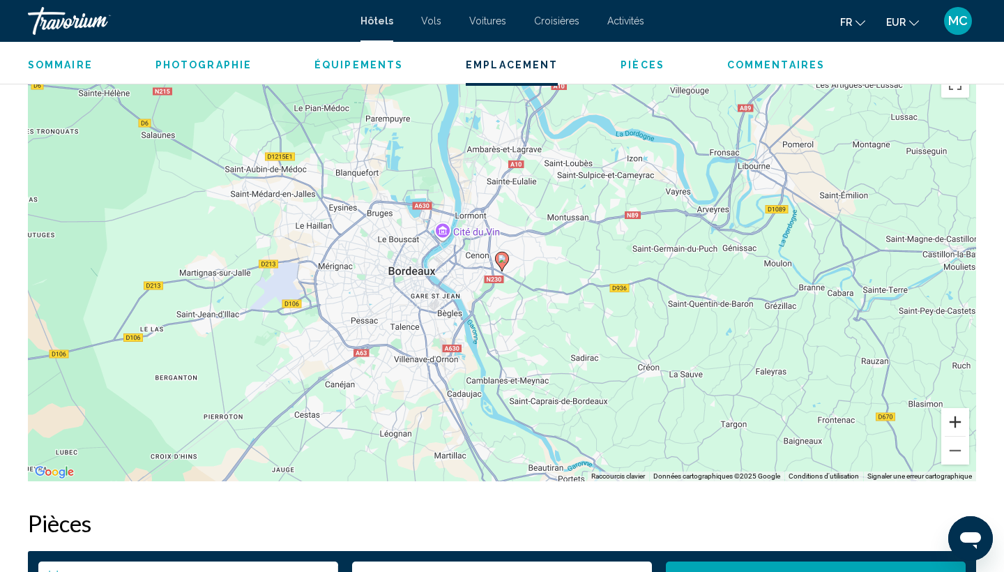
click at [954, 427] on button "Zoom avant" at bounding box center [956, 422] width 28 height 28
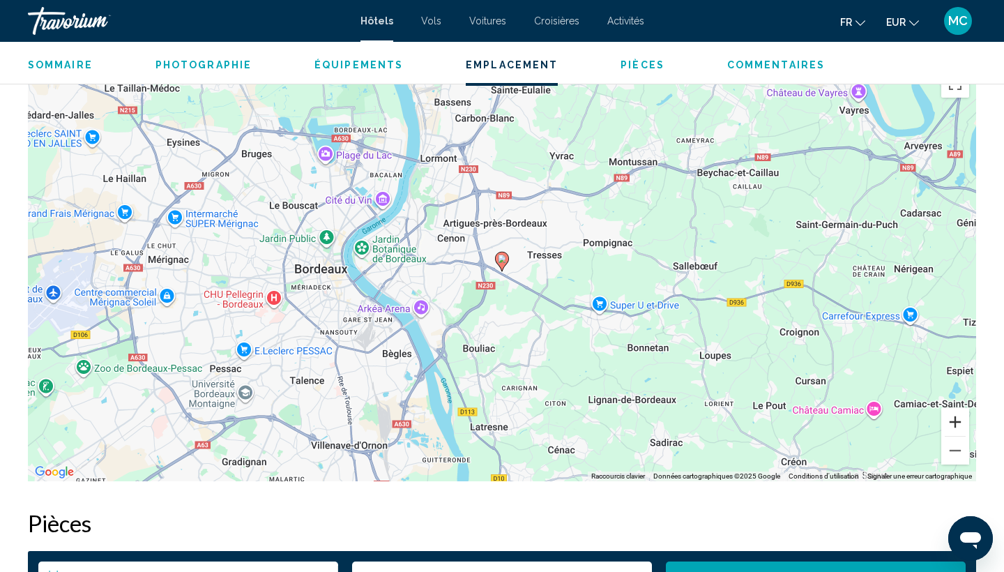
click at [954, 427] on button "Zoom avant" at bounding box center [956, 422] width 28 height 28
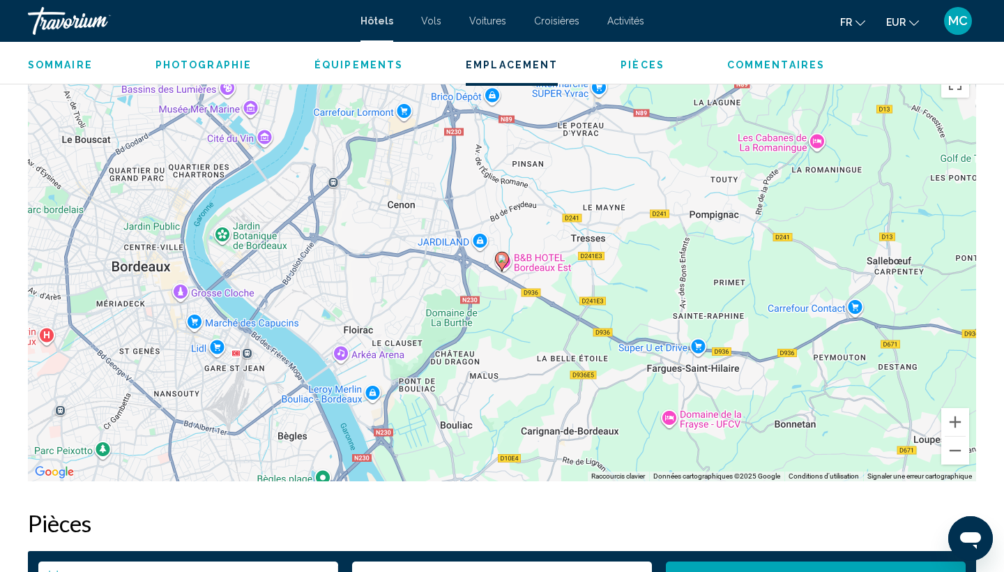
click at [509, 262] on div "Pour activer le glissement avec le clavier, appuyez sur Alt+Entrée. Une fois ce…" at bounding box center [502, 272] width 949 height 418
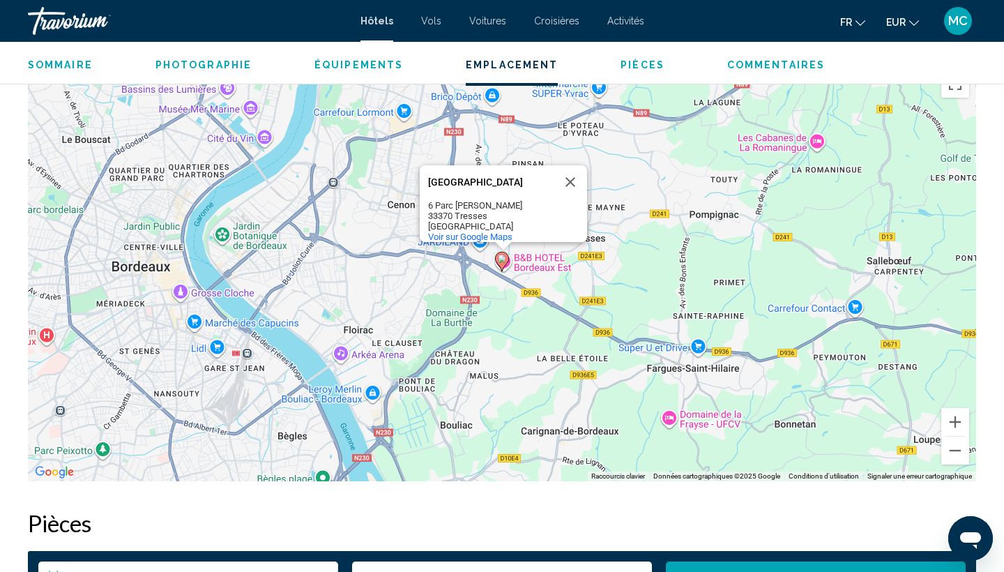
click at [498, 262] on icon "Main content" at bounding box center [502, 261] width 13 height 18
click at [502, 249] on div "Main content" at bounding box center [503, 246] width 17 height 8
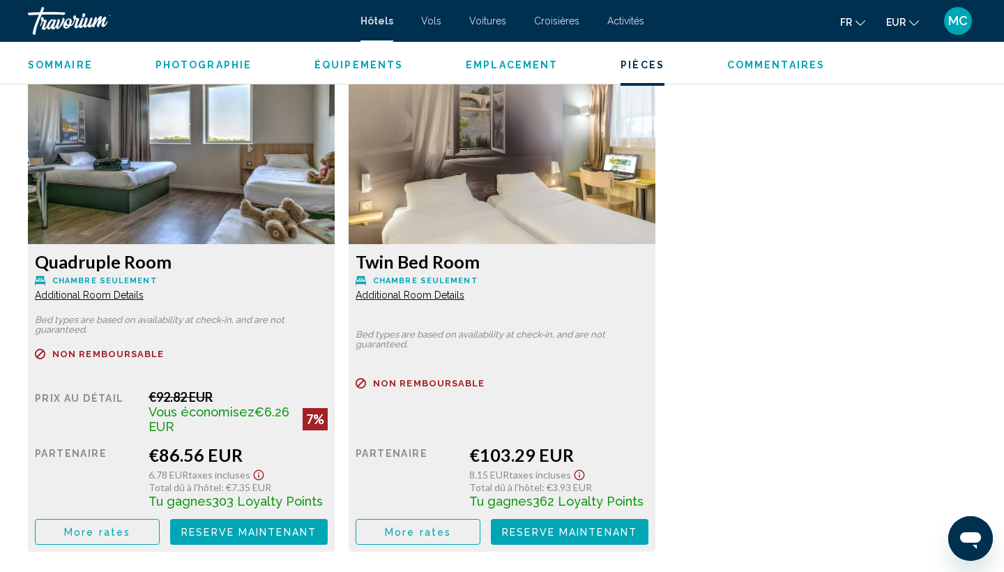
scroll to position [1904, 0]
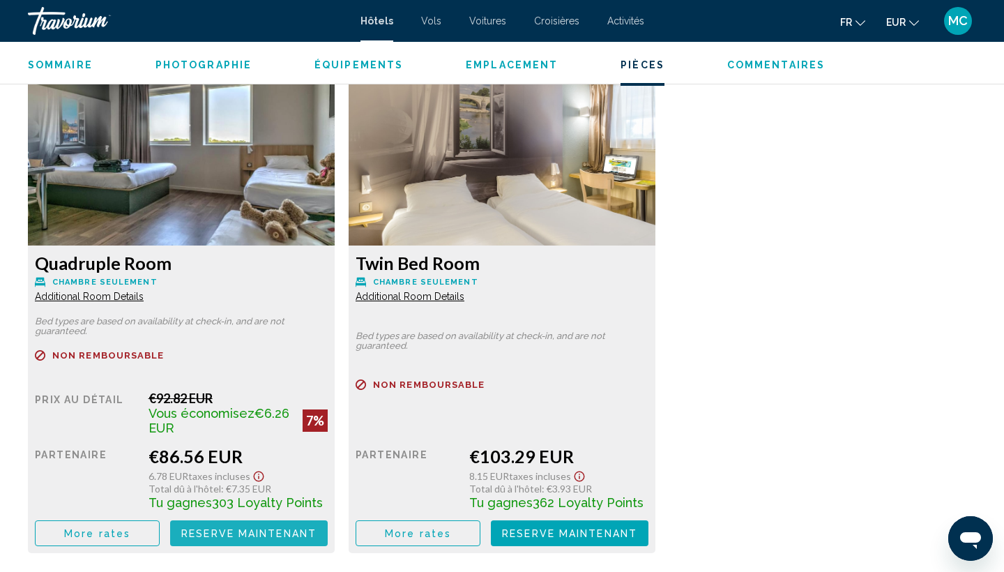
click at [232, 531] on span "Reserve maintenant" at bounding box center [248, 533] width 135 height 11
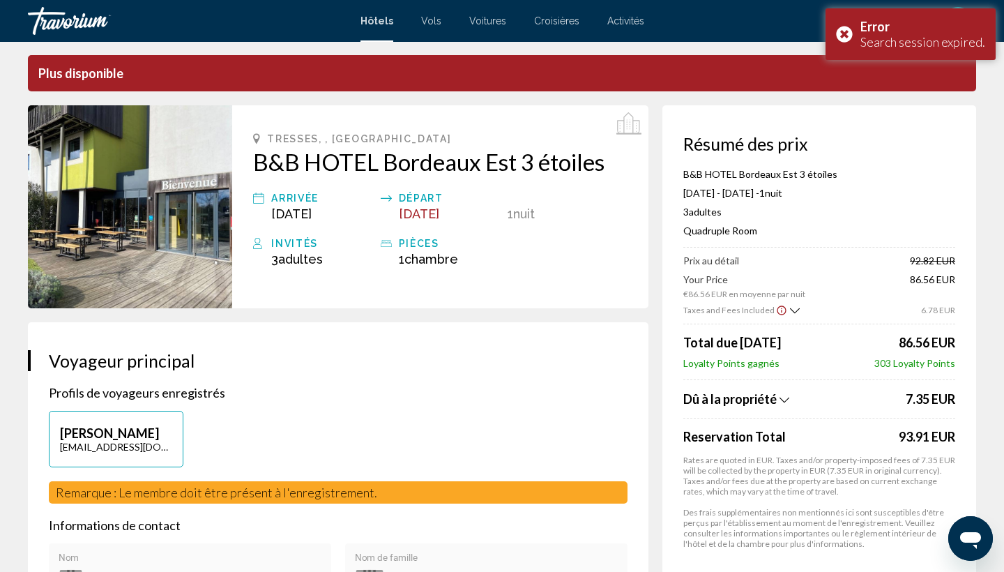
scroll to position [52, 0]
